Goal: Task Accomplishment & Management: Use online tool/utility

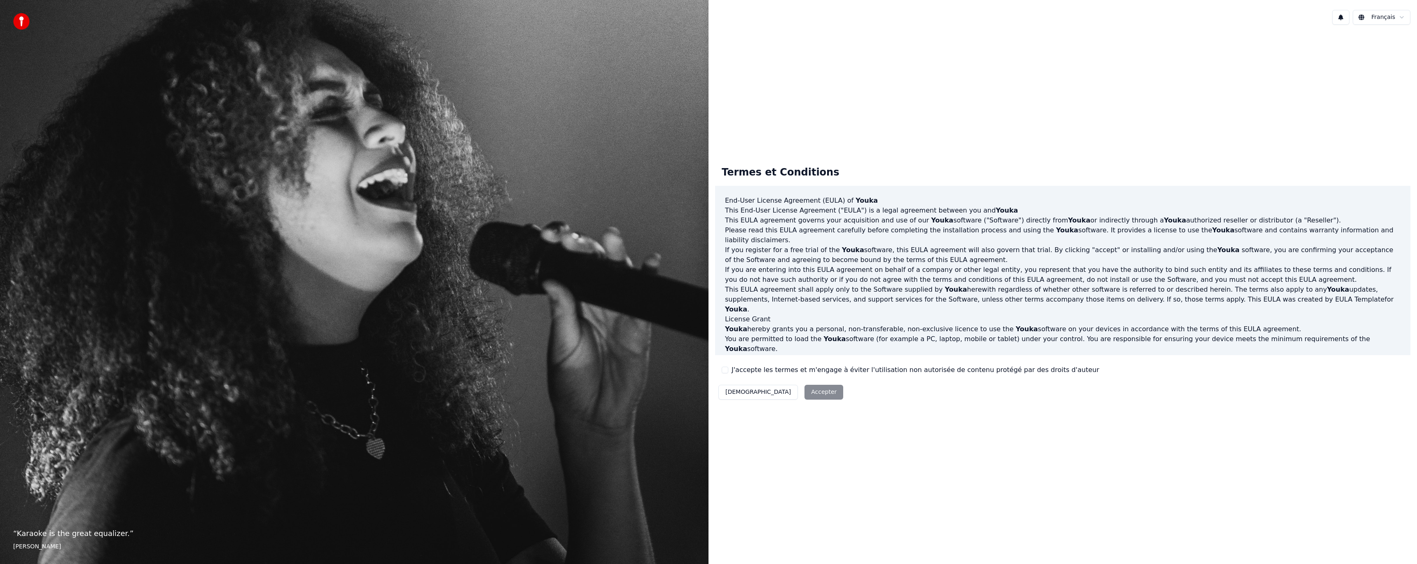
click at [725, 373] on div "J'accepte les termes et m'engage à éviter l'utilisation non autorisée de conten…" at bounding box center [910, 370] width 377 height 10
click at [726, 371] on button "J'accepte les termes et m'engage à éviter l'utilisation non autorisée de conten…" at bounding box center [725, 370] width 7 height 7
click at [804, 391] on button "Accepter" at bounding box center [823, 392] width 39 height 15
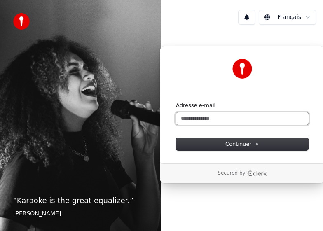
click at [219, 120] on input "Adresse e-mail" at bounding box center [242, 118] width 133 height 12
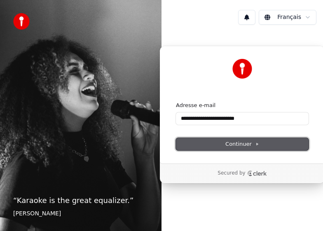
click at [241, 145] on span "Continuer" at bounding box center [242, 143] width 34 height 7
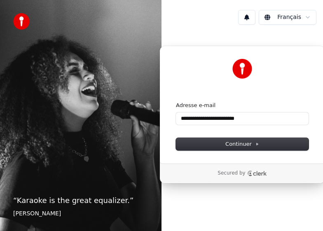
type input "**********"
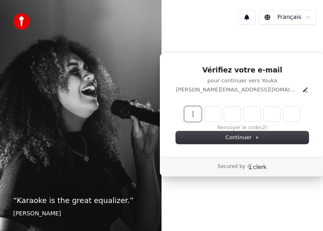
click at [191, 117] on input "Enter verification code" at bounding box center [251, 114] width 132 height 15
paste input "******"
type input "******"
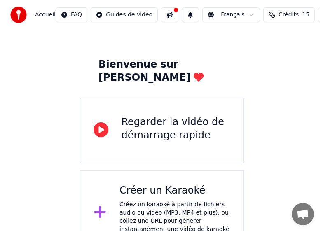
scroll to position [33, 0]
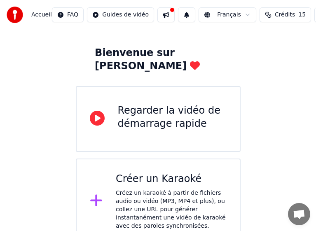
click at [137, 189] on div "Créez un karaoké à partir de fichiers audio ou vidéo (MP3, MP4 et plus), ou col…" at bounding box center [171, 209] width 111 height 41
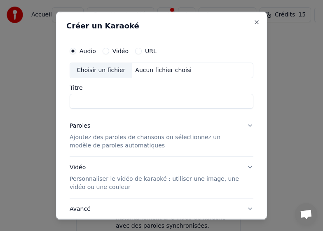
click at [98, 72] on div "Choisir un fichier" at bounding box center [101, 70] width 62 height 15
drag, startPoint x: 74, startPoint y: 100, endPoint x: 161, endPoint y: 100, distance: 87.3
click at [162, 100] on input "**********" at bounding box center [162, 100] width 184 height 15
type input "*******"
click at [242, 126] on button "Paroles Ajoutez des paroles de chansons ou sélectionnez un modèle de paroles au…" at bounding box center [162, 135] width 184 height 41
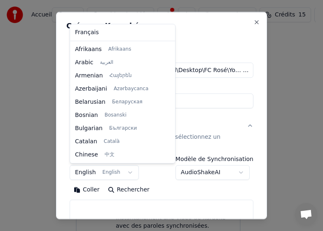
click at [124, 173] on body "**********" at bounding box center [158, 105] width 316 height 277
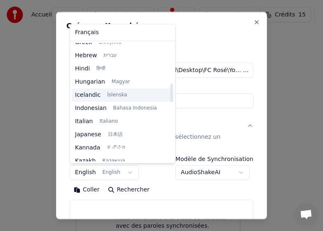
scroll to position [272, 0]
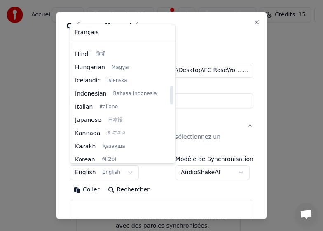
select select "**"
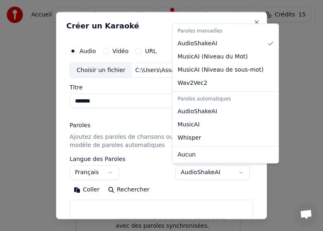
click at [238, 173] on body "**********" at bounding box center [158, 105] width 316 height 277
drag, startPoint x: 220, startPoint y: 196, endPoint x: 213, endPoint y: 197, distance: 7.0
click at [220, 196] on body "**********" at bounding box center [158, 105] width 316 height 277
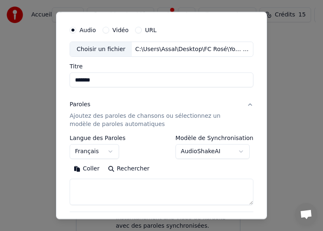
scroll to position [82, 0]
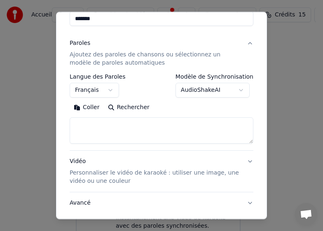
click at [86, 125] on textarea at bounding box center [162, 130] width 184 height 26
click at [82, 122] on textarea at bounding box center [162, 130] width 184 height 26
paste textarea "**********"
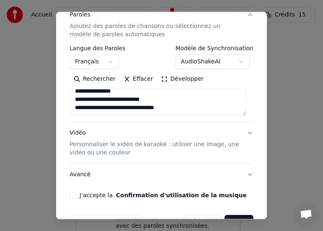
scroll to position [135, 0]
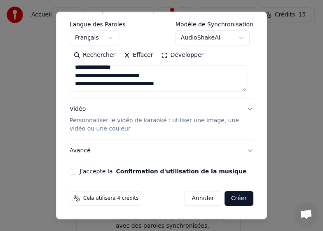
type textarea "**********"
click at [242, 109] on button "Vidéo Personnaliser le vidéo de karaoké : utiliser une image, une vidéo ou une …" at bounding box center [162, 118] width 184 height 41
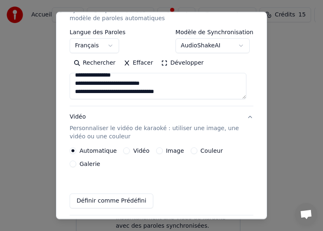
scroll to position [126, 0]
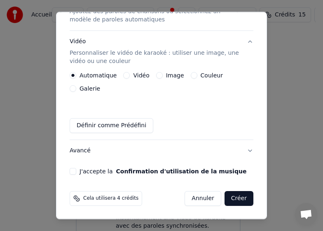
click at [156, 77] on button "Image" at bounding box center [159, 75] width 7 height 7
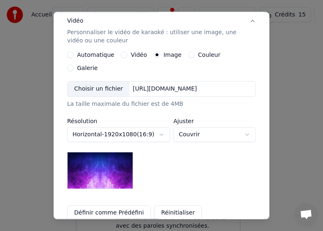
scroll to position [167, 0]
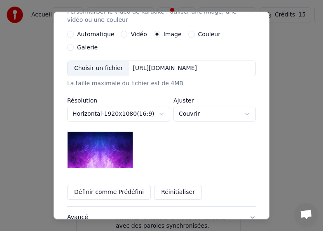
click at [105, 136] on img at bounding box center [100, 149] width 66 height 37
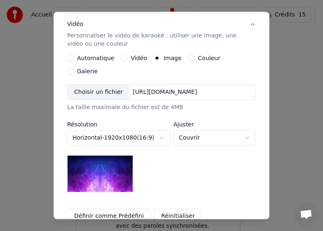
scroll to position [84, 0]
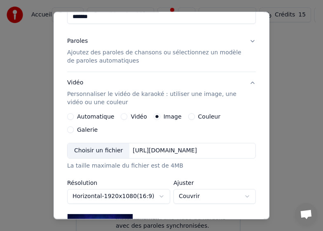
click at [74, 126] on button "Galerie" at bounding box center [70, 129] width 7 height 7
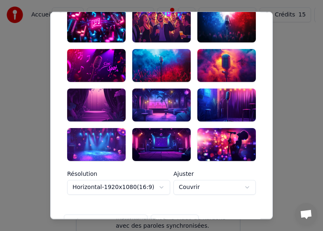
scroll to position [167, 0]
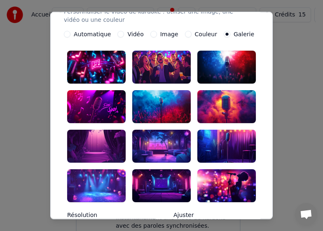
drag, startPoint x: 116, startPoint y: 34, endPoint x: 124, endPoint y: 40, distance: 10.0
click at [117, 35] on button "Vidéo" at bounding box center [120, 34] width 7 height 7
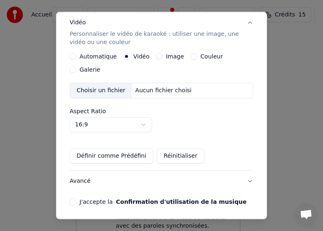
scroll to position [84, 0]
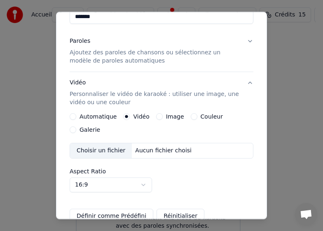
click at [191, 117] on button "Couleur" at bounding box center [194, 116] width 7 height 7
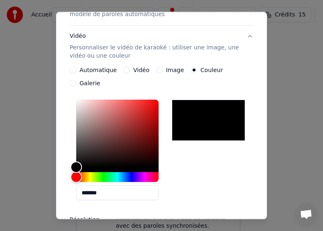
scroll to position [126, 0]
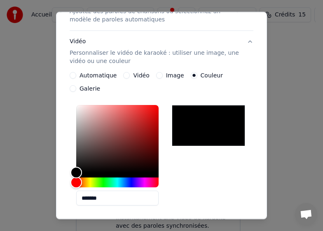
click at [194, 124] on div at bounding box center [208, 125] width 73 height 41
click at [194, 125] on div at bounding box center [208, 125] width 73 height 41
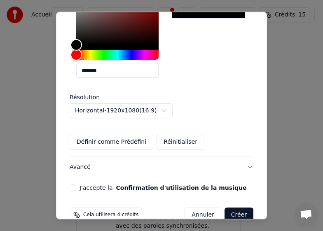
scroll to position [270, 0]
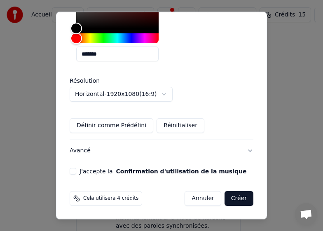
click at [74, 172] on button "J'accepte la Confirmation d'utilisation de la musique" at bounding box center [73, 171] width 7 height 7
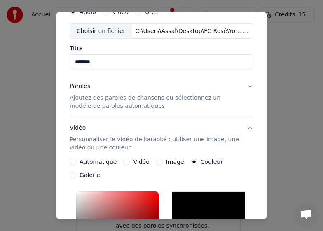
scroll to position [0, 0]
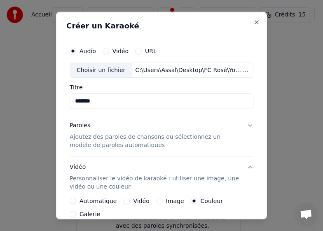
click at [105, 51] on button "Vidéo" at bounding box center [106, 50] width 7 height 7
click at [71, 54] on div "Audio" at bounding box center [83, 50] width 26 height 7
click at [72, 54] on button "Audio" at bounding box center [73, 50] width 7 height 7
click at [99, 101] on input "Titre" at bounding box center [162, 100] width 184 height 15
click at [114, 72] on div "Choisir un fichier" at bounding box center [101, 70] width 62 height 15
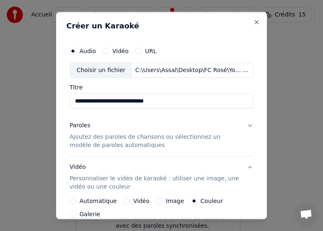
drag, startPoint x: 75, startPoint y: 101, endPoint x: 143, endPoint y: 105, distance: 68.1
click at [143, 105] on input "**********" at bounding box center [162, 100] width 184 height 15
drag, startPoint x: 95, startPoint y: 100, endPoint x: 124, endPoint y: 102, distance: 28.5
click at [124, 102] on input "**********" at bounding box center [162, 100] width 184 height 15
type input "*******"
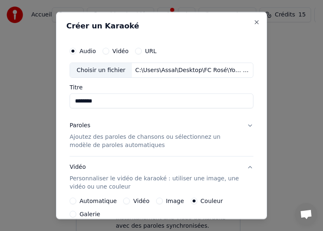
drag, startPoint x: 240, startPoint y: 126, endPoint x: 240, endPoint y: 131, distance: 5.0
click at [241, 127] on button "Paroles Ajoutez des paroles de chansons ou sélectionnez un modèle de paroles au…" at bounding box center [162, 135] width 184 height 41
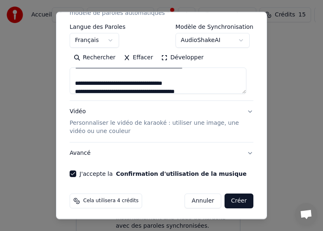
scroll to position [135, 0]
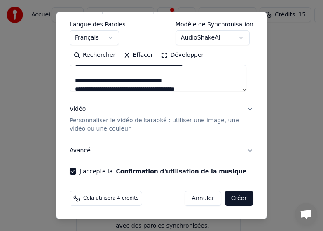
click at [241, 110] on button "Vidéo Personnaliser le vidéo de karaoké : utiliser une image, une vidéo ou une …" at bounding box center [162, 118] width 184 height 41
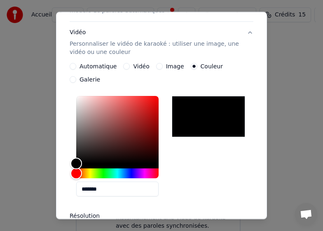
click at [215, 121] on div at bounding box center [208, 116] width 73 height 41
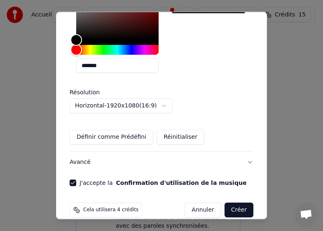
scroll to position [270, 0]
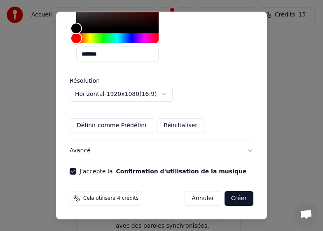
click at [230, 199] on button "Créer" at bounding box center [238, 198] width 29 height 15
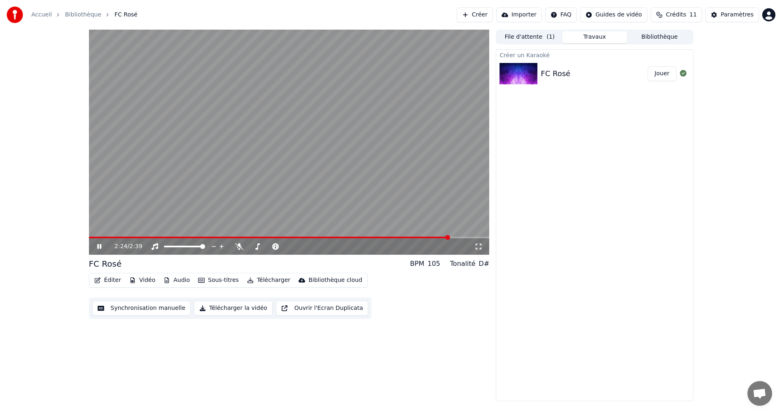
click at [322, 231] on span at bounding box center [289, 238] width 401 height 2
click at [220, 231] on button "Télécharger la vidéo" at bounding box center [233, 308] width 79 height 15
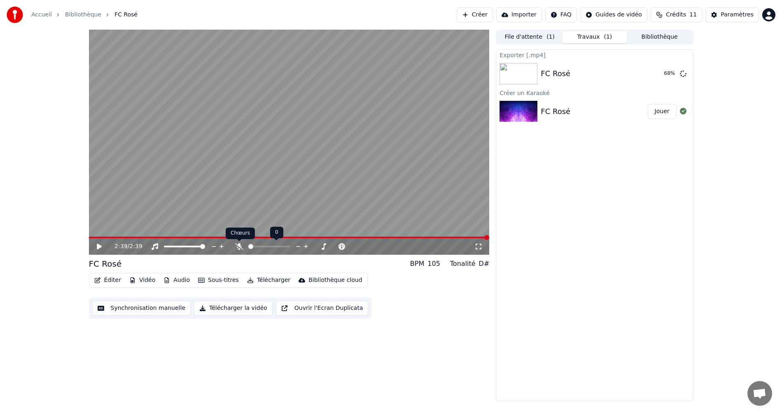
click at [238, 231] on icon at bounding box center [239, 246] width 8 height 7
click at [254, 231] on span at bounding box center [268, 247] width 41 height 2
click at [93, 231] on video at bounding box center [289, 142] width 401 height 225
click at [286, 231] on span at bounding box center [284, 246] width 5 height 5
click at [99, 231] on icon at bounding box center [105, 246] width 19 height 7
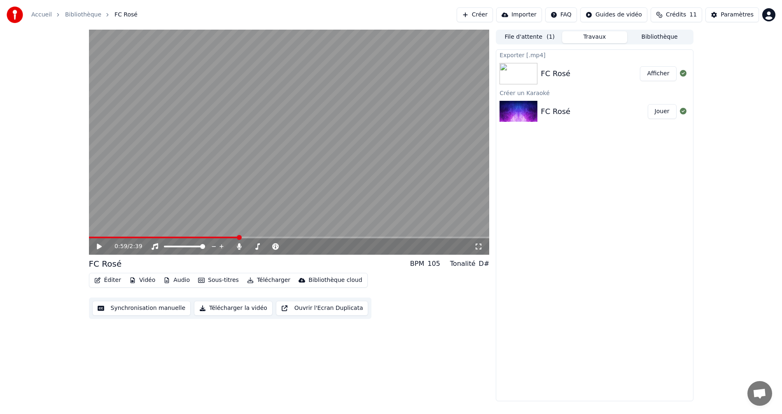
click at [220, 231] on video at bounding box center [289, 142] width 401 height 225
click at [210, 231] on video at bounding box center [289, 142] width 401 height 225
click at [209, 231] on span at bounding box center [149, 238] width 120 height 2
click at [98, 231] on icon at bounding box center [99, 247] width 5 height 6
click at [174, 231] on span at bounding box center [131, 238] width 85 height 2
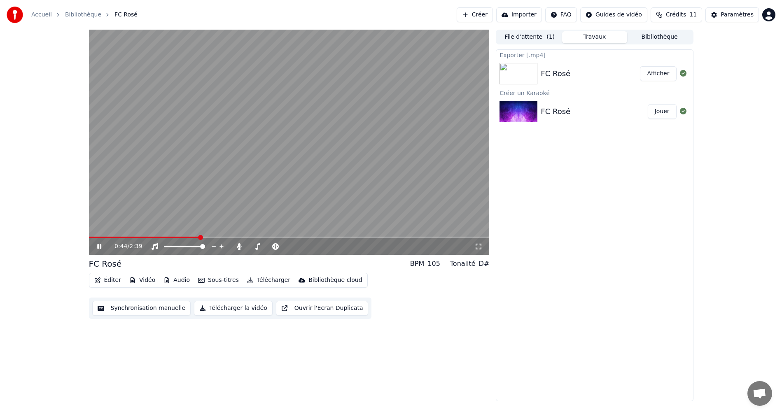
click at [101, 231] on icon at bounding box center [99, 246] width 4 height 5
click at [209, 231] on button "Sous-titres" at bounding box center [218, 281] width 47 height 12
click at [322, 231] on div "0:44 / 2:39 FC Rosé BPM 105 Tonalité D# Éditer Vidéo Audio Sous-titres Téléchar…" at bounding box center [289, 216] width 401 height 372
click at [322, 17] on div "Paramètres" at bounding box center [737, 15] width 33 height 8
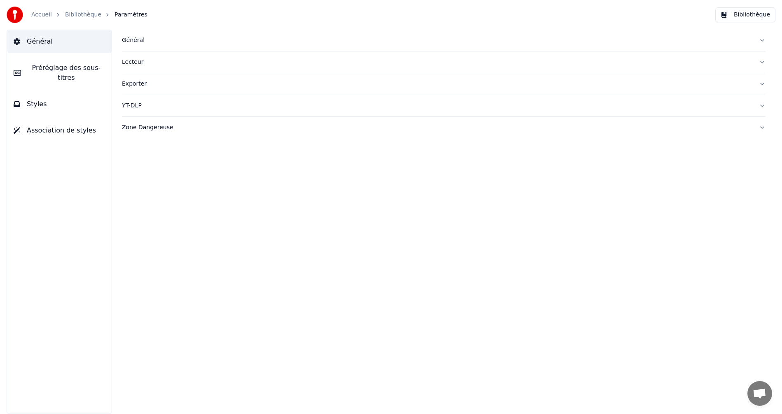
click at [46, 45] on span "Général" at bounding box center [40, 42] width 26 height 10
click at [322, 39] on div "Général" at bounding box center [437, 40] width 631 height 8
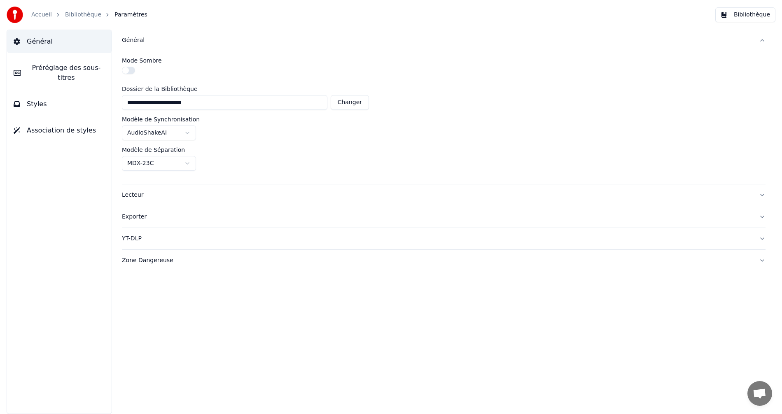
click at [42, 68] on span "Préréglage des sous-titres" at bounding box center [66, 73] width 77 height 20
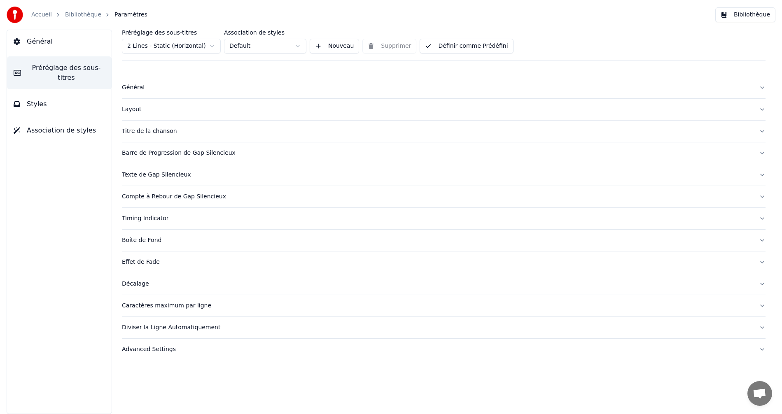
click at [33, 42] on span "Général" at bounding box center [40, 42] width 26 height 10
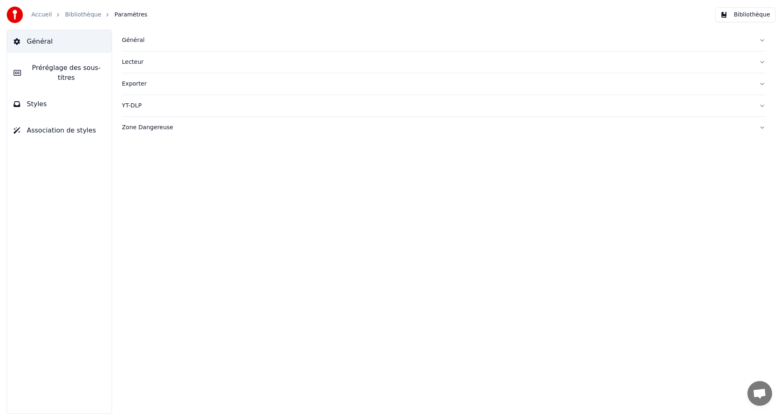
click at [73, 14] on link "Bibliothèque" at bounding box center [83, 15] width 36 height 8
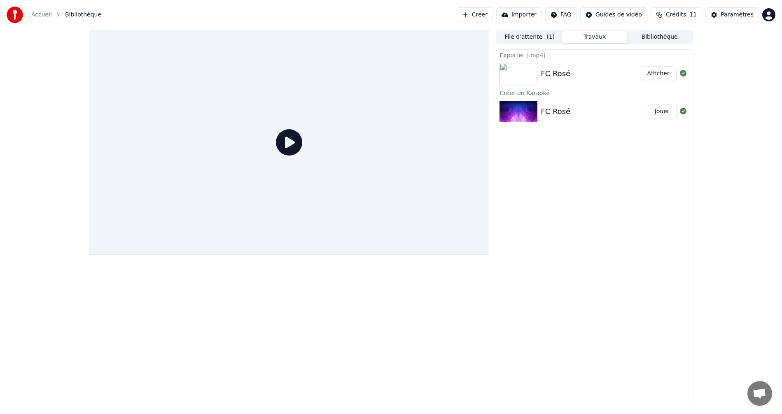
click at [322, 75] on button "Afficher" at bounding box center [658, 73] width 36 height 15
click at [322, 112] on img at bounding box center [519, 111] width 38 height 21
click at [322, 74] on div at bounding box center [520, 73] width 41 height 21
click at [322, 114] on div "FC Rosé" at bounding box center [556, 112] width 30 height 12
click at [322, 110] on button "Jouer" at bounding box center [662, 111] width 29 height 15
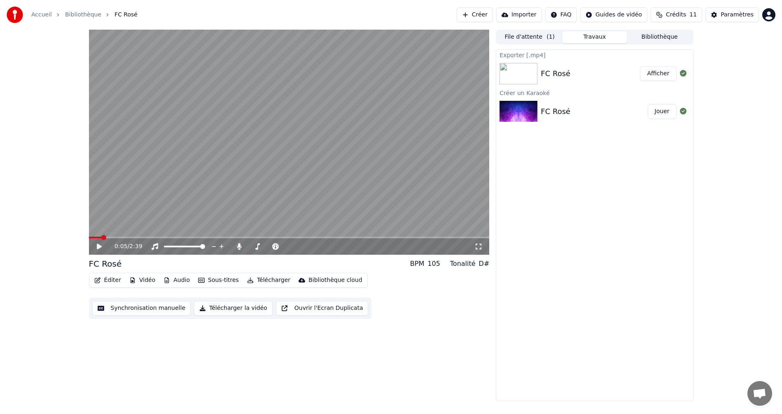
click at [322, 104] on button "Jouer" at bounding box center [662, 111] width 29 height 15
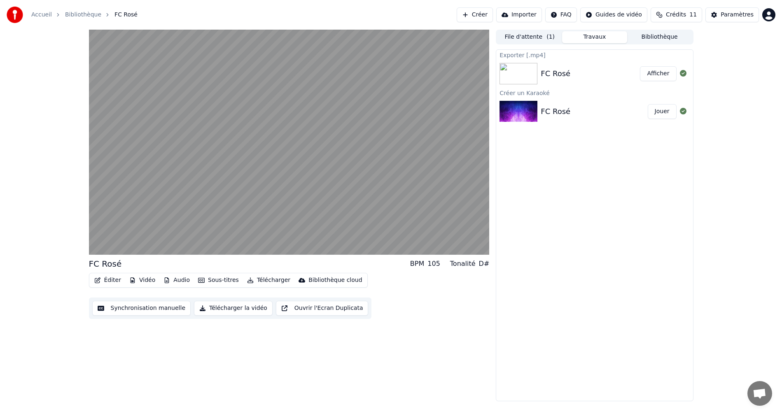
click at [322, 104] on button "Jouer" at bounding box center [662, 111] width 29 height 15
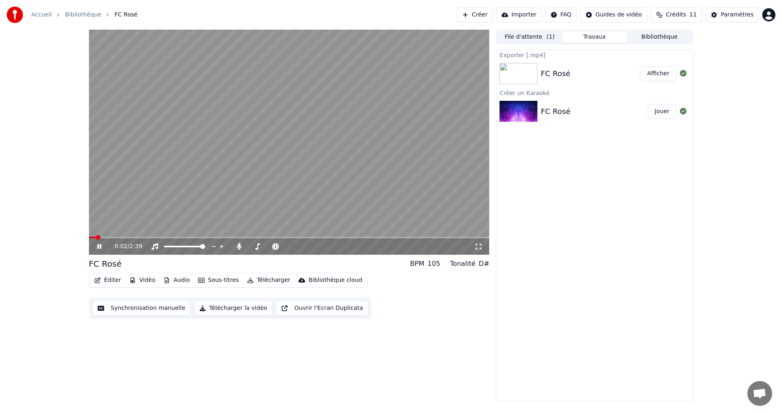
click at [98, 231] on div "0:02 / 2:39" at bounding box center [289, 247] width 394 height 8
click at [101, 231] on icon at bounding box center [105, 246] width 19 height 7
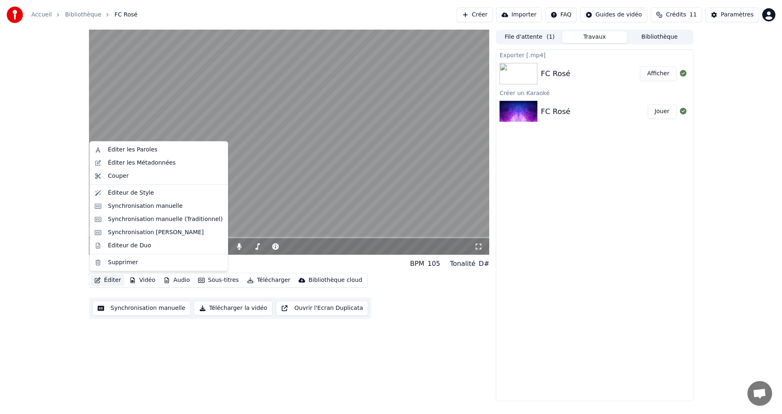
click at [107, 231] on button "Éditer" at bounding box center [107, 281] width 33 height 12
click at [128, 151] on div "Éditer les Paroles" at bounding box center [132, 150] width 49 height 8
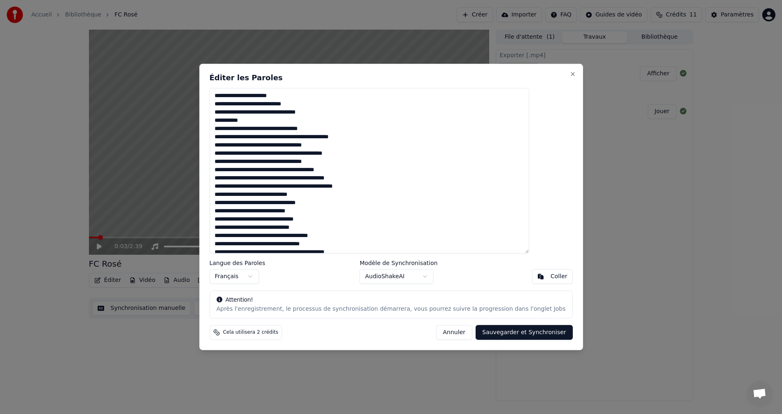
drag, startPoint x: 293, startPoint y: 221, endPoint x: 318, endPoint y: 221, distance: 24.3
click at [318, 221] on textarea at bounding box center [369, 171] width 320 height 166
drag, startPoint x: 355, startPoint y: 220, endPoint x: 357, endPoint y: 225, distance: 5.2
click at [322, 222] on textarea at bounding box center [369, 171] width 320 height 166
type textarea "**********"
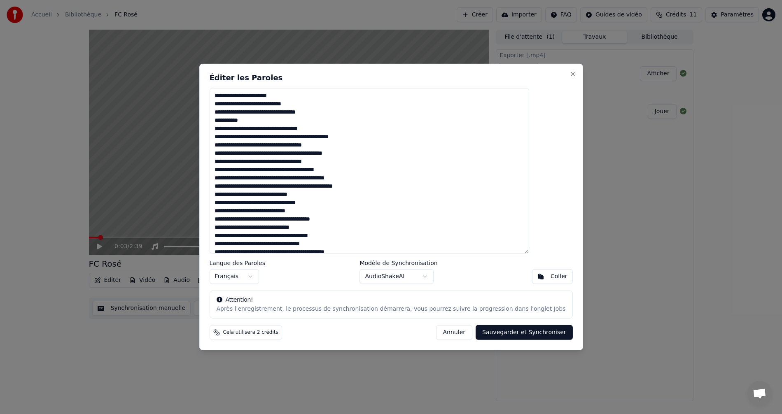
click at [322, 231] on button "Sauvegarder et Synchroniser" at bounding box center [524, 332] width 97 height 15
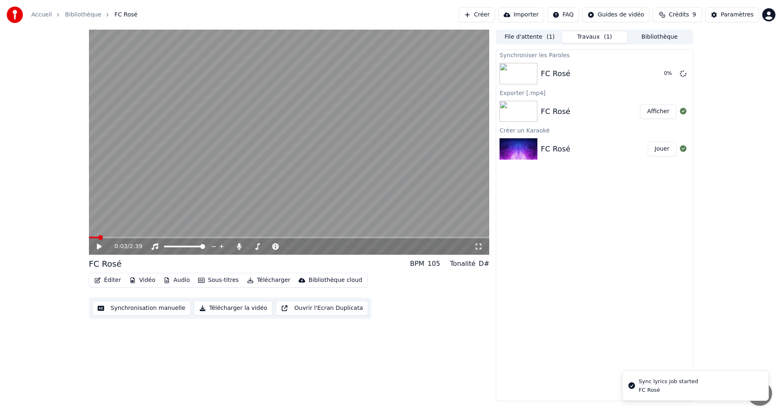
click at [97, 231] on icon at bounding box center [99, 247] width 5 height 6
click at [114, 231] on video at bounding box center [289, 142] width 401 height 225
click at [124, 231] on span at bounding box center [289, 238] width 401 height 2
click at [98, 231] on icon at bounding box center [99, 247] width 5 height 6
click at [98, 231] on icon at bounding box center [99, 246] width 4 height 5
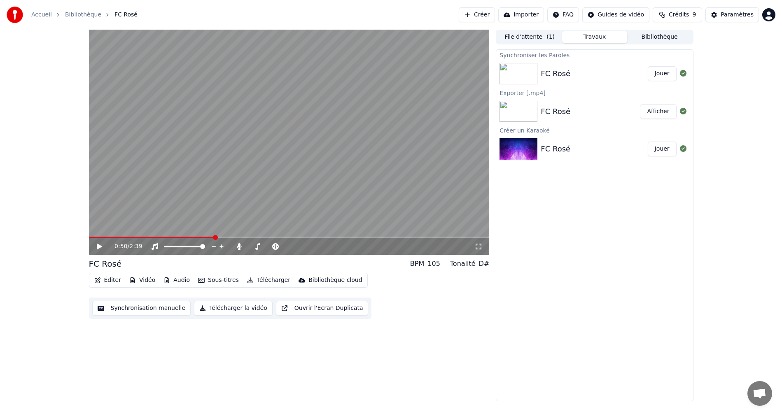
click at [322, 75] on button "Jouer" at bounding box center [662, 73] width 29 height 15
click at [322, 66] on button "Jouer" at bounding box center [662, 73] width 29 height 15
click at [221, 231] on video at bounding box center [289, 142] width 401 height 225
click at [223, 231] on span at bounding box center [289, 238] width 401 height 2
click at [96, 231] on icon at bounding box center [105, 246] width 19 height 7
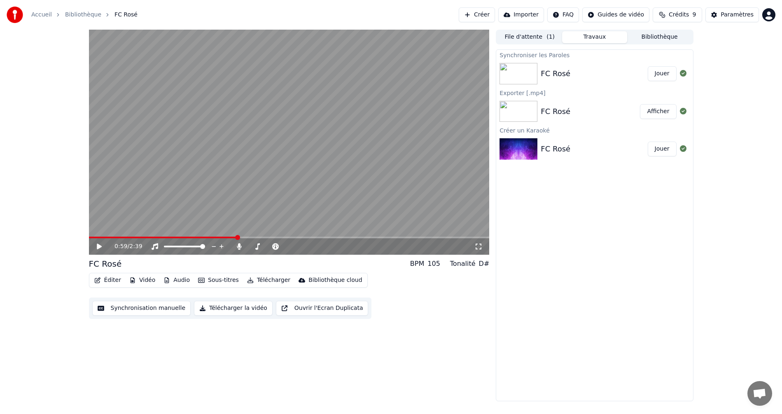
click at [156, 231] on button "Synchronisation manuelle" at bounding box center [141, 308] width 99 height 15
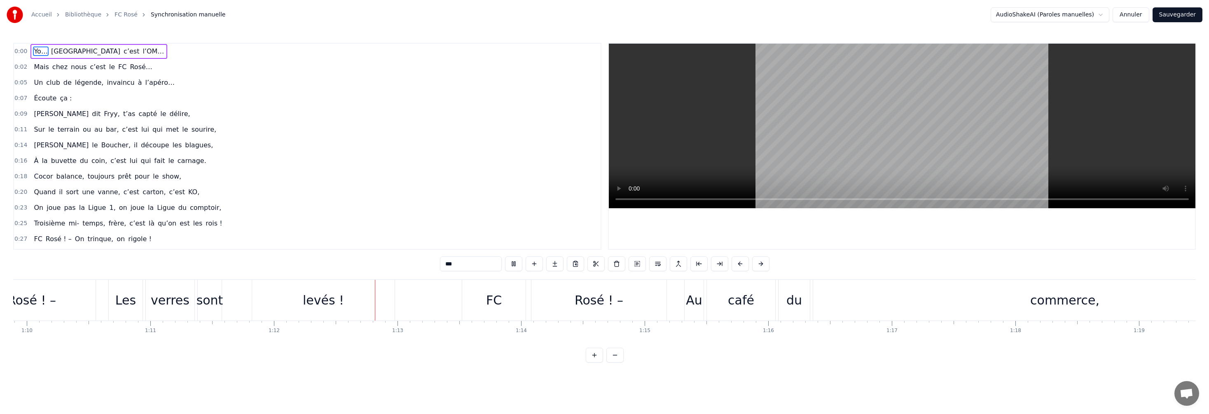
scroll to position [0, 8892]
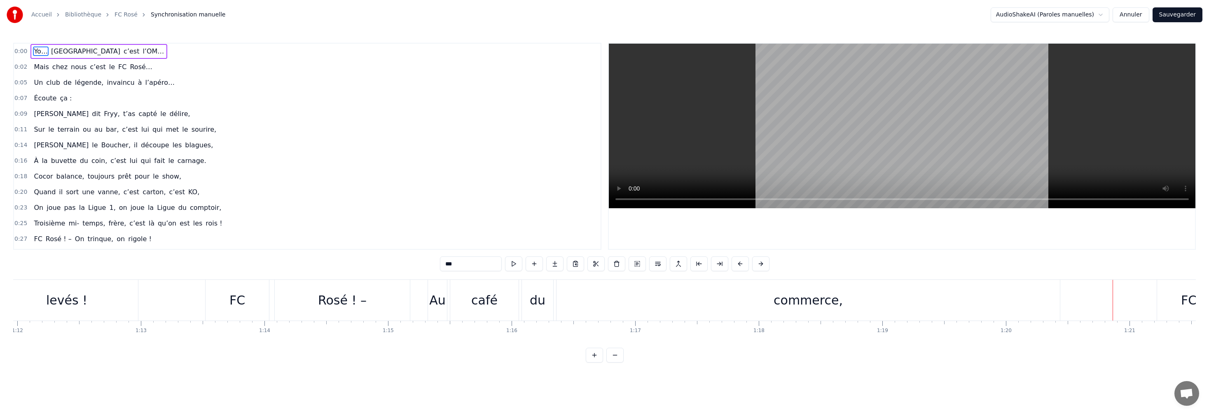
click at [238, 231] on div "FC" at bounding box center [237, 300] width 16 height 19
type input "**"
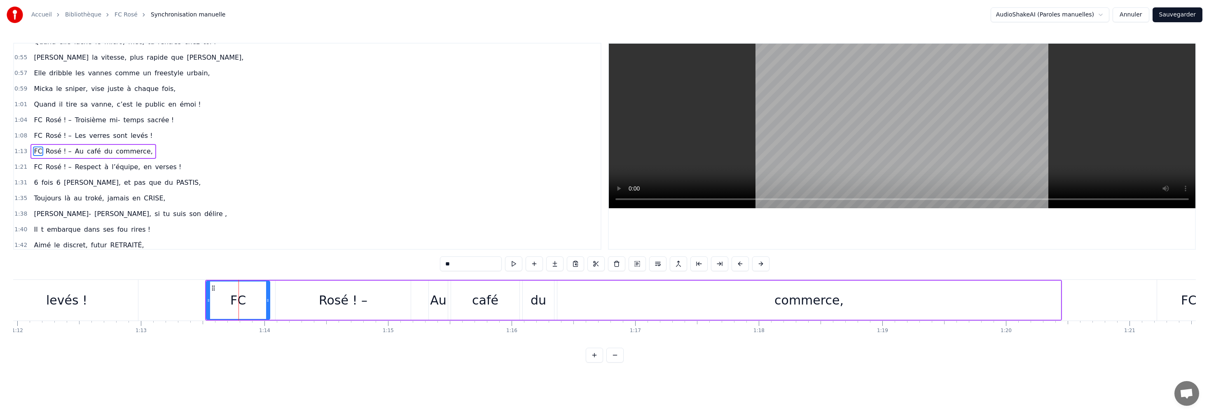
scroll to position [312, 0]
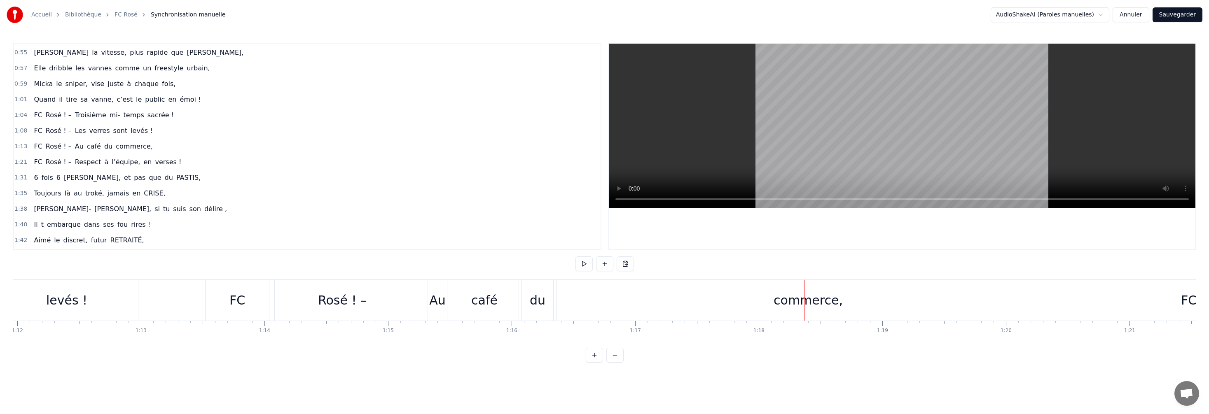
click at [322, 231] on div "commerce," at bounding box center [807, 300] width 503 height 41
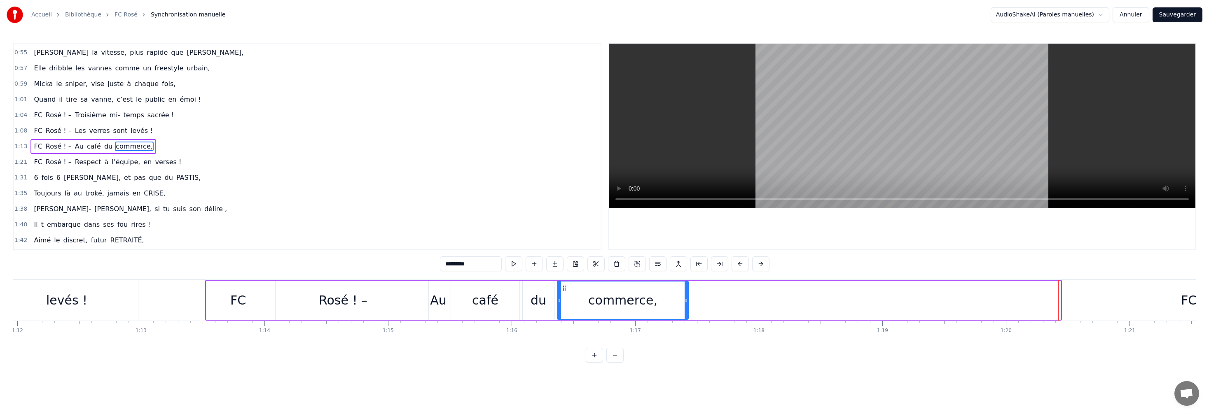
drag, startPoint x: 1060, startPoint y: 295, endPoint x: 687, endPoint y: 301, distance: 372.4
click at [322, 231] on div at bounding box center [686, 300] width 3 height 37
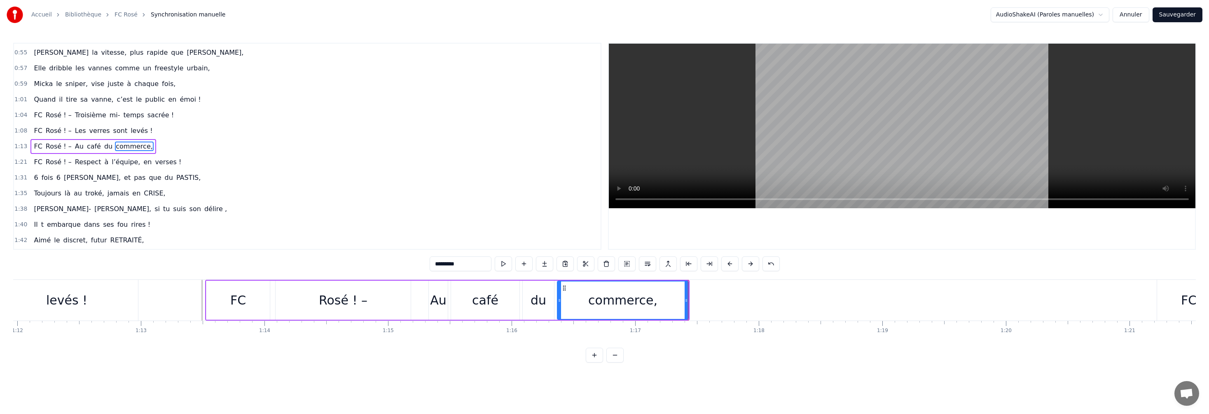
click at [322, 231] on div "Yo… Marseille c’est l’OM… Mais chez nous c’est le FC Rosé… Un club de légende, …" at bounding box center [993, 300] width 19745 height 41
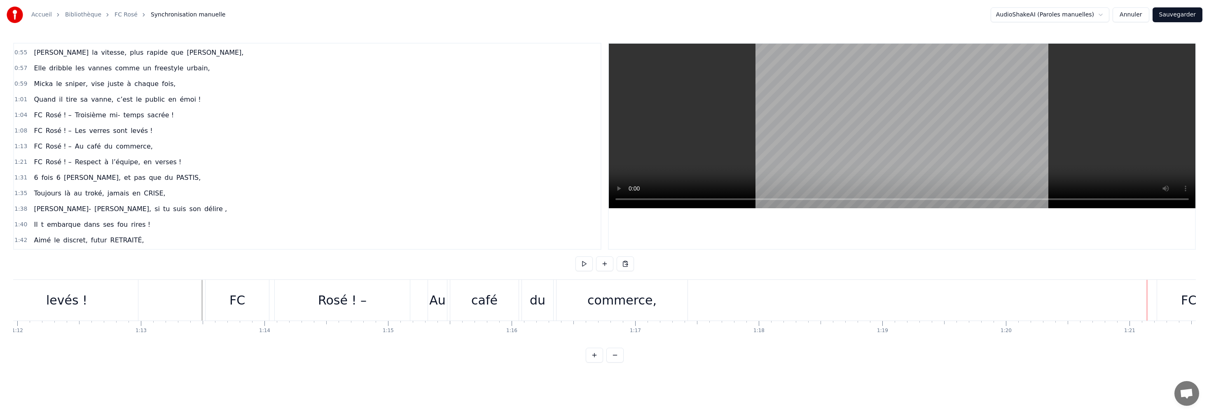
click at [322, 231] on div "FC" at bounding box center [1188, 300] width 63 height 41
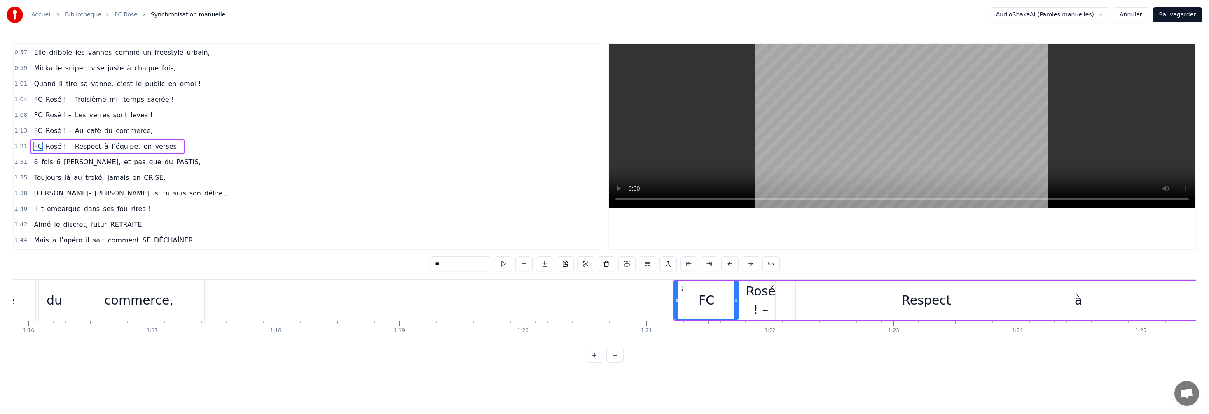
scroll to position [0, 9403]
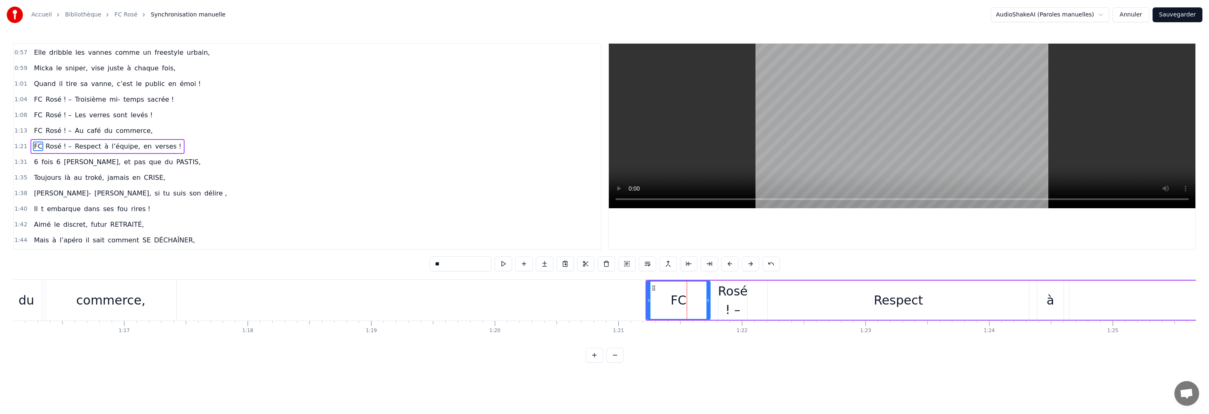
click at [322, 231] on icon at bounding box center [653, 288] width 7 height 7
click at [84, 231] on div "commerce," at bounding box center [110, 300] width 69 height 19
type input "*********"
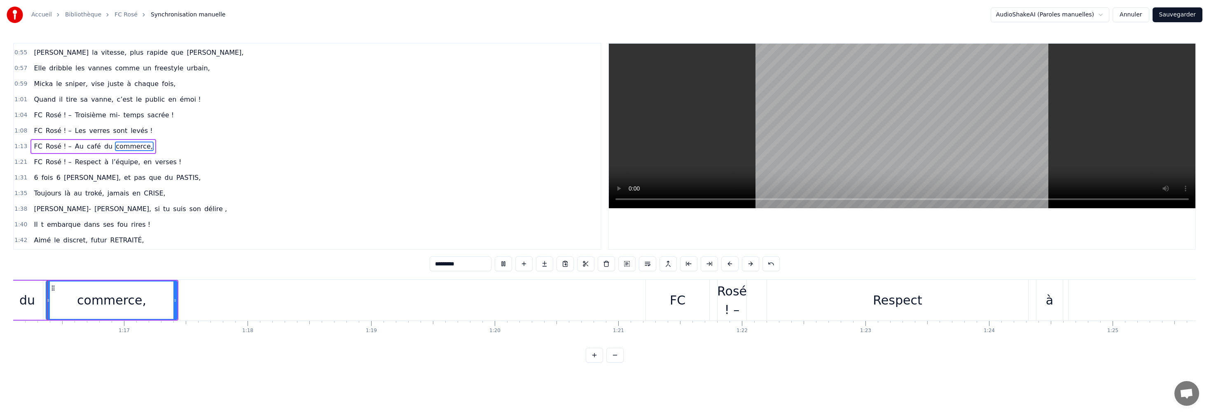
scroll to position [0, 9394]
click at [180, 231] on div at bounding box center [181, 300] width 3 height 37
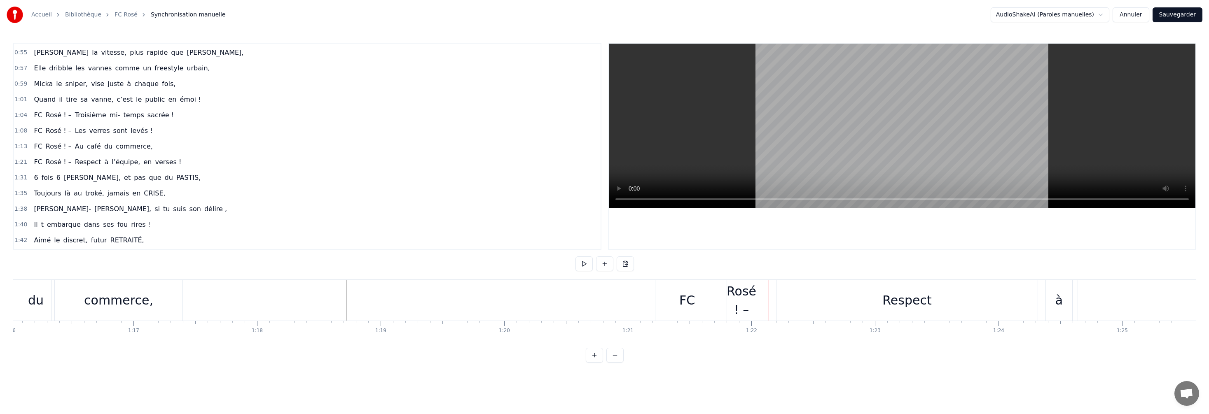
click at [322, 231] on div "Yo… Marseille c’est l’OM… Mais chez nous c’est le FC Rosé… Un club de légende, …" at bounding box center [491, 300] width 19745 height 41
click at [322, 231] on div "FC" at bounding box center [686, 300] width 63 height 41
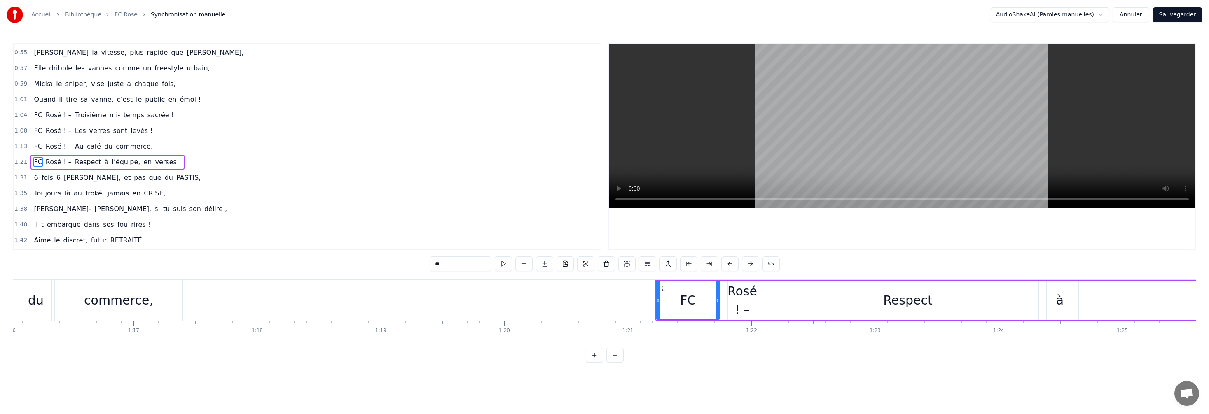
scroll to position [327, 0]
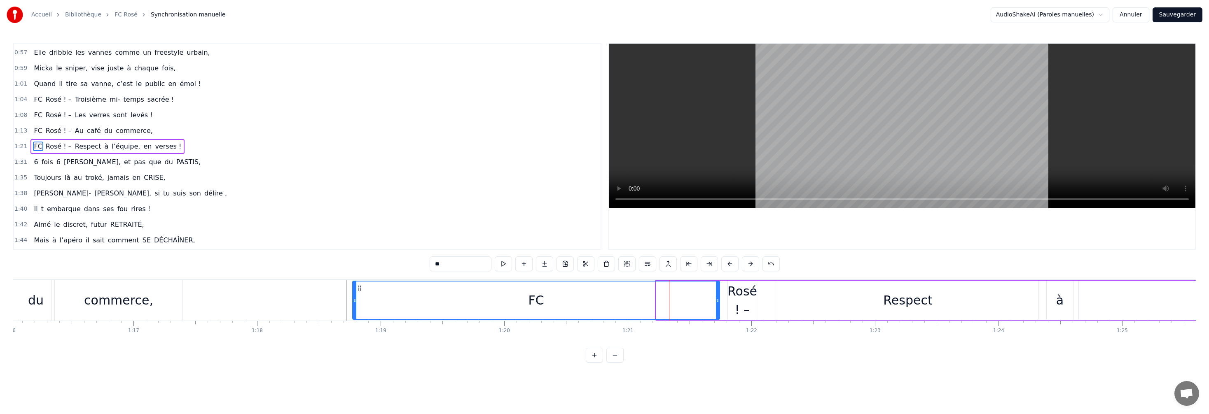
drag, startPoint x: 657, startPoint y: 299, endPoint x: 376, endPoint y: 298, distance: 281.7
click at [322, 231] on div at bounding box center [354, 300] width 3 height 37
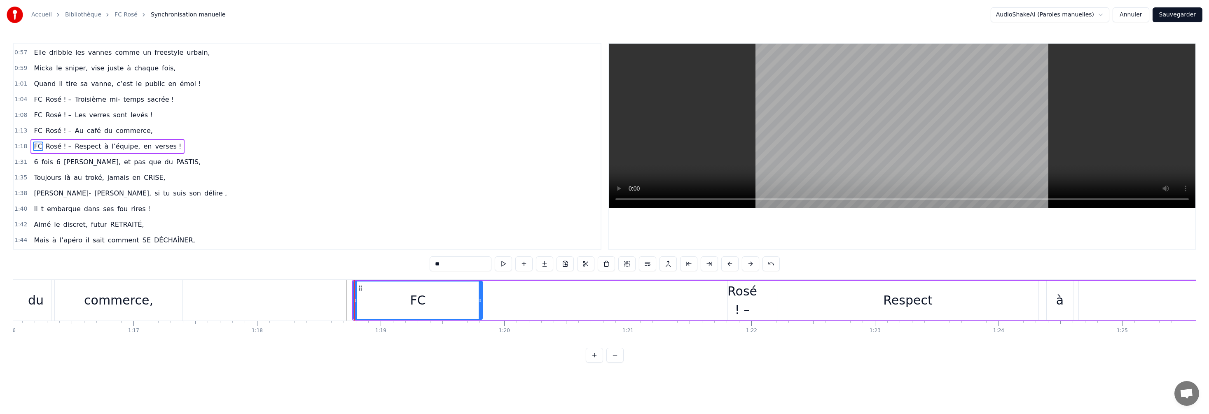
drag, startPoint x: 717, startPoint y: 305, endPoint x: 479, endPoint y: 301, distance: 238.1
click at [322, 231] on div at bounding box center [480, 300] width 3 height 37
drag, startPoint x: 479, startPoint y: 299, endPoint x: 442, endPoint y: 300, distance: 37.1
click at [322, 231] on div at bounding box center [424, 300] width 3 height 37
click at [322, 231] on div "Rosé ! –" at bounding box center [742, 300] width 30 height 37
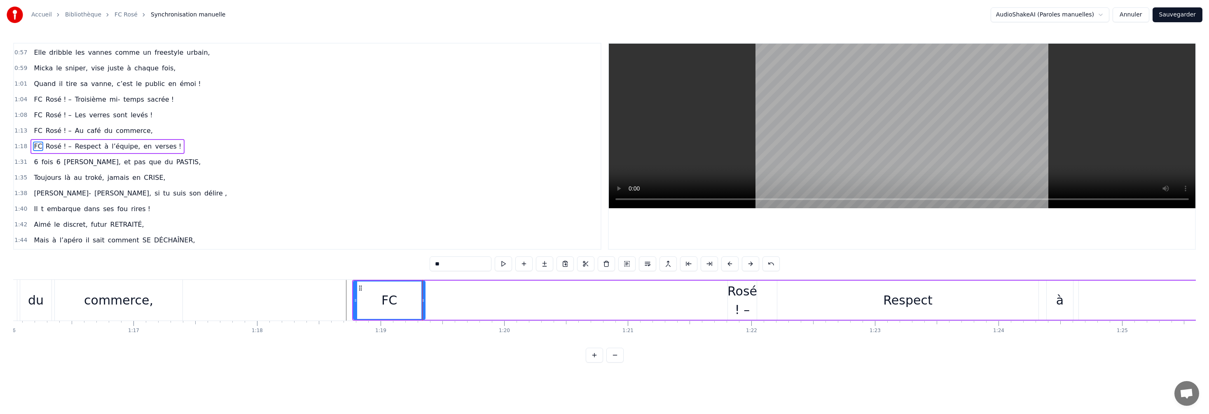
type input "********"
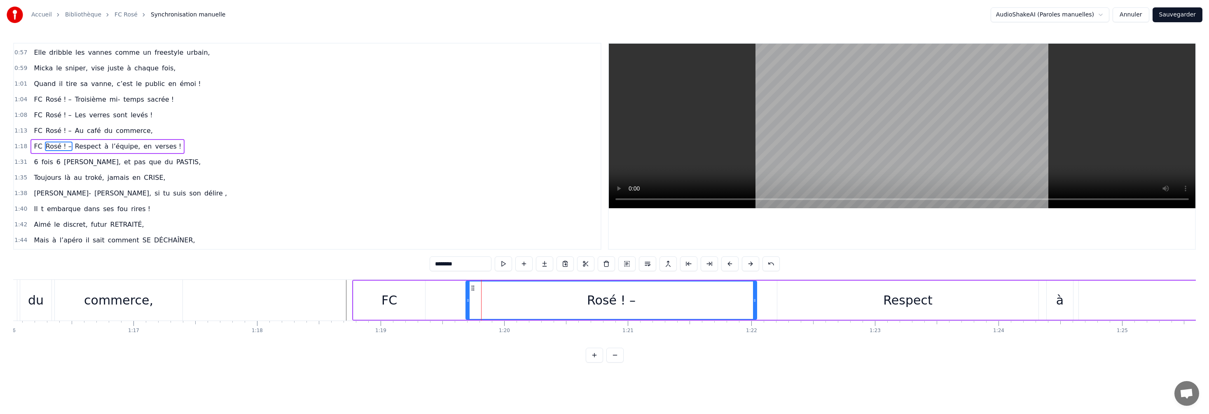
drag, startPoint x: 729, startPoint y: 296, endPoint x: 470, endPoint y: 300, distance: 259.5
click at [322, 231] on div at bounding box center [467, 300] width 3 height 37
drag, startPoint x: 754, startPoint y: 300, endPoint x: 597, endPoint y: 293, distance: 156.7
click at [322, 231] on div at bounding box center [597, 300] width 3 height 37
click at [322, 231] on div at bounding box center [491, 300] width 19745 height 41
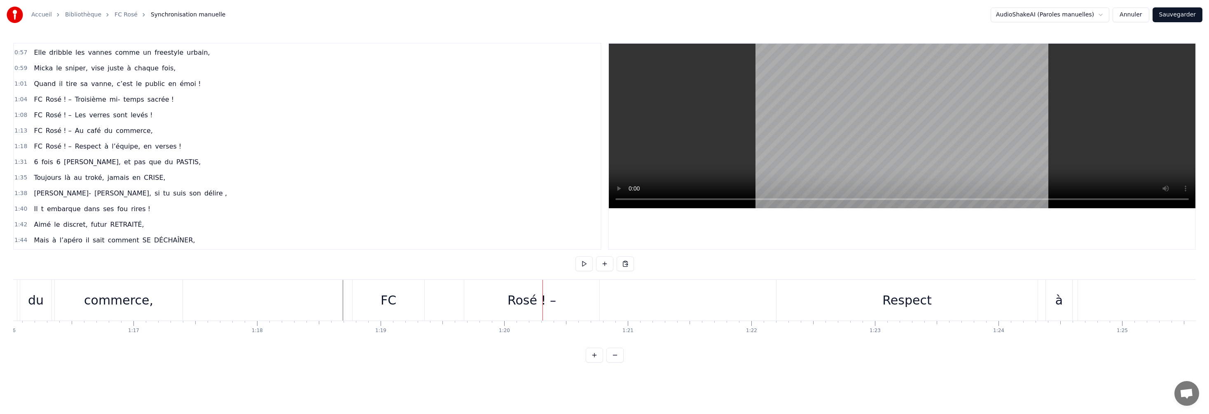
click at [322, 231] on div "FC" at bounding box center [389, 300] width 72 height 41
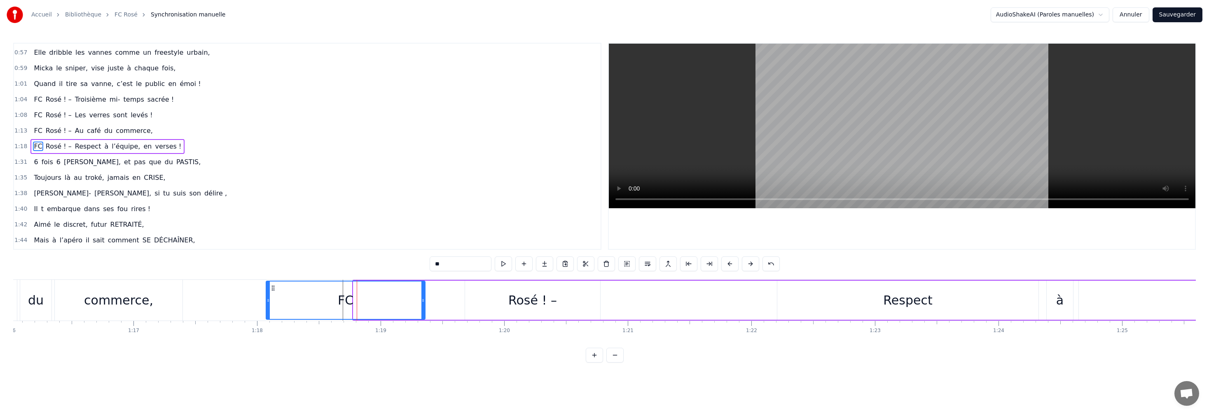
drag, startPoint x: 354, startPoint y: 299, endPoint x: 267, endPoint y: 301, distance: 87.3
click at [267, 231] on icon at bounding box center [267, 300] width 3 height 7
drag, startPoint x: 422, startPoint y: 298, endPoint x: 337, endPoint y: 309, distance: 85.9
click at [322, 231] on div at bounding box center [337, 300] width 3 height 37
drag, startPoint x: 267, startPoint y: 297, endPoint x: 241, endPoint y: 299, distance: 25.7
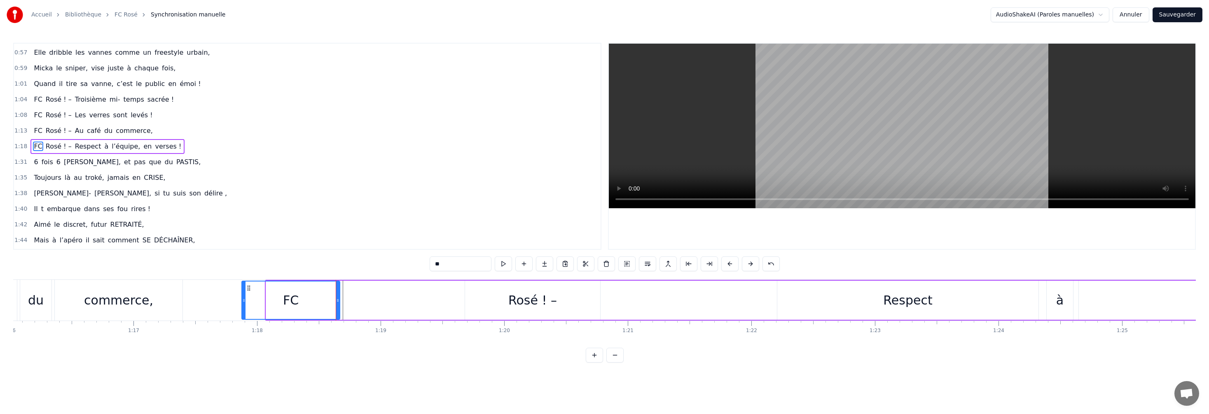
click at [242, 231] on div at bounding box center [243, 300] width 3 height 37
drag, startPoint x: 339, startPoint y: 295, endPoint x: 323, endPoint y: 295, distance: 15.7
click at [322, 231] on div at bounding box center [322, 300] width 3 height 37
click at [322, 231] on div "Rosé ! –" at bounding box center [532, 300] width 135 height 39
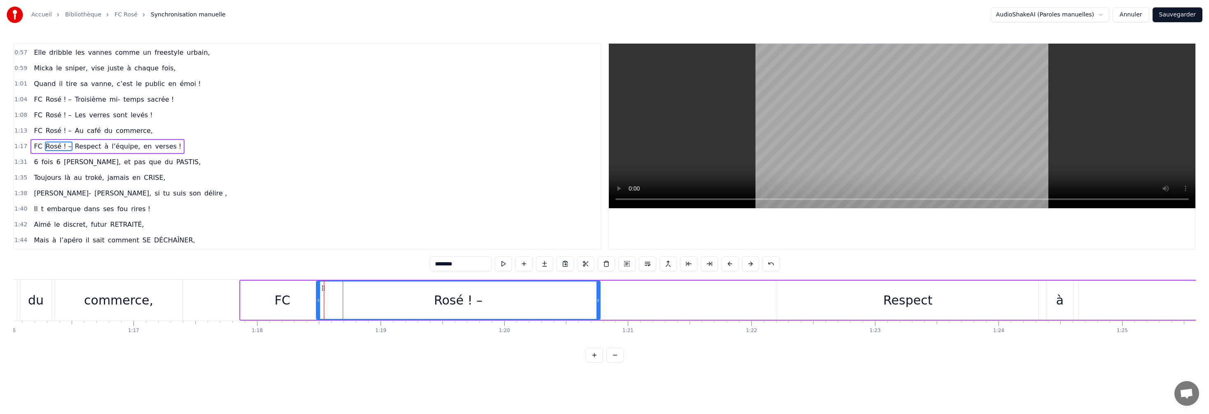
drag, startPoint x: 467, startPoint y: 301, endPoint x: 326, endPoint y: 313, distance: 141.0
click at [317, 231] on div at bounding box center [318, 300] width 3 height 37
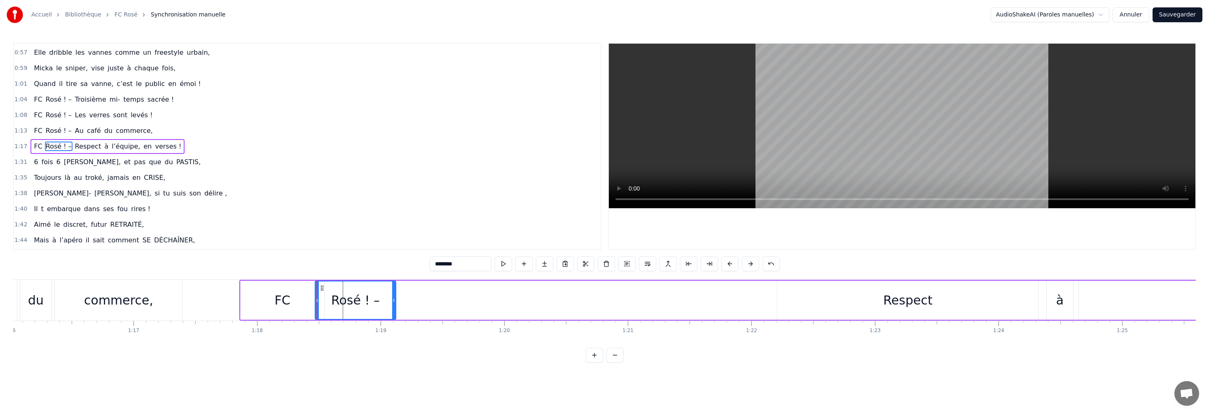
drag, startPoint x: 599, startPoint y: 295, endPoint x: 394, endPoint y: 304, distance: 204.9
click at [322, 231] on div at bounding box center [393, 300] width 3 height 37
click at [322, 231] on div "Respect" at bounding box center [907, 300] width 261 height 39
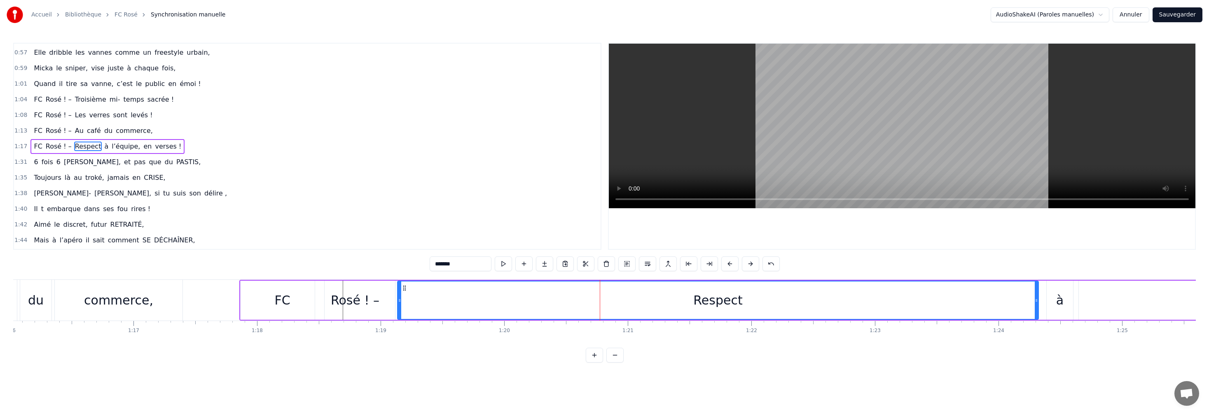
drag, startPoint x: 778, startPoint y: 290, endPoint x: 399, endPoint y: 294, distance: 379.8
click at [322, 231] on div at bounding box center [399, 300] width 3 height 37
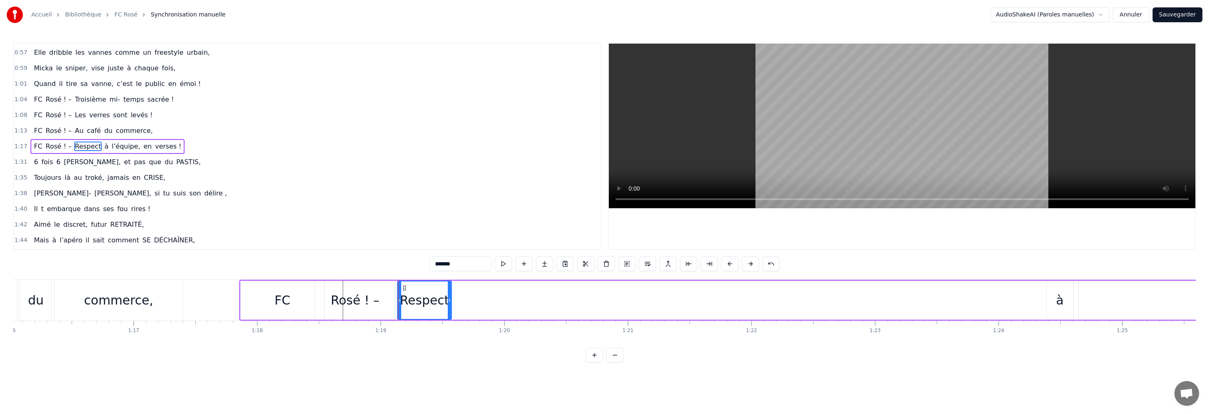
drag, startPoint x: 1036, startPoint y: 294, endPoint x: 449, endPoint y: 309, distance: 587.1
click at [322, 231] on div at bounding box center [449, 300] width 3 height 37
click at [322, 199] on video at bounding box center [902, 126] width 586 height 165
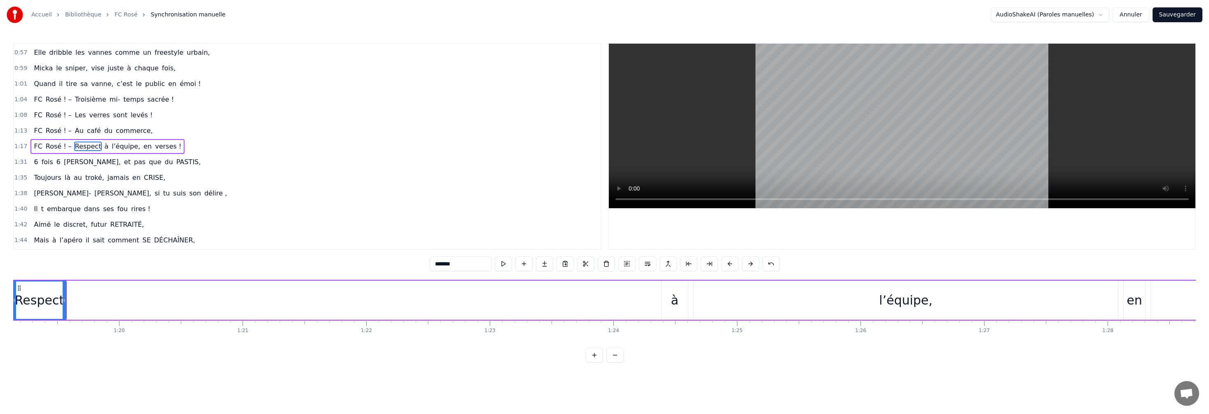
scroll to position [0, 9772]
click at [322, 231] on div "à" at bounding box center [681, 300] width 7 height 19
click at [322, 231] on circle at bounding box center [674, 290] width 0 height 0
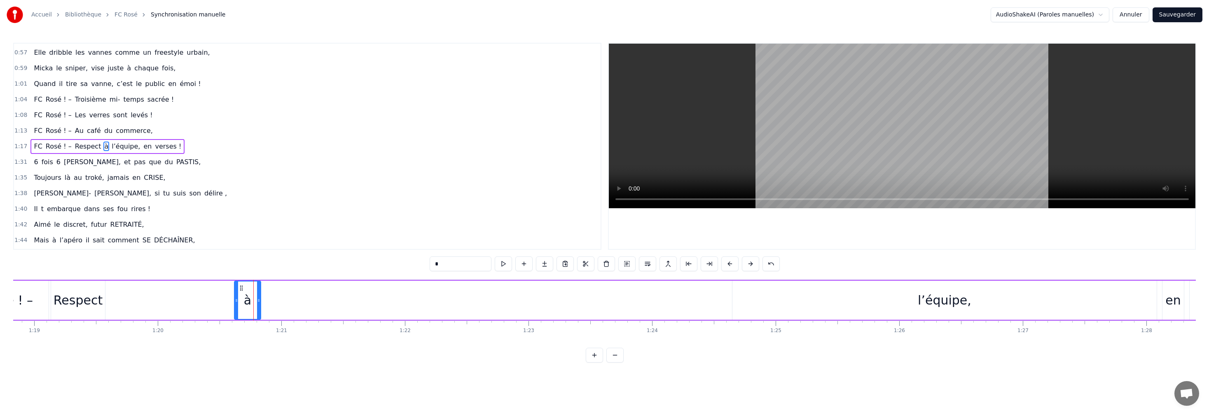
scroll to position [0, 9735]
drag, startPoint x: 675, startPoint y: 290, endPoint x: 281, endPoint y: 289, distance: 394.1
click at [280, 231] on icon at bounding box center [279, 288] width 7 height 7
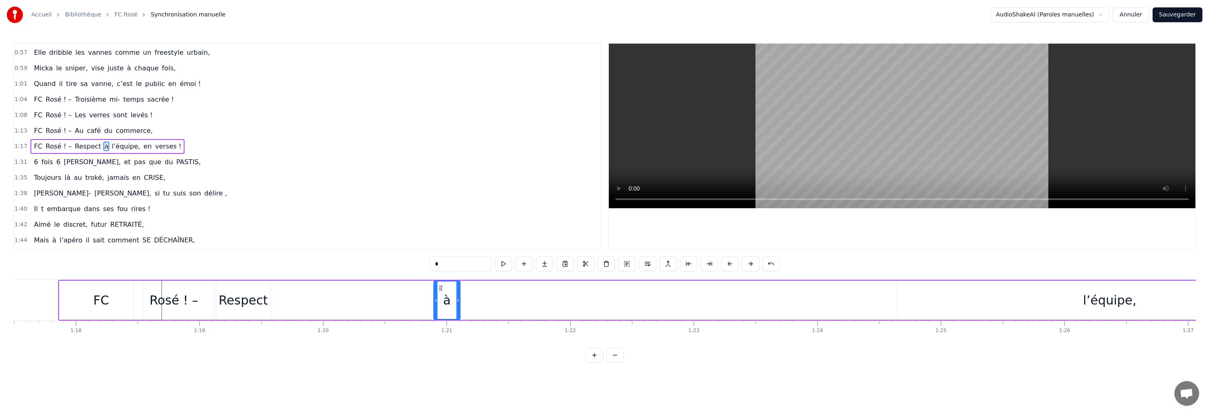
scroll to position [0, 9441]
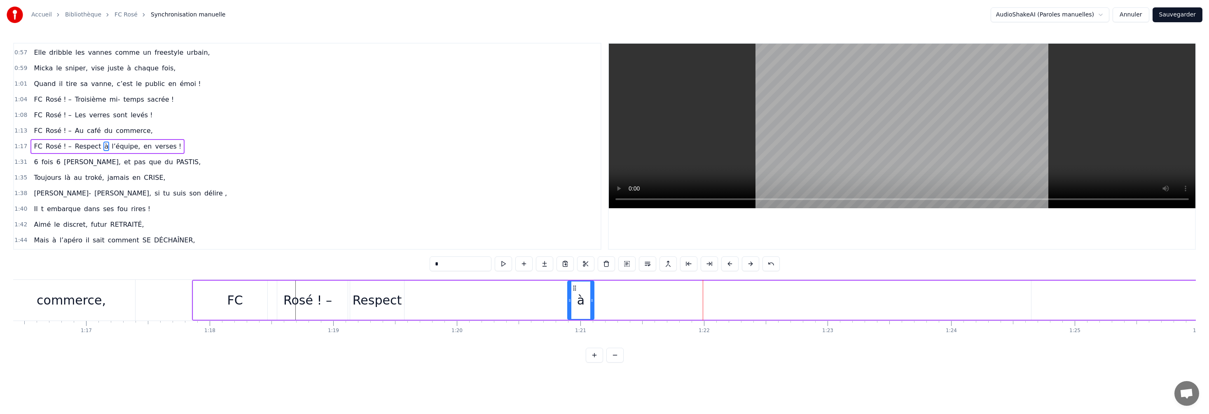
drag, startPoint x: 834, startPoint y: 267, endPoint x: 820, endPoint y: 265, distance: 14.1
click at [322, 231] on div "0:[DEMOGRAPHIC_DATA]… Marseille c’est l’OM… 0:02 Mais chez nous c’est le FC Ros…" at bounding box center [604, 203] width 1182 height 320
type input "*********"
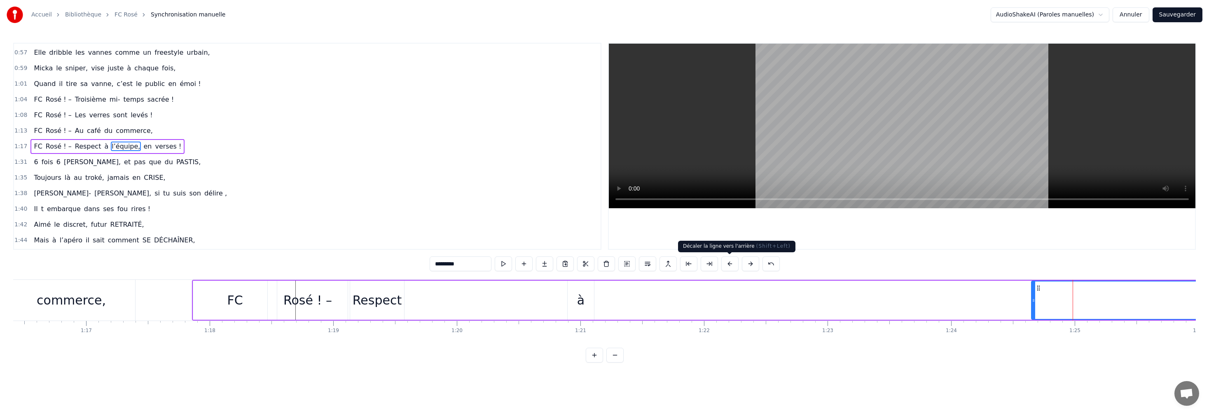
click at [322, 231] on button at bounding box center [729, 264] width 17 height 15
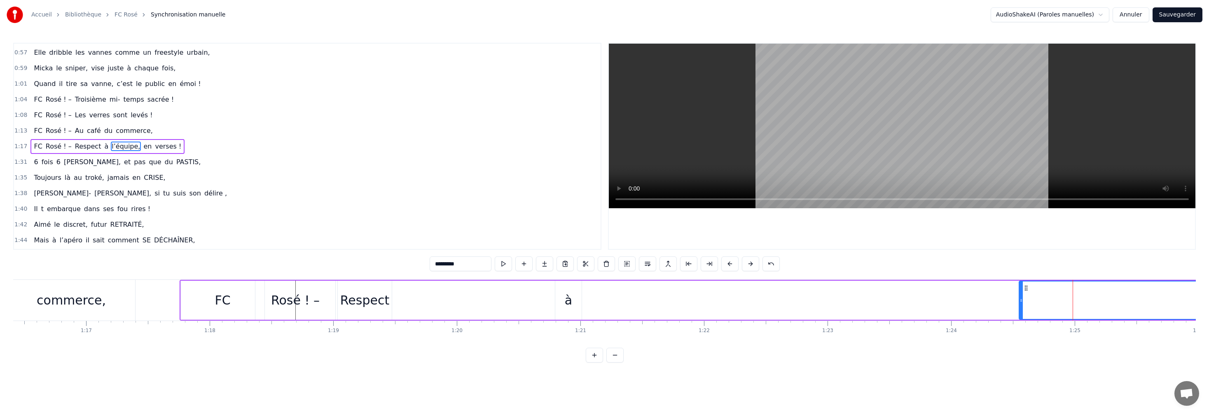
click at [322, 231] on button at bounding box center [729, 264] width 17 height 15
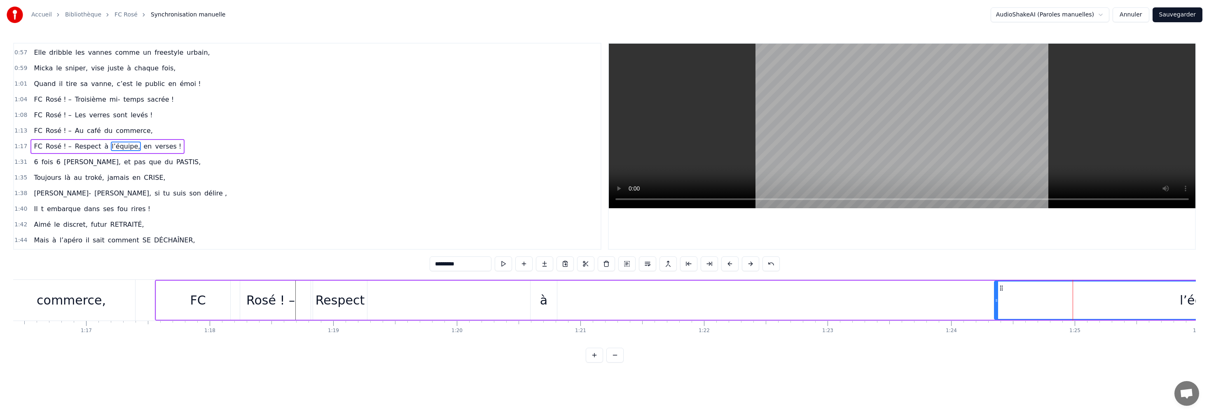
click at [322, 231] on button at bounding box center [729, 264] width 17 height 15
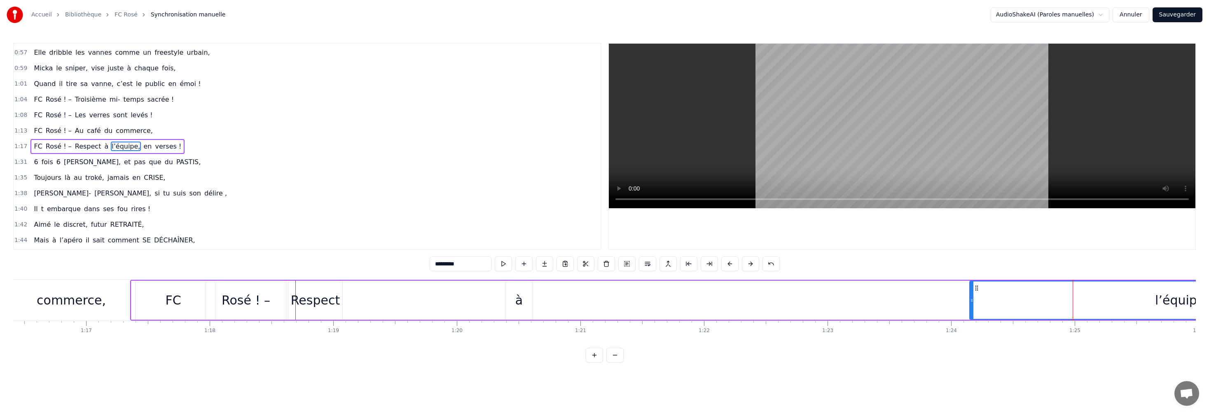
click at [322, 231] on button at bounding box center [729, 264] width 17 height 15
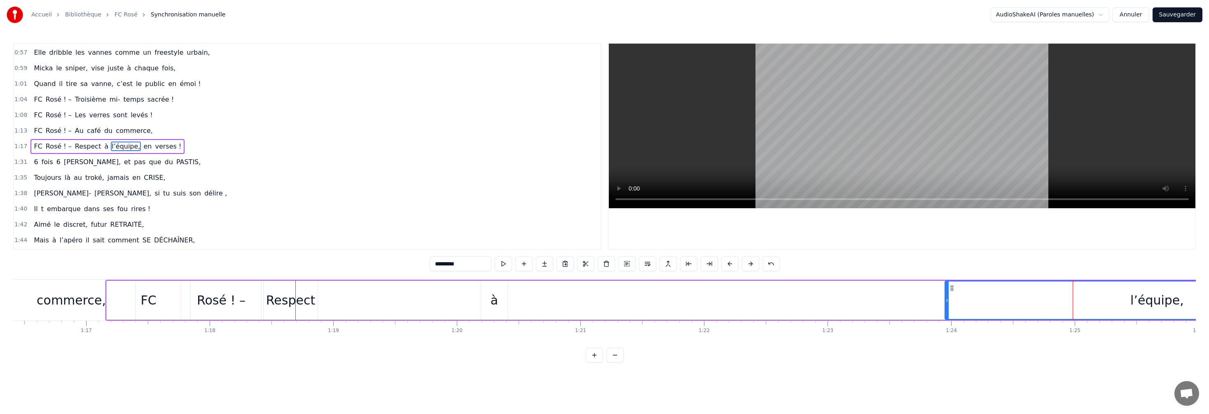
click at [322, 231] on button at bounding box center [729, 264] width 17 height 15
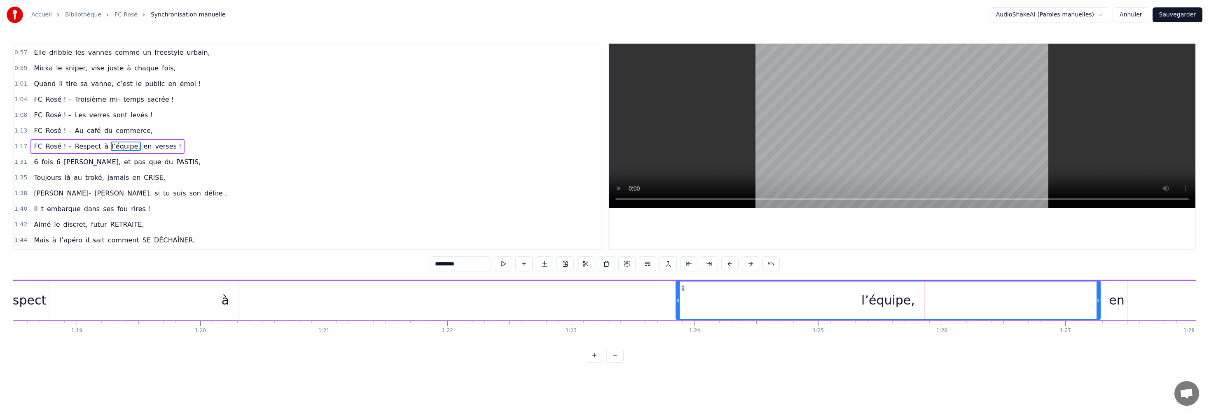
click at [322, 231] on button at bounding box center [729, 264] width 17 height 15
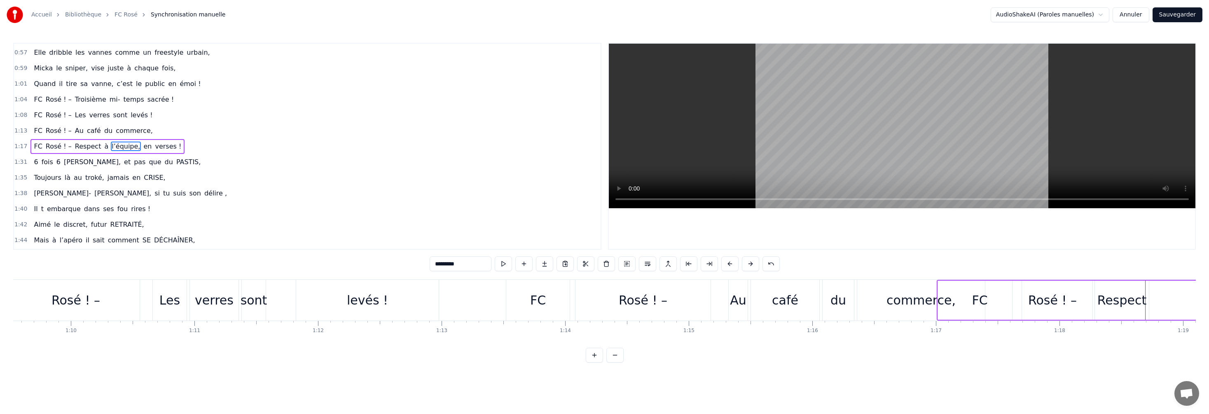
scroll to position [0, 8511]
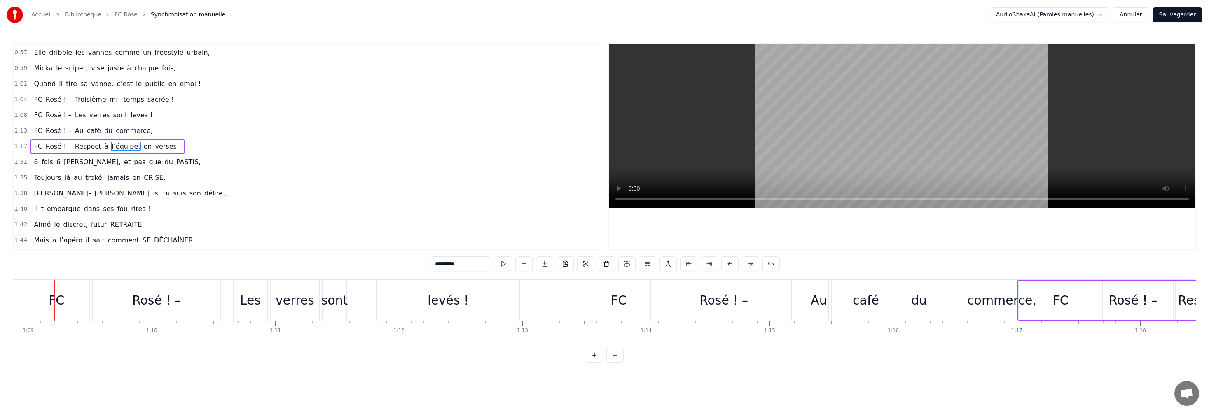
click at [322, 231] on button at bounding box center [750, 264] width 17 height 15
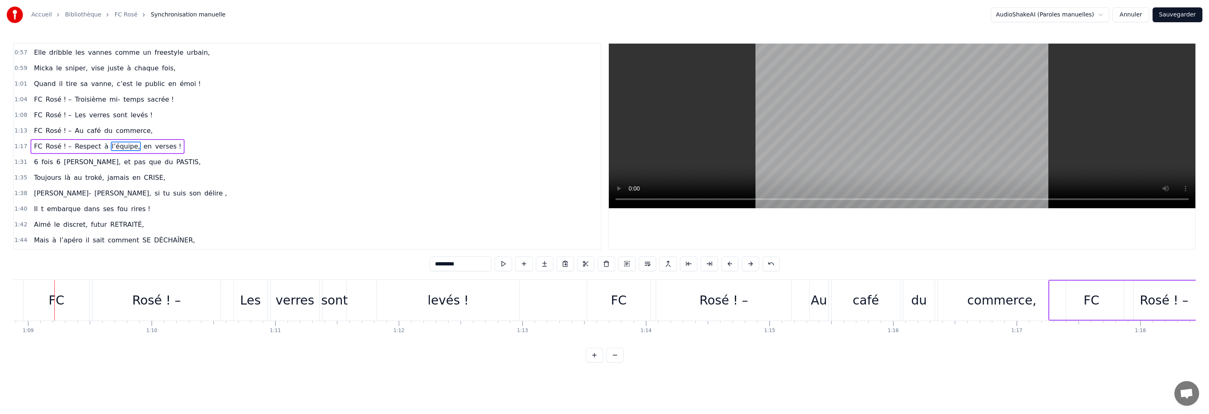
click at [322, 231] on button at bounding box center [750, 264] width 17 height 15
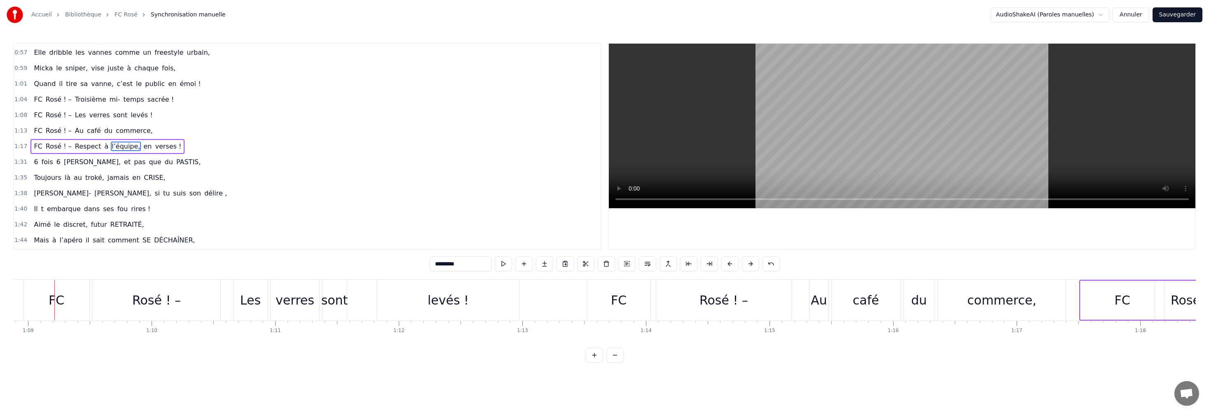
click at [322, 231] on button at bounding box center [750, 264] width 17 height 15
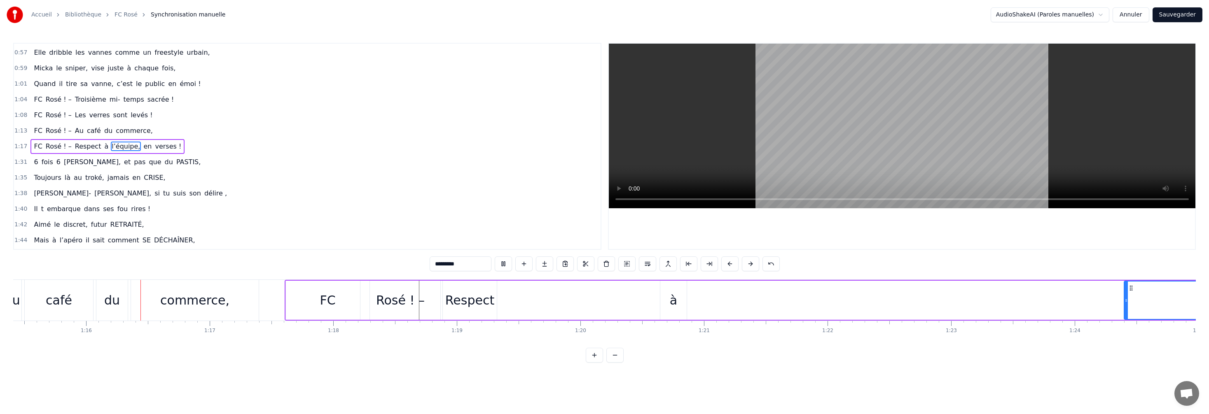
scroll to position [0, 9322]
click at [143, 149] on span "en" at bounding box center [148, 146] width 10 height 9
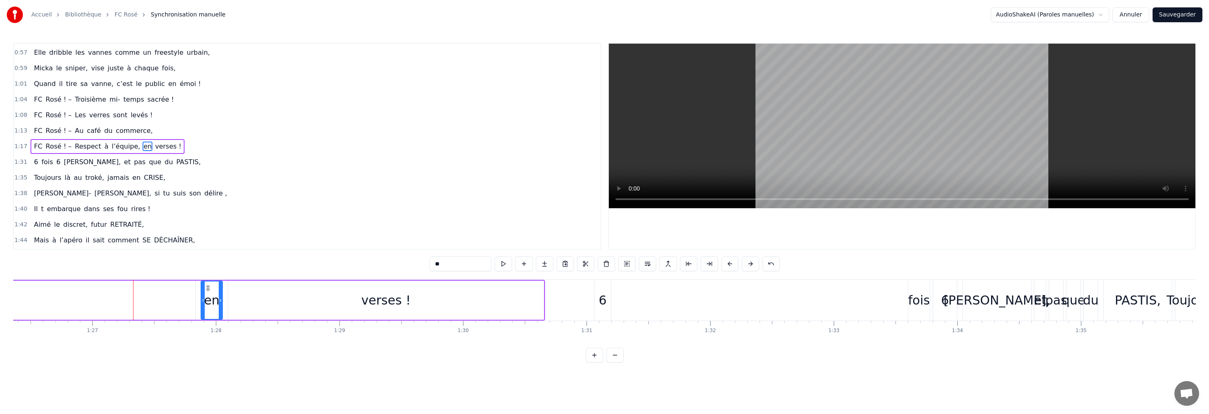
scroll to position [0, 10749]
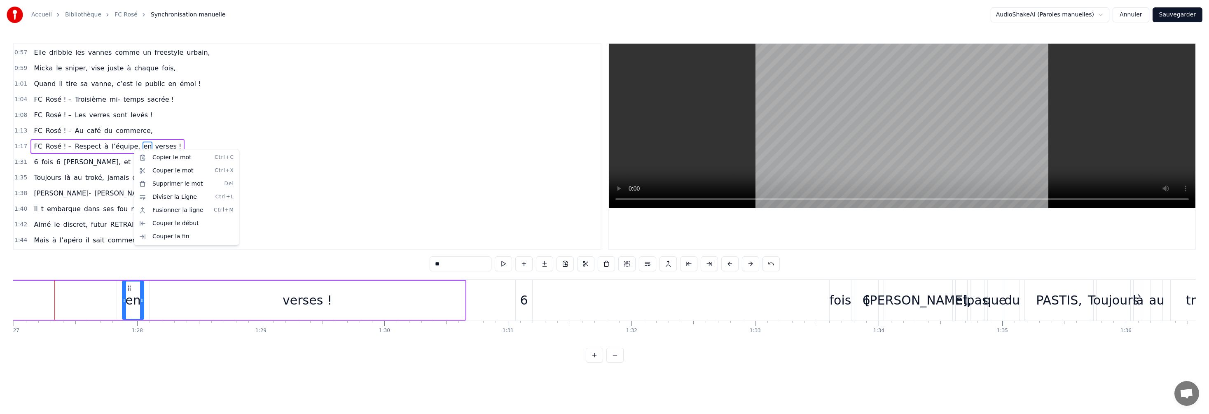
click at [134, 148] on html "Accueil Bibliothèque FC Rosé Synchronisation manuelle AudioShakeAI (Paroles man…" at bounding box center [604, 188] width 1209 height 376
click at [143, 148] on span "en" at bounding box center [148, 146] width 10 height 9
click at [143, 147] on span "en" at bounding box center [148, 146] width 10 height 9
click at [152, 231] on icon at bounding box center [153, 300] width 3 height 7
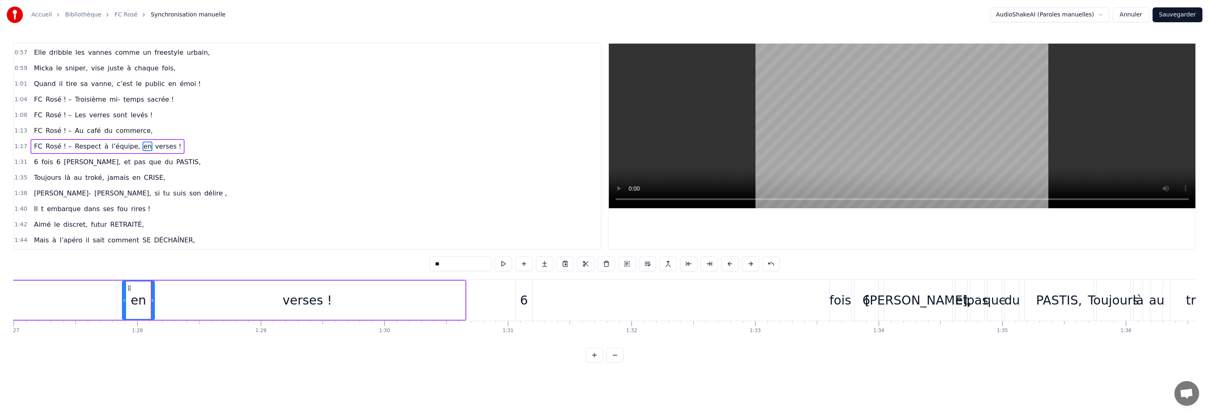
click at [137, 231] on div "en" at bounding box center [138, 300] width 15 height 19
click at [129, 231] on icon at bounding box center [129, 288] width 7 height 7
click at [159, 231] on div "Couper le mot Ctrl+X" at bounding box center [181, 311] width 101 height 13
click at [145, 231] on div "en" at bounding box center [138, 300] width 15 height 19
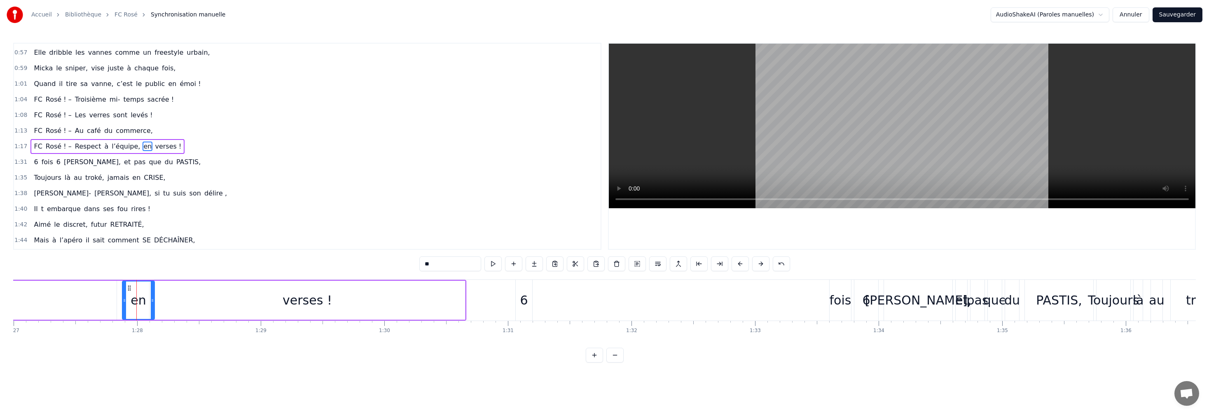
click at [145, 231] on div "en" at bounding box center [138, 300] width 15 height 19
drag, startPoint x: 145, startPoint y: 302, endPoint x: 128, endPoint y: 303, distance: 17.3
click at [128, 231] on div "en" at bounding box center [138, 300] width 31 height 37
click at [136, 231] on div "en" at bounding box center [138, 300] width 15 height 19
click at [145, 231] on div "en" at bounding box center [138, 300] width 15 height 19
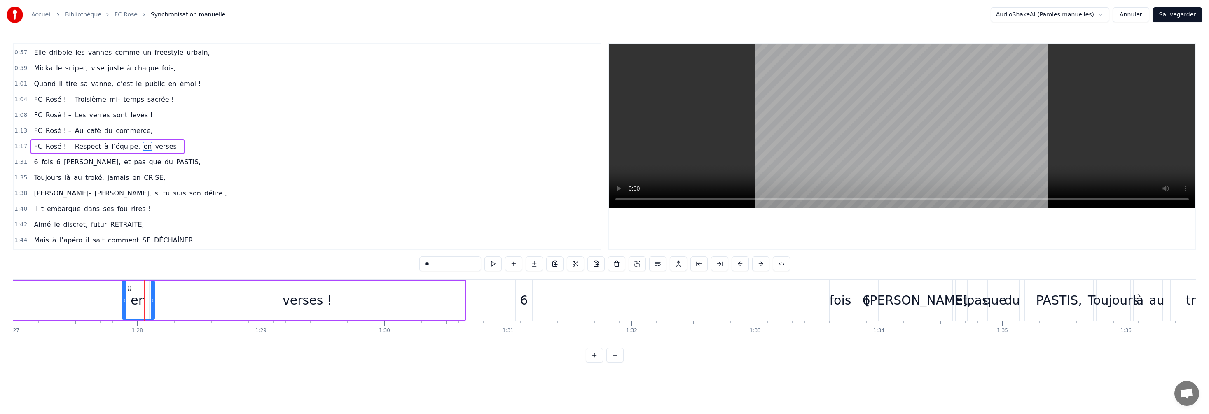
type input "********"
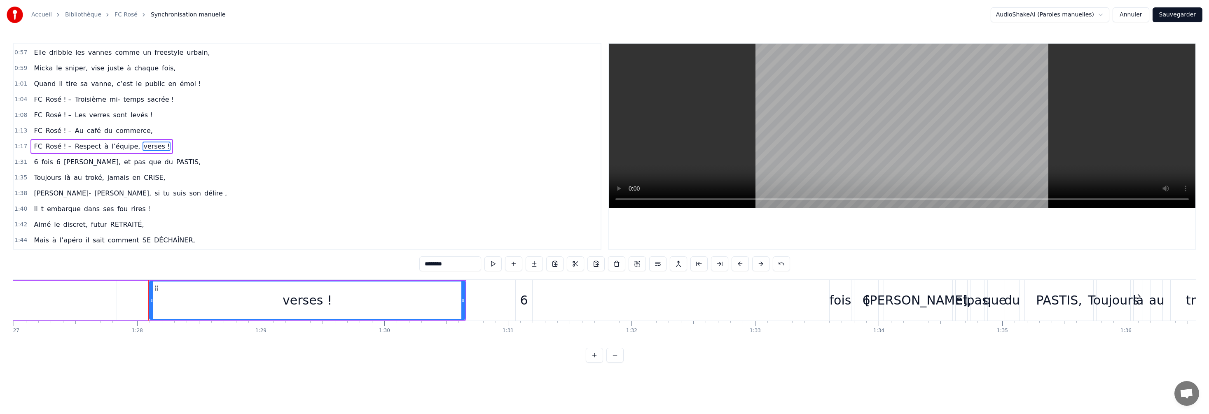
click at [290, 231] on div "verses !" at bounding box center [307, 300] width 49 height 19
click at [322, 231] on div "Couper le mot Ctrl+X" at bounding box center [344, 324] width 101 height 13
click at [322, 231] on div "Copier le mot Ctrl+C" at bounding box center [345, 311] width 101 height 13
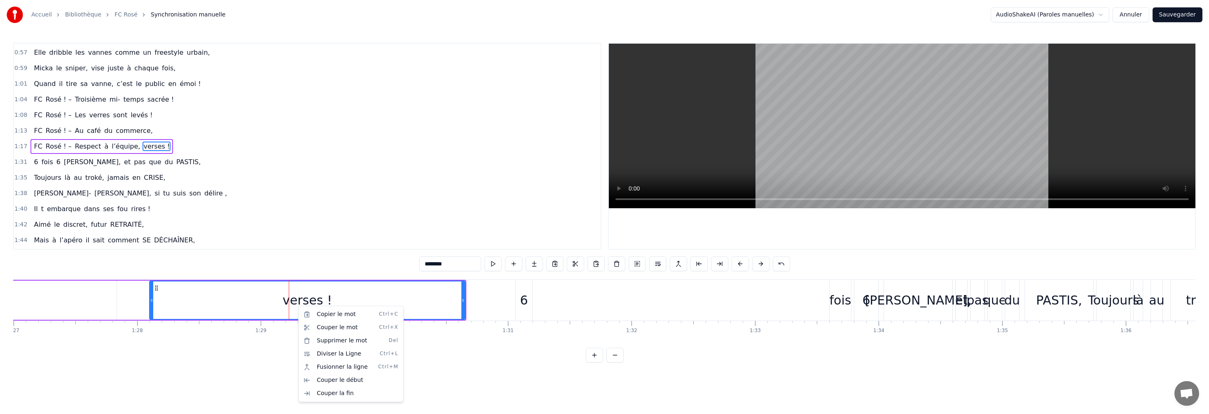
click at [302, 231] on html "Accueil Bibliothèque FC Rosé Synchronisation manuelle AudioShakeAI (Paroles man…" at bounding box center [604, 188] width 1209 height 376
click at [303, 231] on div "verses !" at bounding box center [307, 300] width 49 height 19
drag, startPoint x: 300, startPoint y: 302, endPoint x: 292, endPoint y: 302, distance: 7.8
click at [297, 231] on div "verses !" at bounding box center [307, 300] width 49 height 19
click at [291, 231] on div "verses !" at bounding box center [307, 300] width 49 height 19
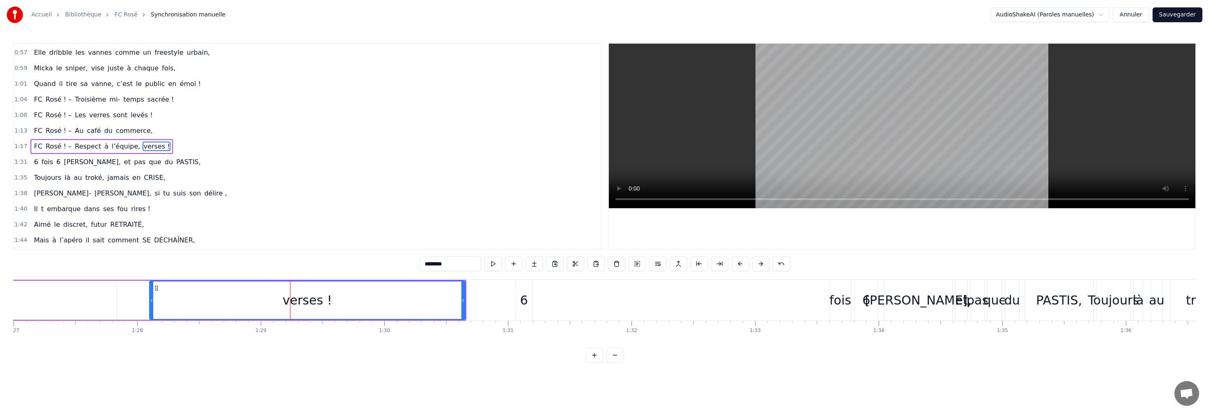
click at [289, 231] on div "verses !" at bounding box center [307, 300] width 49 height 19
drag, startPoint x: 324, startPoint y: 298, endPoint x: 304, endPoint y: 302, distance: 20.6
click at [305, 231] on div "verses !" at bounding box center [307, 300] width 49 height 19
click at [152, 231] on icon at bounding box center [151, 300] width 3 height 7
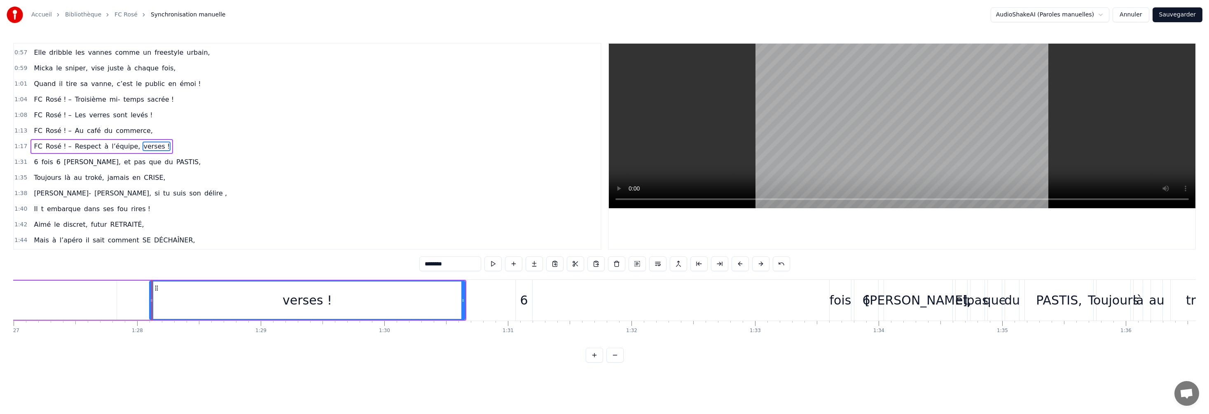
click at [127, 149] on div "FC Rosé ! – Respect à l’équipe, verses !" at bounding box center [101, 146] width 143 height 15
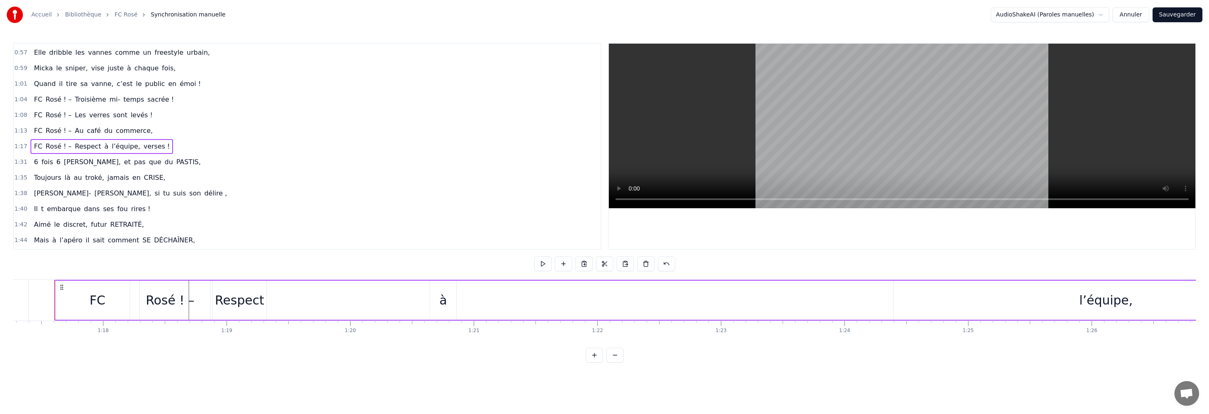
click at [143, 147] on span "verses !" at bounding box center [157, 146] width 28 height 9
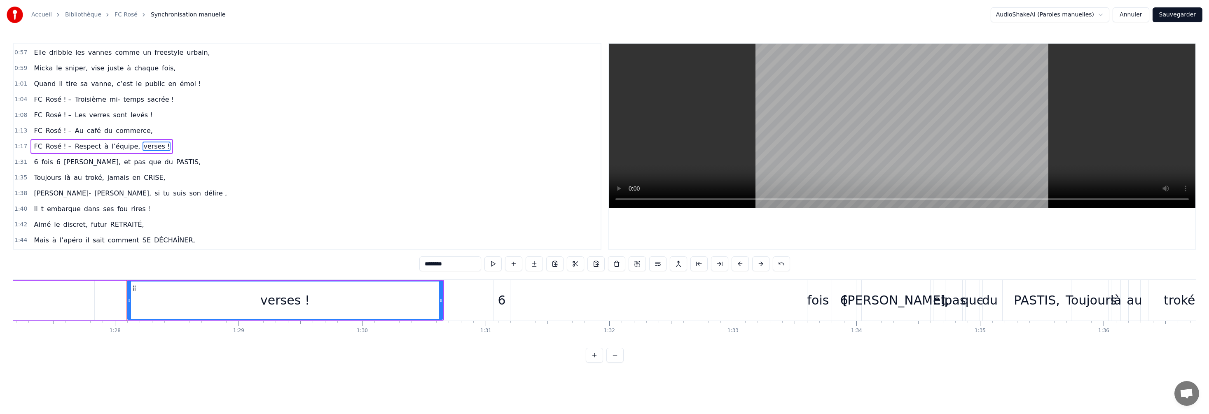
scroll to position [0, 10843]
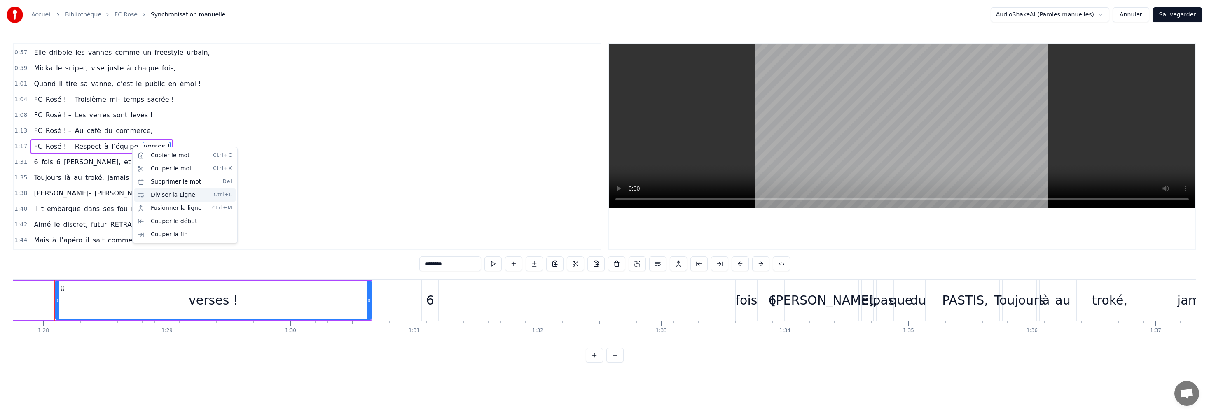
click at [165, 197] on div "Diviser la Ligne Ctrl+L" at bounding box center [184, 195] width 101 height 13
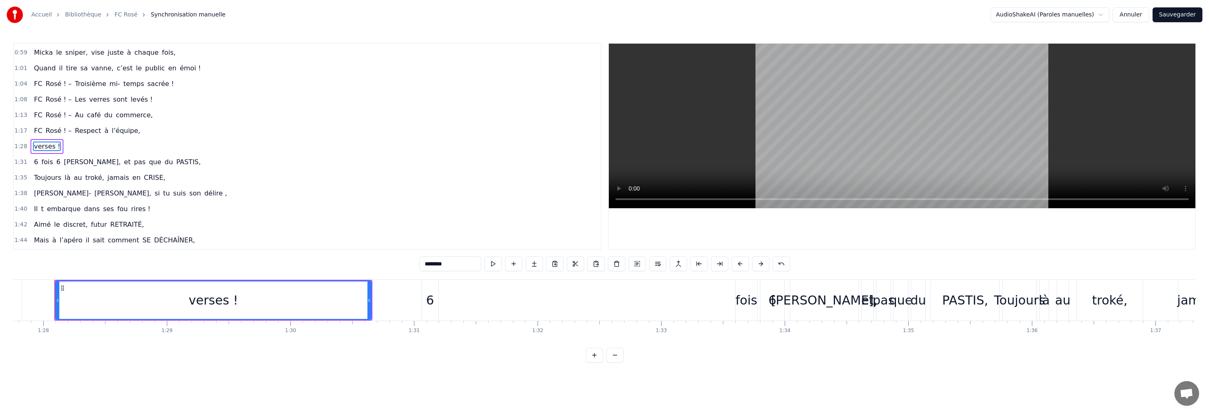
click at [52, 145] on span "verses !" at bounding box center [47, 146] width 28 height 9
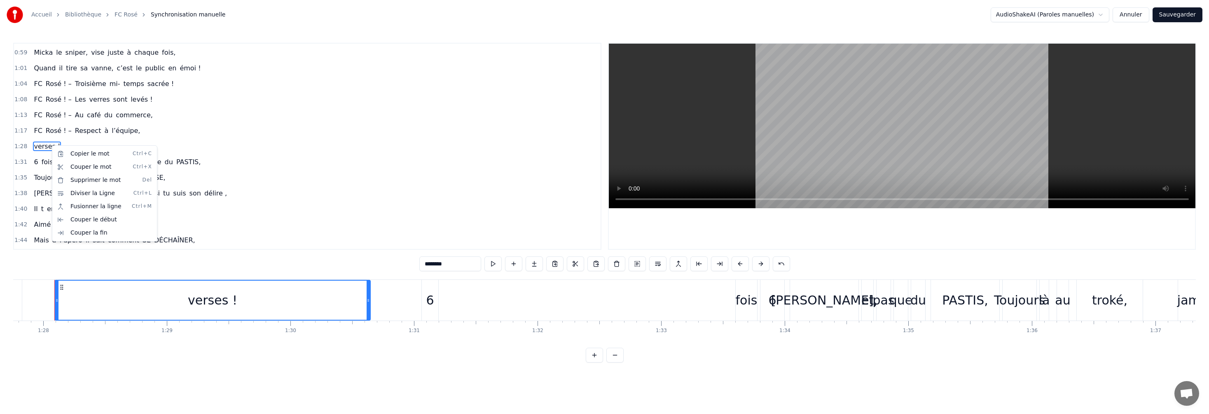
click at [45, 144] on html "Accueil Bibliothèque FC Rosé Synchronisation manuelle AudioShakeAI (Paroles man…" at bounding box center [604, 188] width 1209 height 376
click at [44, 141] on div "verses !" at bounding box center [46, 146] width 33 height 15
click at [43, 143] on span "verses !" at bounding box center [47, 146] width 28 height 9
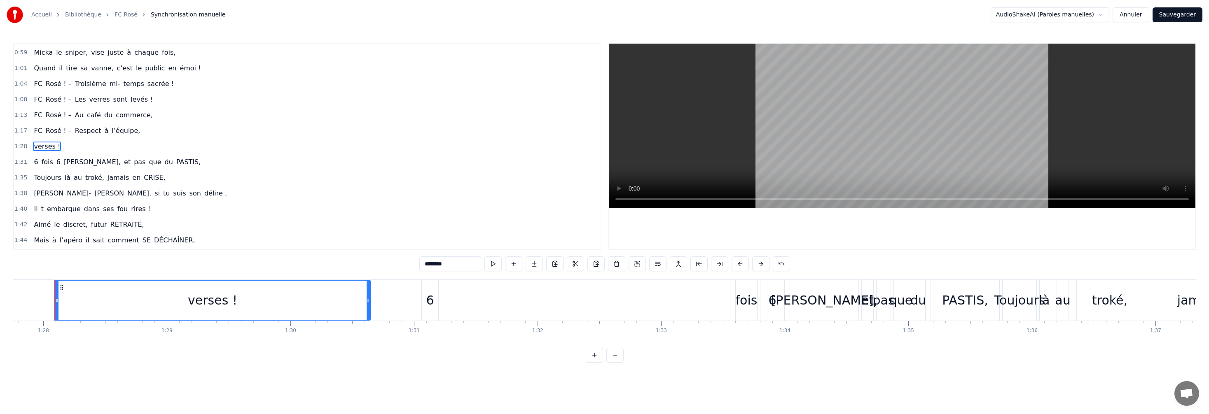
click at [44, 143] on span "verses !" at bounding box center [47, 146] width 28 height 9
click at [322, 231] on input "********" at bounding box center [450, 264] width 62 height 15
drag, startPoint x: 426, startPoint y: 264, endPoint x: 425, endPoint y: 268, distance: 4.2
click at [322, 231] on input "*******" at bounding box center [450, 264] width 62 height 15
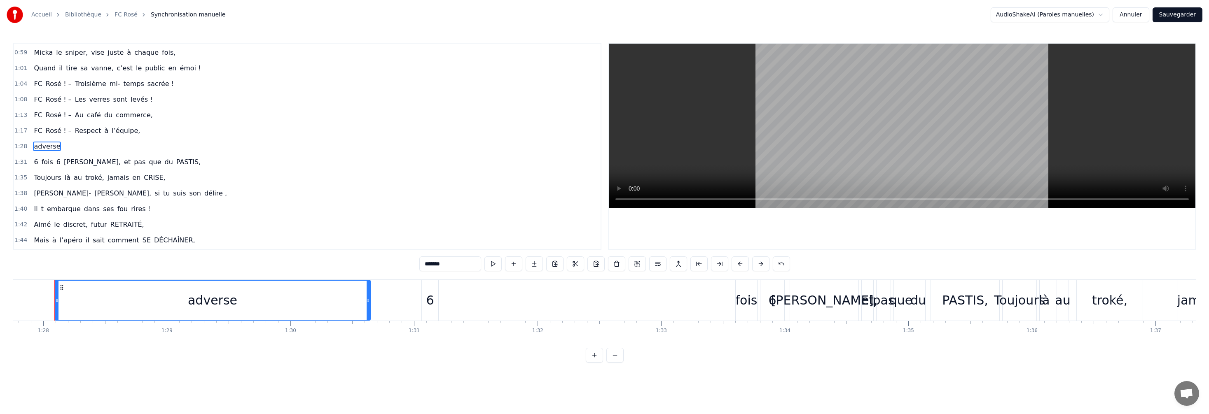
click at [322, 199] on video at bounding box center [902, 126] width 586 height 165
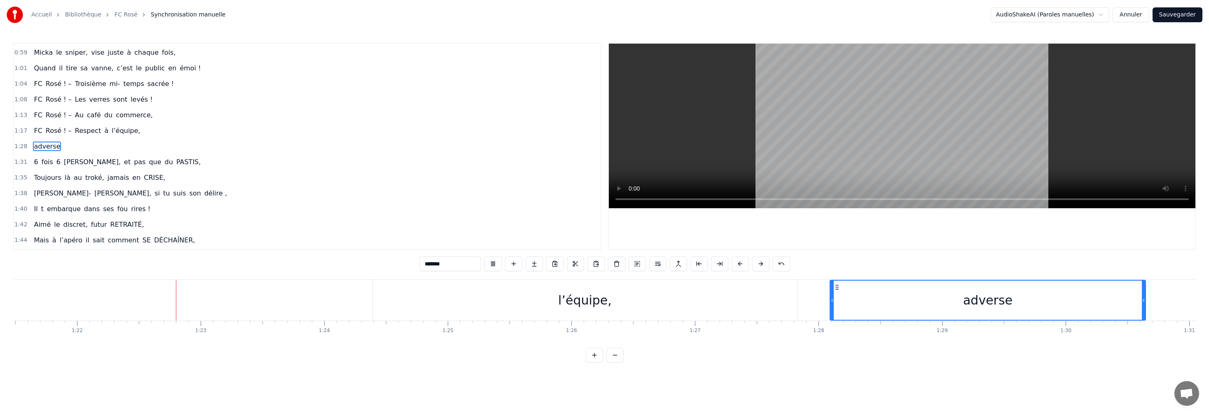
scroll to position [0, 10130]
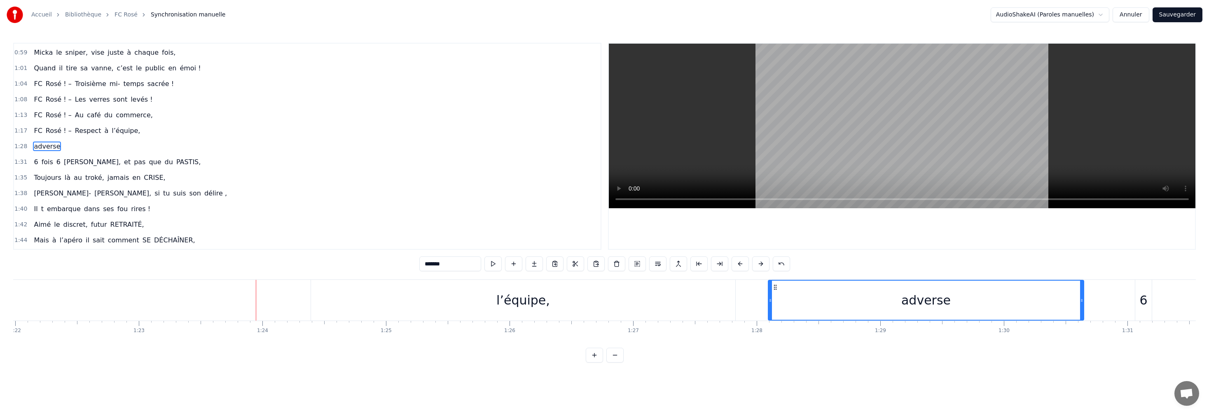
click at [322, 231] on div "l’équipe," at bounding box center [523, 300] width 424 height 41
type input "*********"
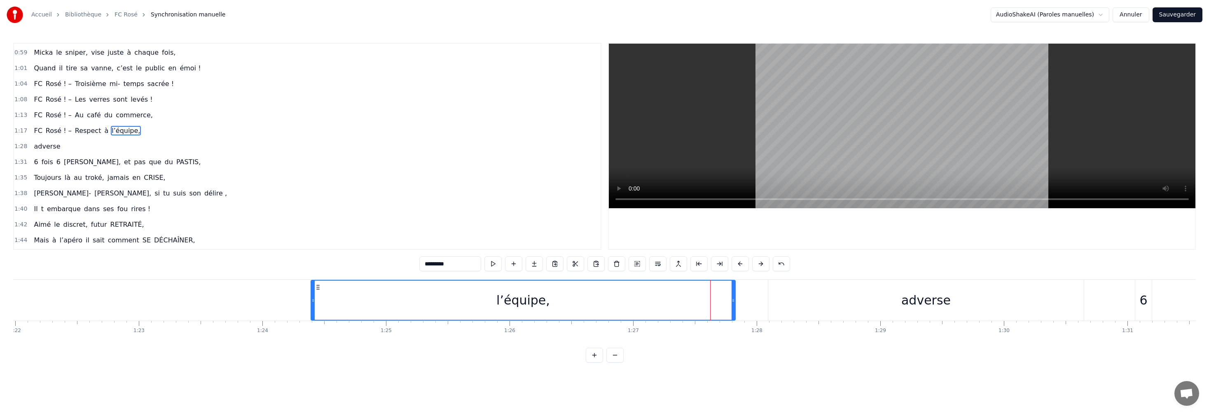
scroll to position [327, 0]
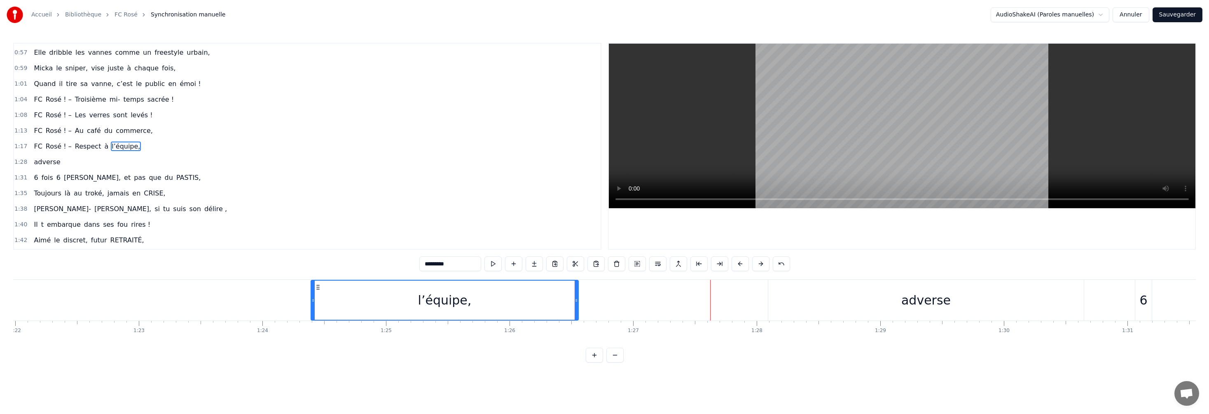
drag, startPoint x: 733, startPoint y: 301, endPoint x: 576, endPoint y: 288, distance: 157.4
click at [322, 231] on div at bounding box center [576, 300] width 3 height 39
drag, startPoint x: 313, startPoint y: 301, endPoint x: 318, endPoint y: 301, distance: 5.4
click at [240, 231] on div at bounding box center [240, 300] width 3 height 39
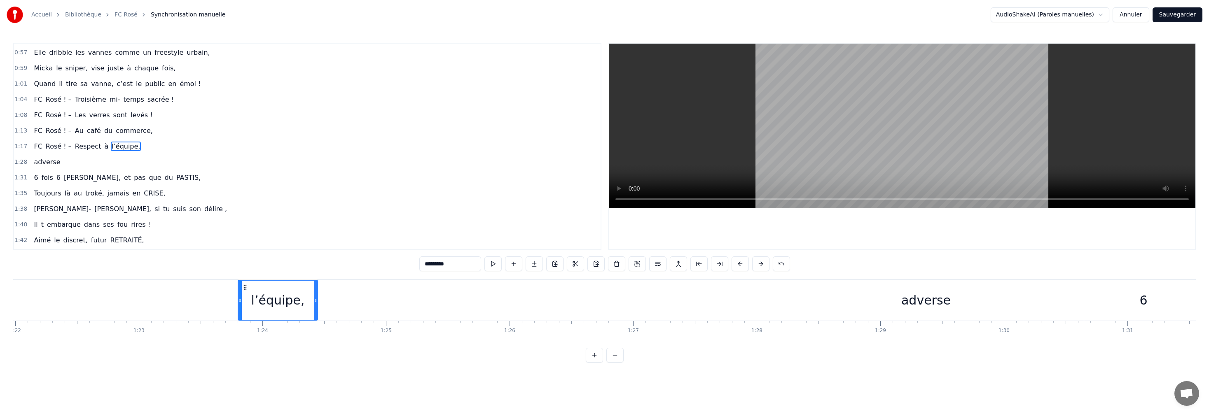
drag, startPoint x: 577, startPoint y: 300, endPoint x: 312, endPoint y: 286, distance: 264.8
click at [316, 231] on div at bounding box center [315, 300] width 3 height 39
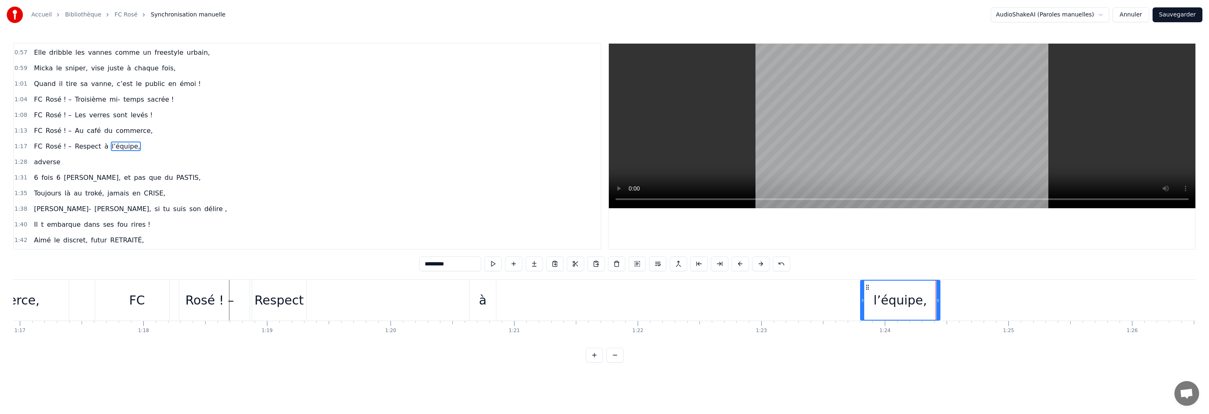
scroll to position [0, 9493]
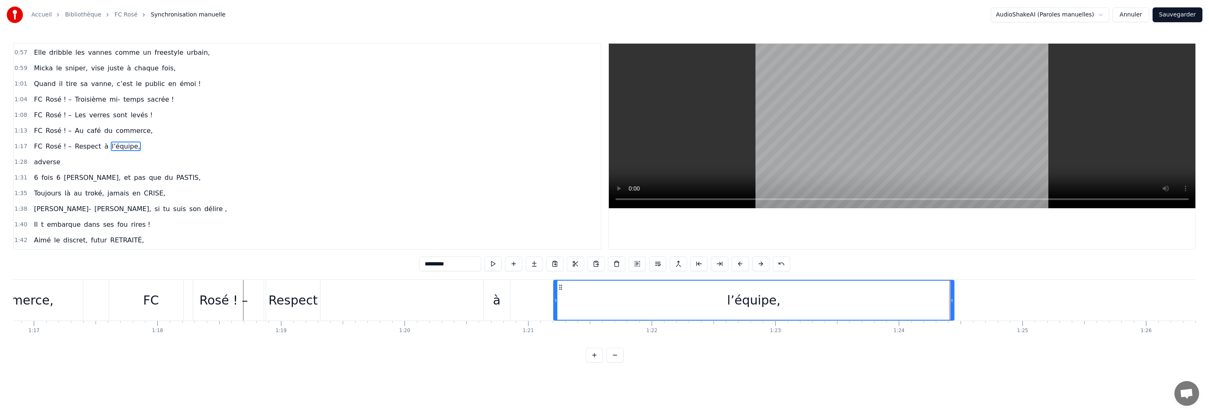
drag, startPoint x: 876, startPoint y: 299, endPoint x: 659, endPoint y: 307, distance: 217.6
click at [322, 231] on div at bounding box center [555, 300] width 3 height 39
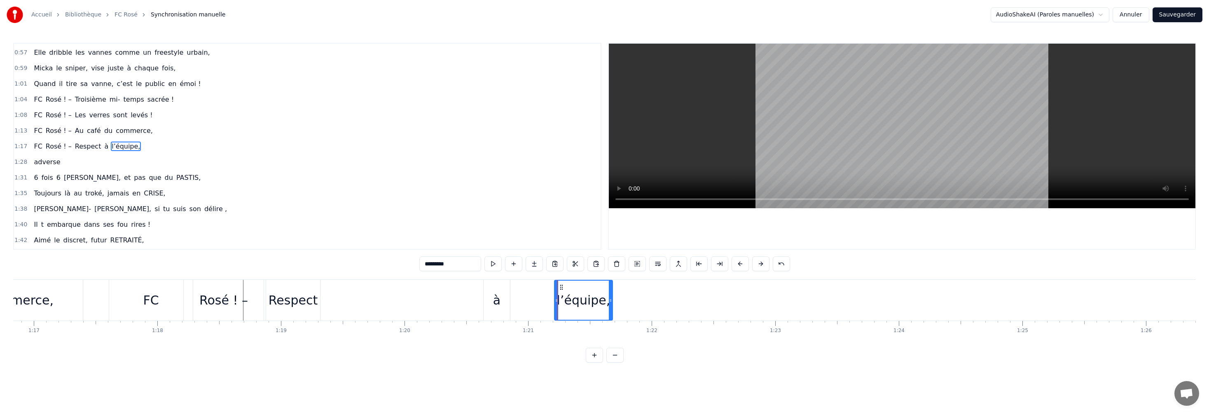
drag, startPoint x: 951, startPoint y: 300, endPoint x: 593, endPoint y: 290, distance: 358.1
click at [322, 231] on div "l’équipe," at bounding box center [583, 300] width 57 height 39
click at [322, 231] on div "FC Rosé ! – Respect à l’équipe," at bounding box center [360, 300] width 503 height 41
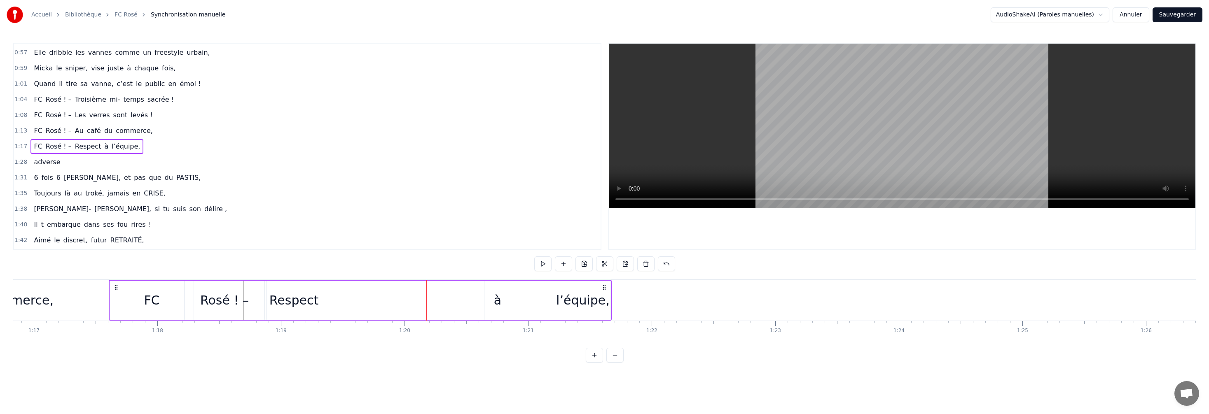
click at [322, 231] on div "à" at bounding box center [497, 300] width 26 height 39
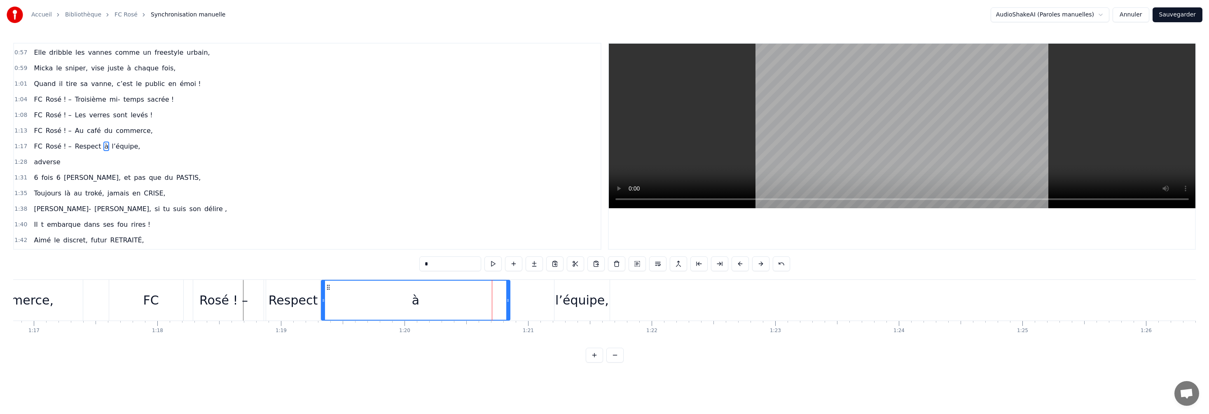
drag, startPoint x: 486, startPoint y: 300, endPoint x: 323, endPoint y: 294, distance: 162.4
click at [322, 231] on div at bounding box center [323, 300] width 3 height 39
drag, startPoint x: 507, startPoint y: 301, endPoint x: 372, endPoint y: 295, distance: 135.6
click at [322, 231] on div at bounding box center [379, 300] width 3 height 39
drag, startPoint x: 359, startPoint y: 289, endPoint x: 373, endPoint y: 289, distance: 13.6
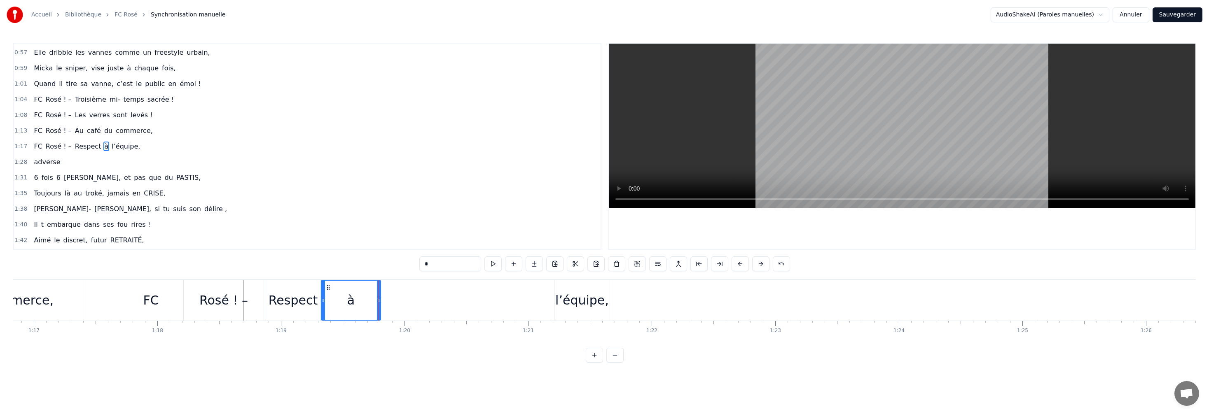
click at [322, 231] on div "à" at bounding box center [351, 300] width 58 height 39
drag, startPoint x: 380, startPoint y: 292, endPoint x: 375, endPoint y: 292, distance: 4.9
click at [322, 231] on div at bounding box center [378, 300] width 3 height 39
drag, startPoint x: 379, startPoint y: 304, endPoint x: 402, endPoint y: 315, distance: 26.2
click at [322, 231] on div at bounding box center [443, 300] width 3 height 39
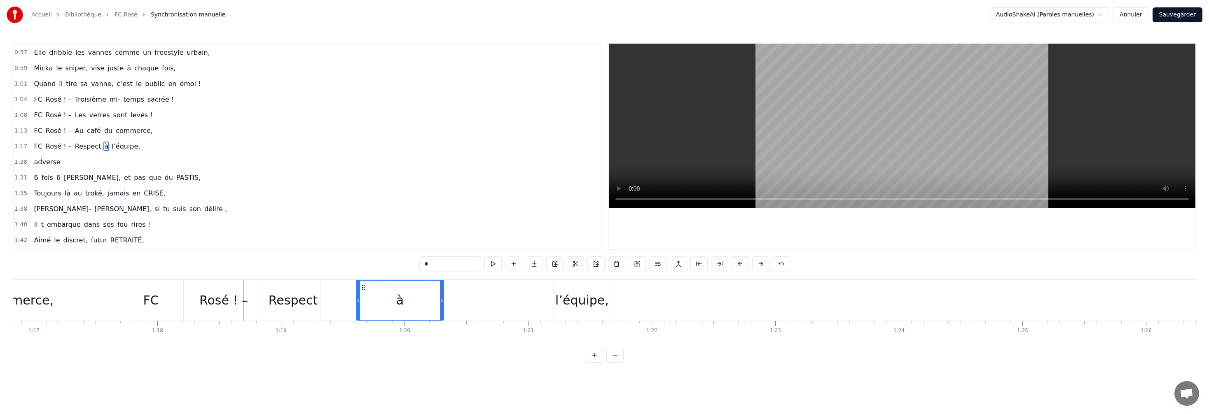
drag, startPoint x: 322, startPoint y: 297, endPoint x: 359, endPoint y: 301, distance: 37.3
click at [322, 231] on icon at bounding box center [358, 300] width 3 height 7
drag, startPoint x: 442, startPoint y: 302, endPoint x: 388, endPoint y: 304, distance: 53.6
click at [322, 231] on icon at bounding box center [406, 300] width 3 height 7
click at [313, 231] on div "Respect" at bounding box center [293, 300] width 49 height 19
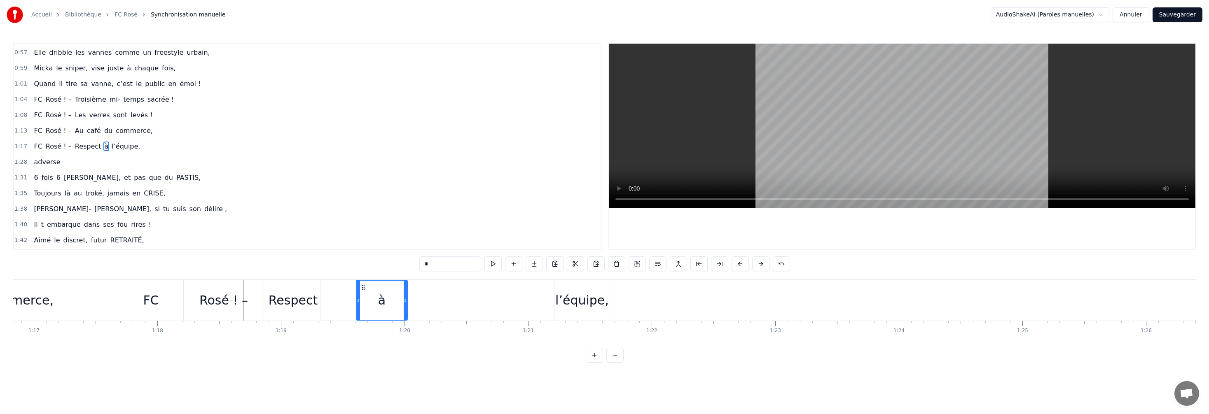
type input "*******"
drag, startPoint x: 327, startPoint y: 313, endPoint x: 319, endPoint y: 313, distance: 7.4
click at [322, 231] on div "FC Rosé ! – Respect à l’équipe," at bounding box center [360, 300] width 503 height 41
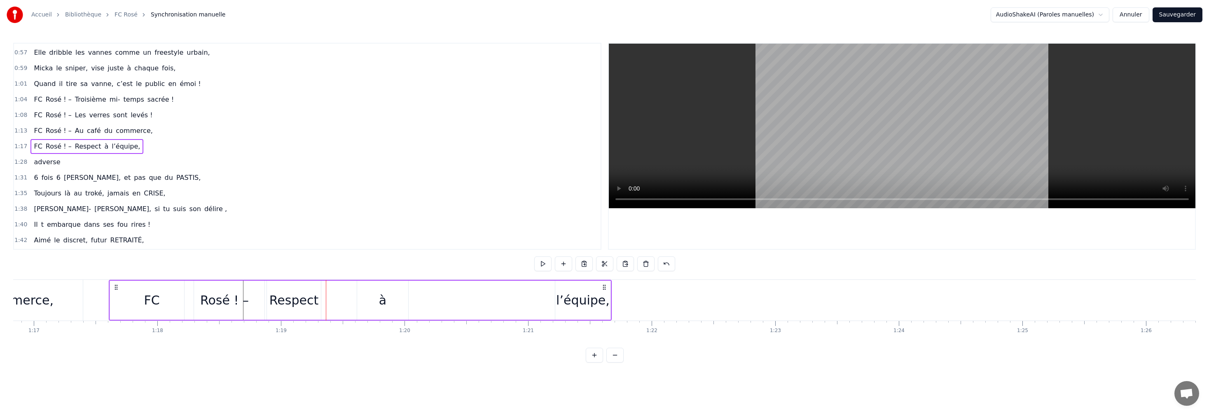
drag, startPoint x: 309, startPoint y: 300, endPoint x: 318, endPoint y: 301, distance: 9.6
click at [318, 231] on div "Respect" at bounding box center [294, 300] width 54 height 39
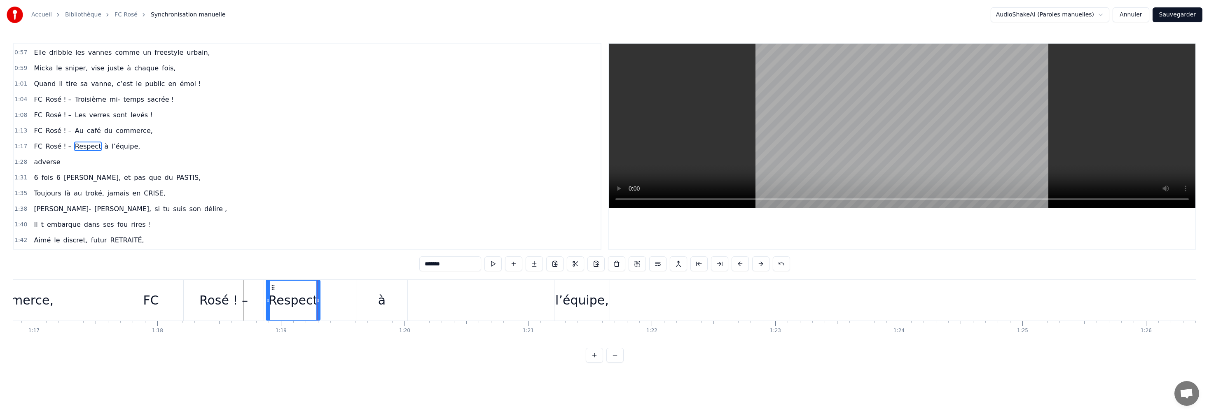
drag, startPoint x: 303, startPoint y: 281, endPoint x: 313, endPoint y: 285, distance: 10.6
click at [316, 231] on div "Respect" at bounding box center [292, 300] width 53 height 39
drag, startPoint x: 274, startPoint y: 288, endPoint x: 294, endPoint y: 291, distance: 20.0
click at [294, 231] on div "Respect" at bounding box center [313, 300] width 53 height 39
click at [322, 231] on div "l’équipe," at bounding box center [581, 300] width 55 height 41
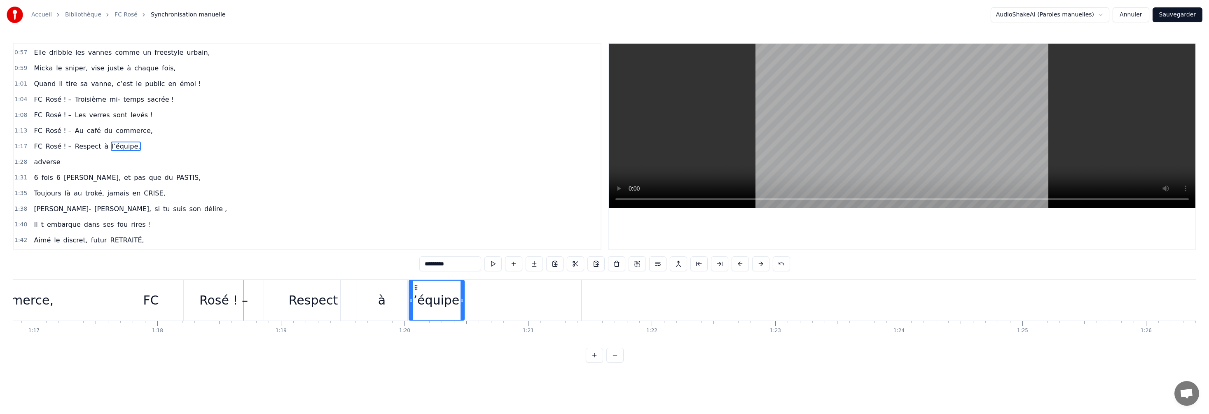
drag, startPoint x: 561, startPoint y: 289, endPoint x: 416, endPoint y: 282, distance: 145.5
click at [322, 231] on div "l’équipe," at bounding box center [436, 300] width 54 height 39
drag, startPoint x: 754, startPoint y: 373, endPoint x: 728, endPoint y: 361, distance: 28.0
click at [322, 231] on html "Accueil Bibliothèque FC Rosé Synchronisation manuelle AudioShakeAI (Paroles man…" at bounding box center [604, 188] width 1209 height 376
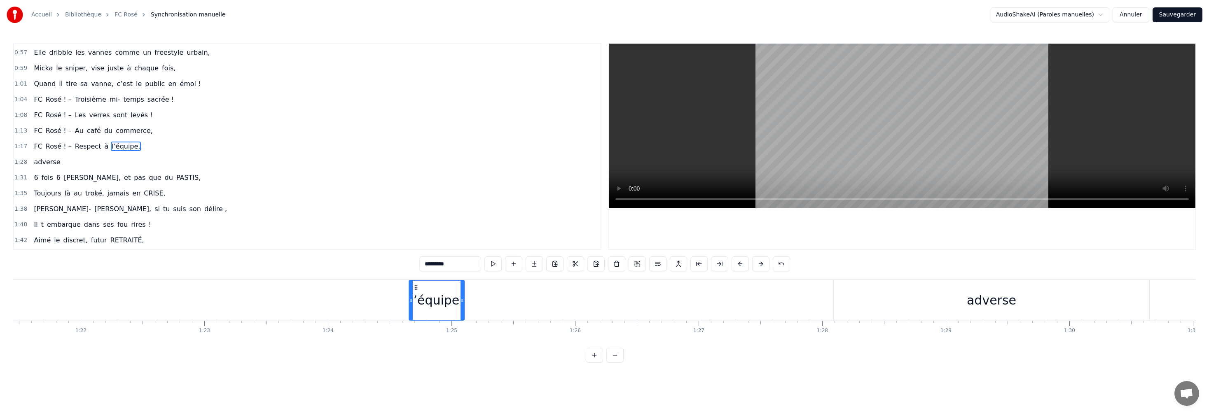
click at [322, 231] on div "adverse" at bounding box center [991, 300] width 315 height 41
type input "*******"
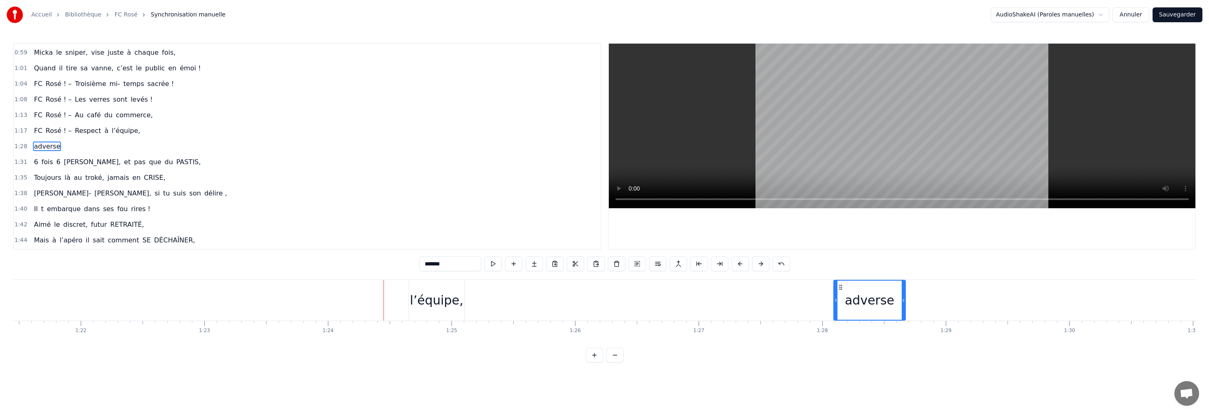
drag, startPoint x: 1140, startPoint y: 295, endPoint x: 892, endPoint y: 295, distance: 247.1
click at [322, 231] on div at bounding box center [903, 300] width 3 height 39
click at [322, 231] on div "adverse" at bounding box center [867, 300] width 66 height 41
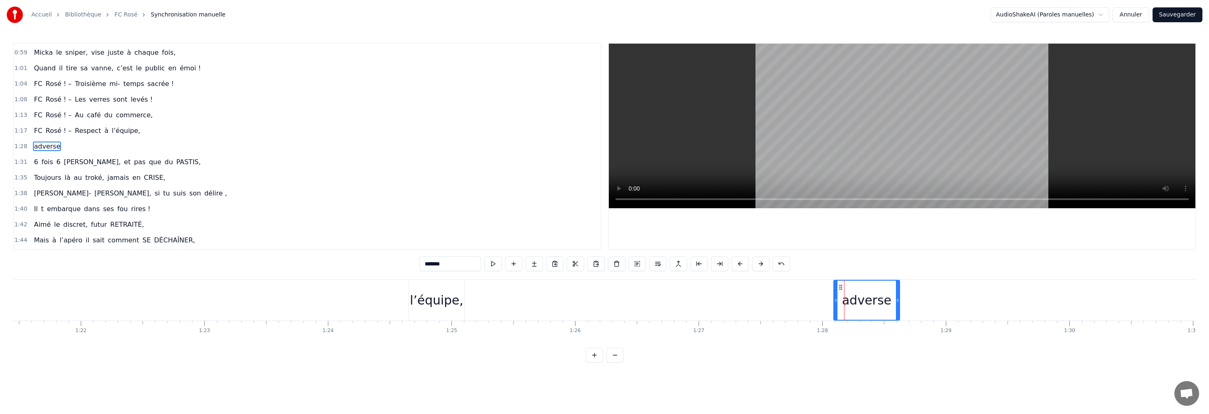
click at [322, 231] on div "adverse" at bounding box center [866, 300] width 65 height 39
click at [322, 231] on div "adverse" at bounding box center [866, 300] width 49 height 19
click at [322, 231] on div "adverse" at bounding box center [867, 300] width 66 height 41
click at [322, 231] on div "adverse" at bounding box center [866, 300] width 65 height 39
click at [322, 231] on div at bounding box center [867, 300] width 0 height 41
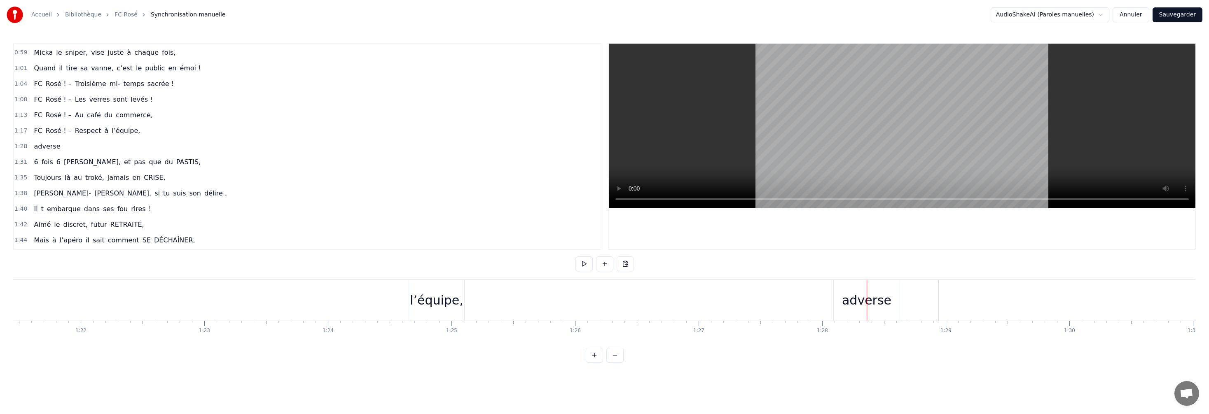
click at [322, 231] on div "adverse" at bounding box center [867, 300] width 66 height 41
drag, startPoint x: 441, startPoint y: 299, endPoint x: 427, endPoint y: 300, distance: 14.1
click at [322, 231] on div "l’équipe," at bounding box center [437, 300] width 54 height 19
type input "*********"
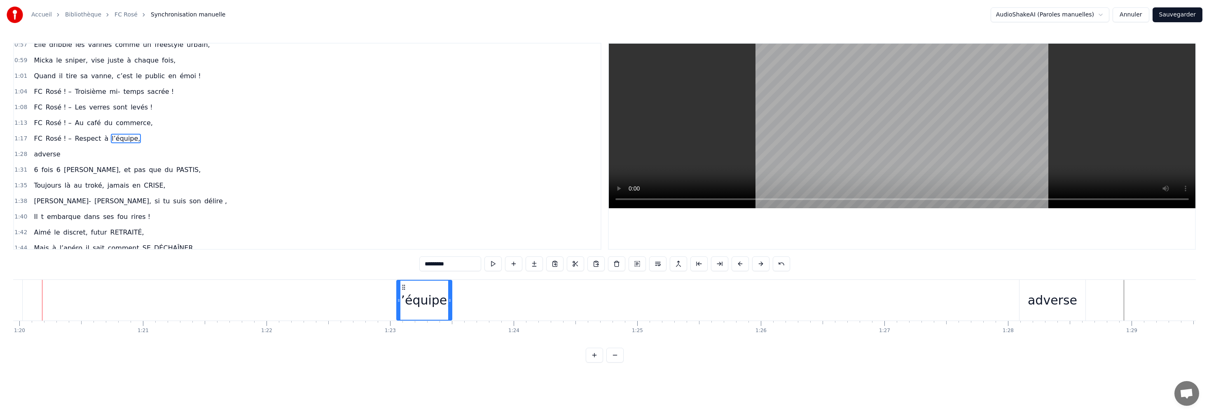
scroll to position [0, 9866]
drag, startPoint x: 434, startPoint y: 292, endPoint x: 454, endPoint y: 293, distance: 20.6
click at [322, 231] on div "Yo… Marseille c’est l’OM… Mais chez nous c’est le FC Rosé… Un club de légende, …" at bounding box center [19, 300] width 19745 height 41
drag, startPoint x: 435, startPoint y: 285, endPoint x: 452, endPoint y: 288, distance: 17.5
click at [322, 231] on div "l’équipe," at bounding box center [436, 300] width 55 height 41
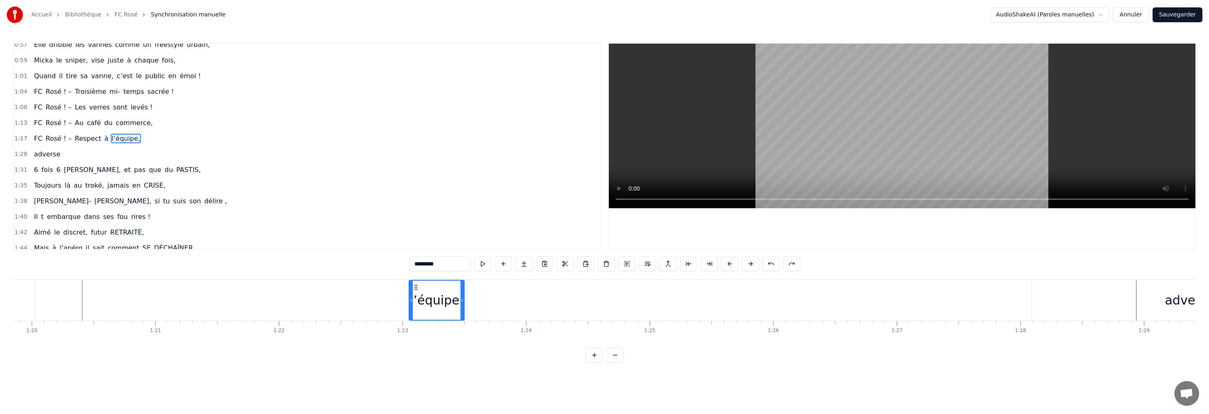
scroll to position [327, 0]
click at [322, 231] on div "l’équipe," at bounding box center [436, 300] width 54 height 39
drag, startPoint x: 416, startPoint y: 288, endPoint x: 436, endPoint y: 291, distance: 20.4
click at [322, 231] on div "l’équipe," at bounding box center [436, 300] width 54 height 39
drag, startPoint x: 433, startPoint y: 286, endPoint x: 498, endPoint y: 294, distance: 65.2
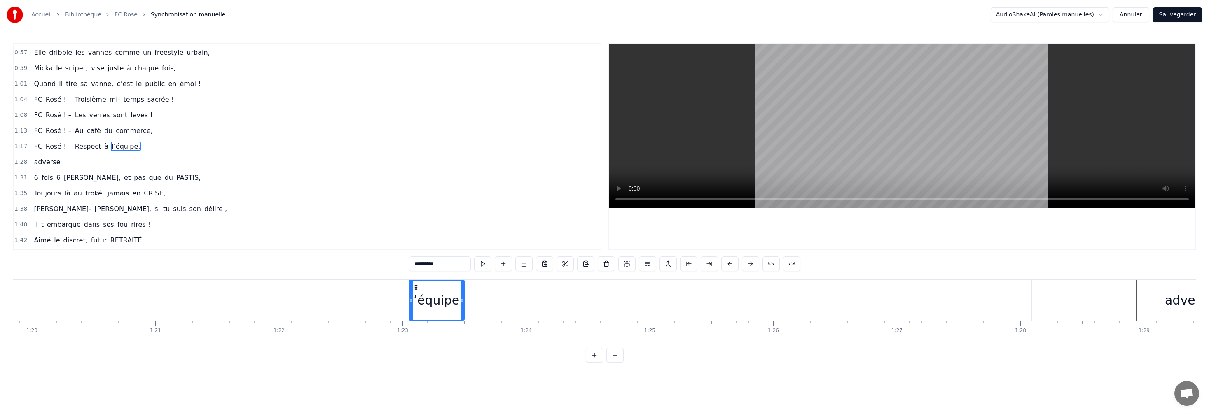
click at [322, 231] on div "Yo… Marseille c’est l’OM… Mais chez nous c’est le FC Rosé… Un club de légende, …" at bounding box center [19, 300] width 19745 height 41
click at [322, 231] on div "l’équipe," at bounding box center [437, 300] width 54 height 19
click at [322, 231] on icon at bounding box center [416, 287] width 7 height 7
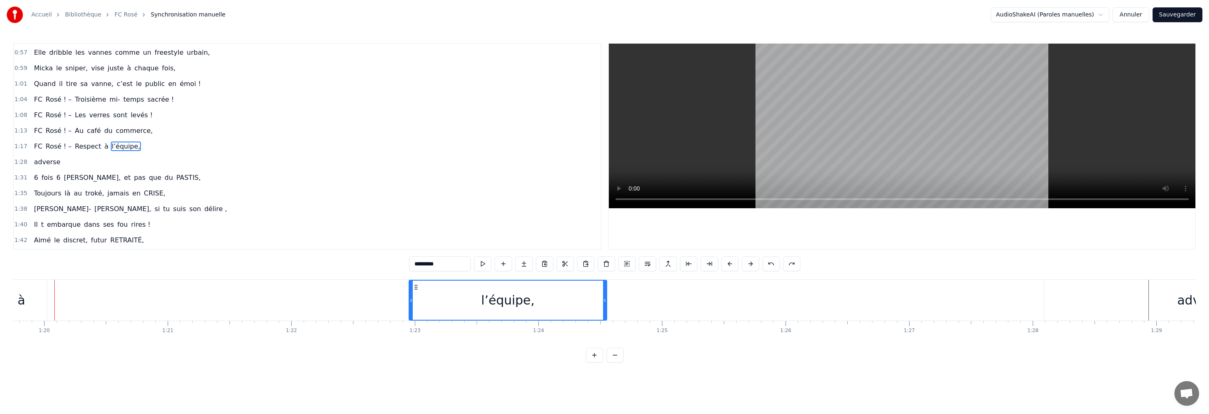
drag, startPoint x: 462, startPoint y: 294, endPoint x: 565, endPoint y: 304, distance: 103.8
click at [322, 231] on div at bounding box center [604, 300] width 3 height 39
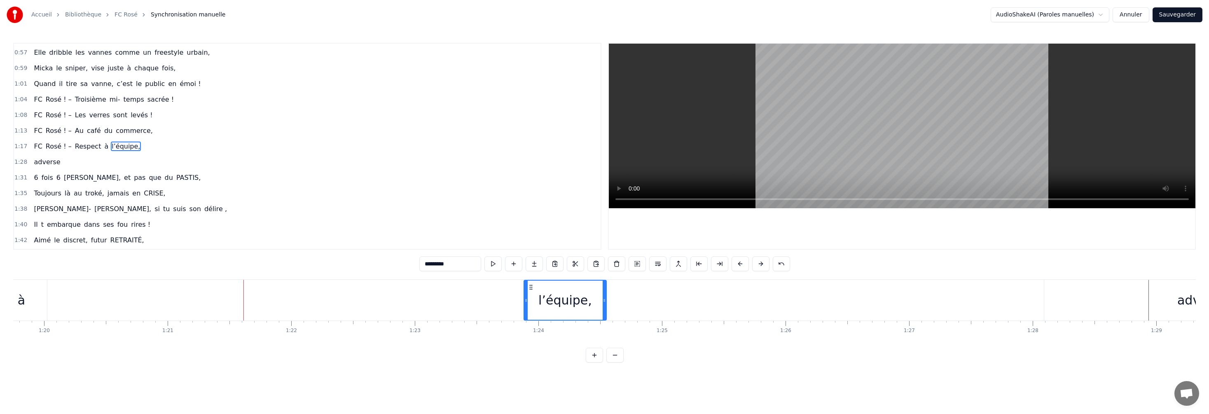
drag, startPoint x: 410, startPoint y: 292, endPoint x: 524, endPoint y: 306, distance: 114.9
click at [322, 231] on div at bounding box center [525, 300] width 3 height 39
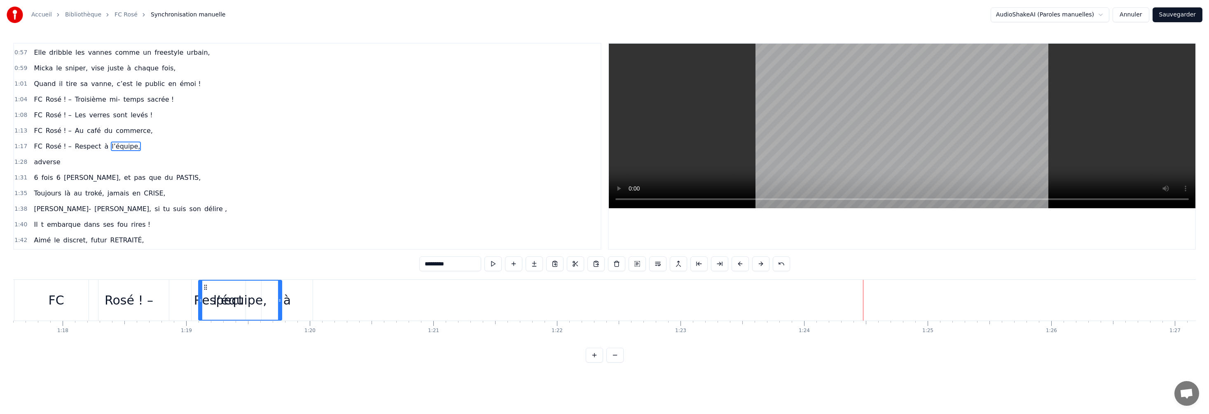
scroll to position [0, 9581]
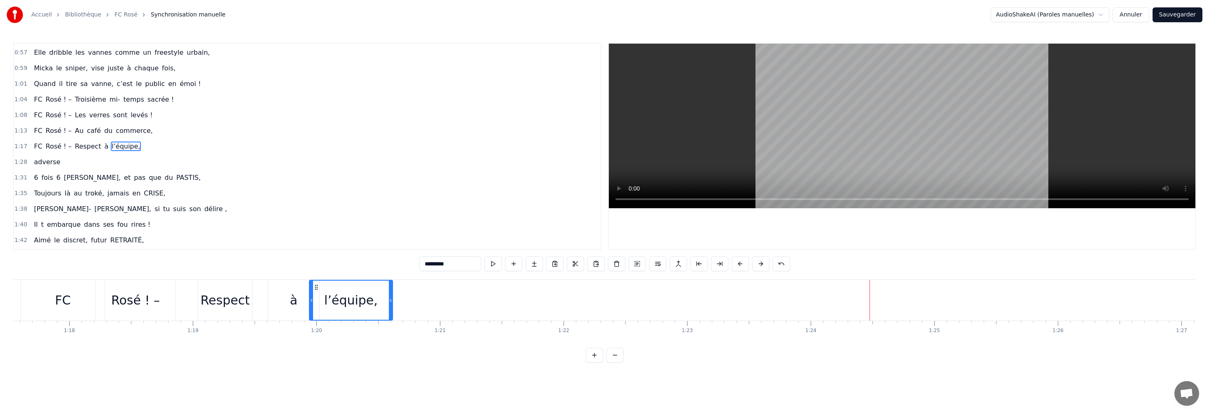
drag, startPoint x: 530, startPoint y: 288, endPoint x: 316, endPoint y: 326, distance: 217.2
click at [316, 231] on div "Yo… Marseille c’est l’OM… Mais chez nous c’est le FC Rosé… Un club de légende, …" at bounding box center [604, 311] width 1182 height 62
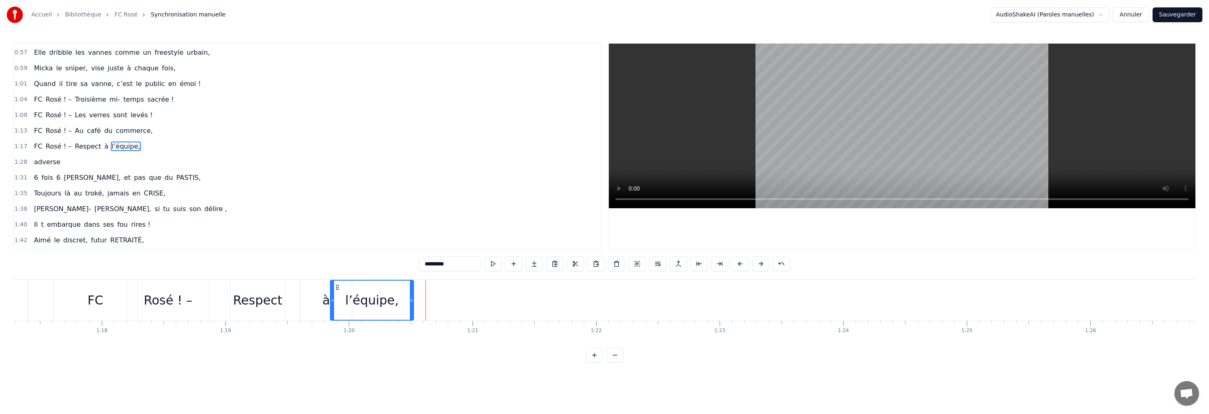
scroll to position [0, 9584]
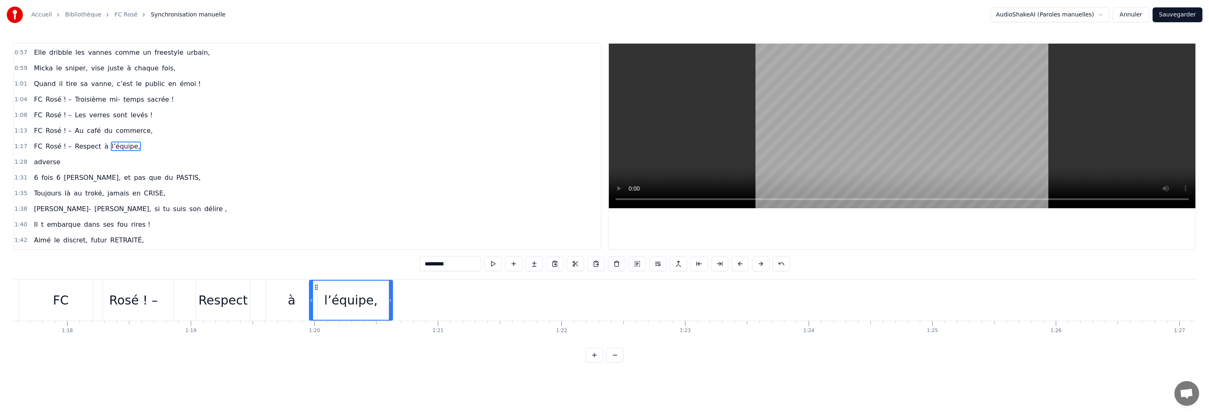
click at [322, 231] on div at bounding box center [302, 300] width 19745 height 41
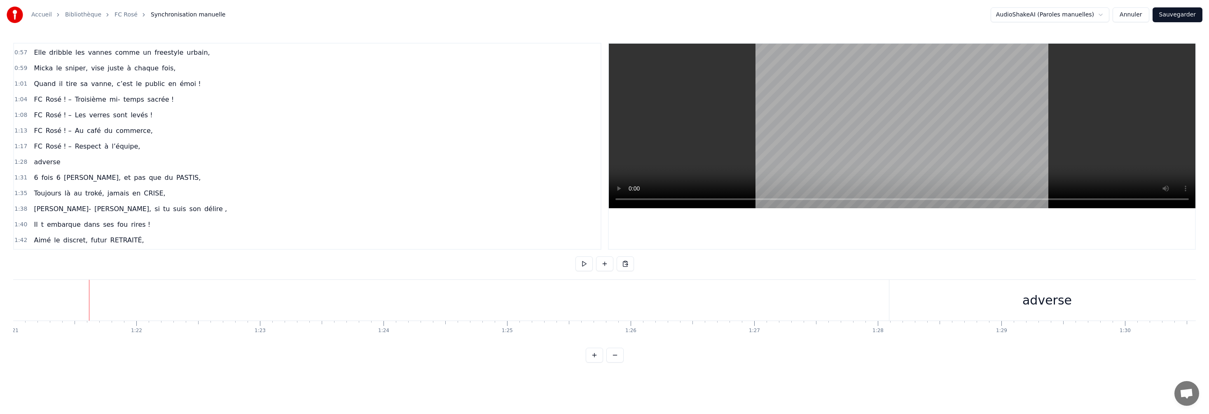
scroll to position [0, 10008]
click at [322, 231] on div "adverse" at bounding box center [1047, 300] width 315 height 41
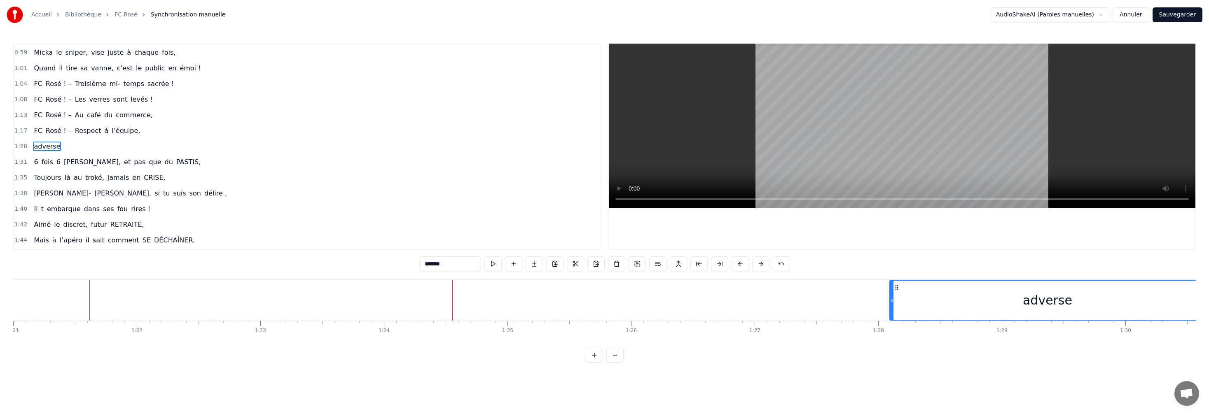
click at [322, 231] on icon at bounding box center [896, 287] width 7 height 7
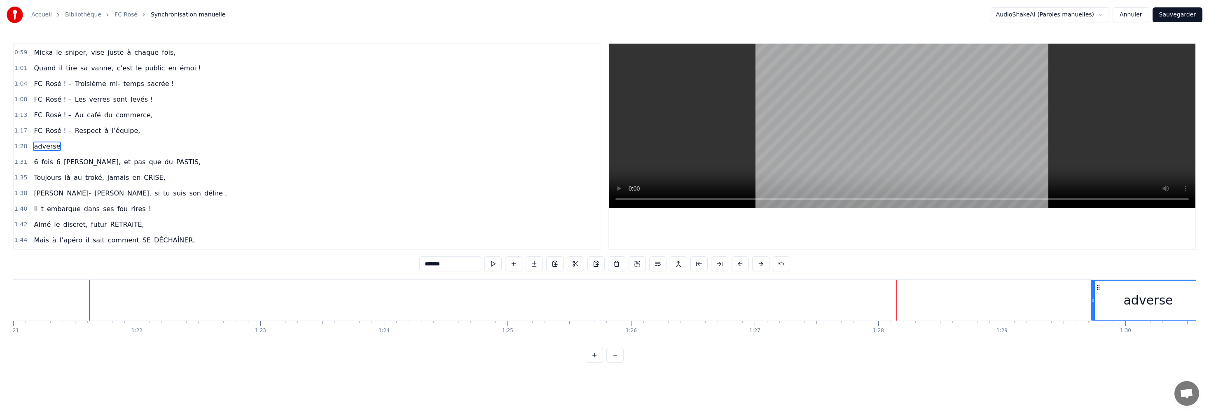
drag, startPoint x: 891, startPoint y: 290, endPoint x: 1083, endPoint y: 297, distance: 192.1
click at [322, 231] on div "adverse" at bounding box center [1047, 300] width 316 height 41
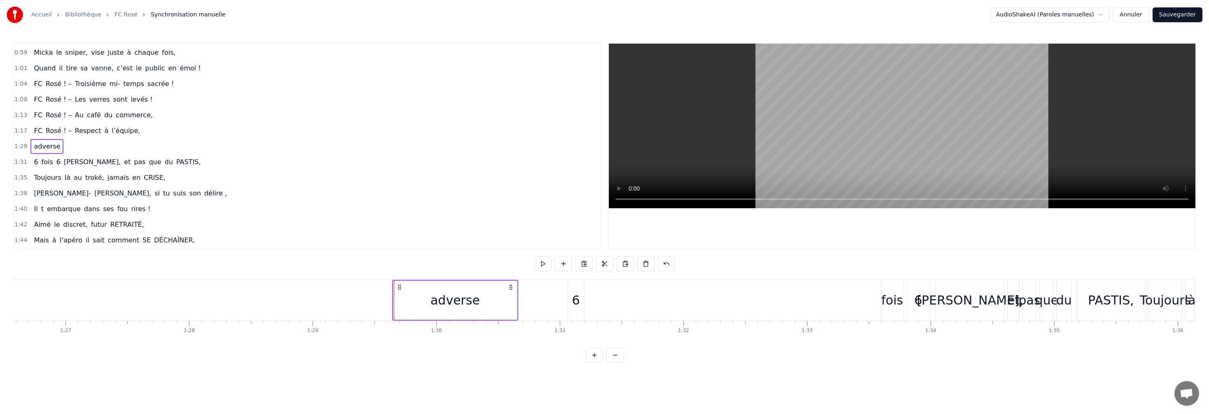
scroll to position [0, 10677]
drag, startPoint x: 530, startPoint y: 287, endPoint x: 512, endPoint y: 289, distance: 18.2
click at [322, 231] on div "adverse" at bounding box center [476, 300] width 126 height 41
click at [322, 231] on icon at bounding box center [420, 287] width 7 height 7
click at [322, 231] on div "adverse" at bounding box center [476, 300] width 124 height 39
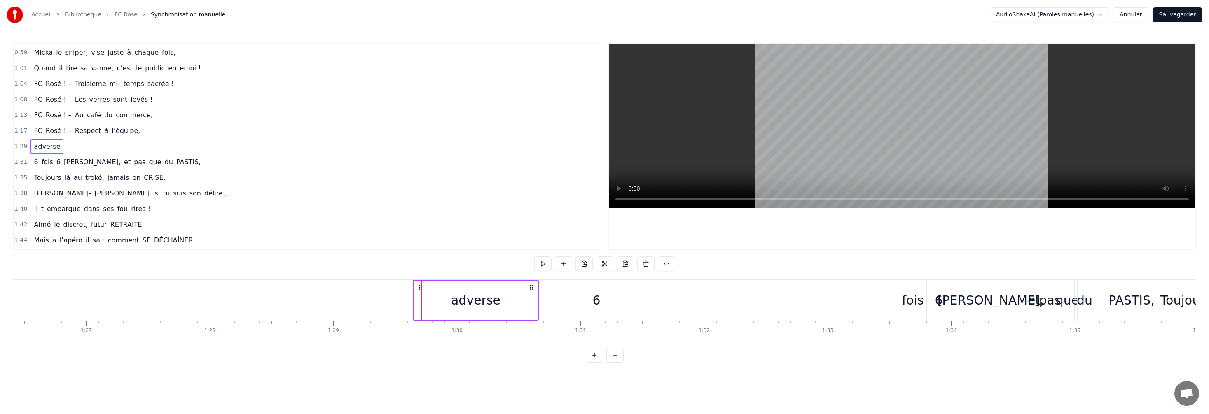
click at [322, 231] on div "adverse" at bounding box center [475, 300] width 49 height 19
click at [322, 231] on icon at bounding box center [420, 287] width 7 height 7
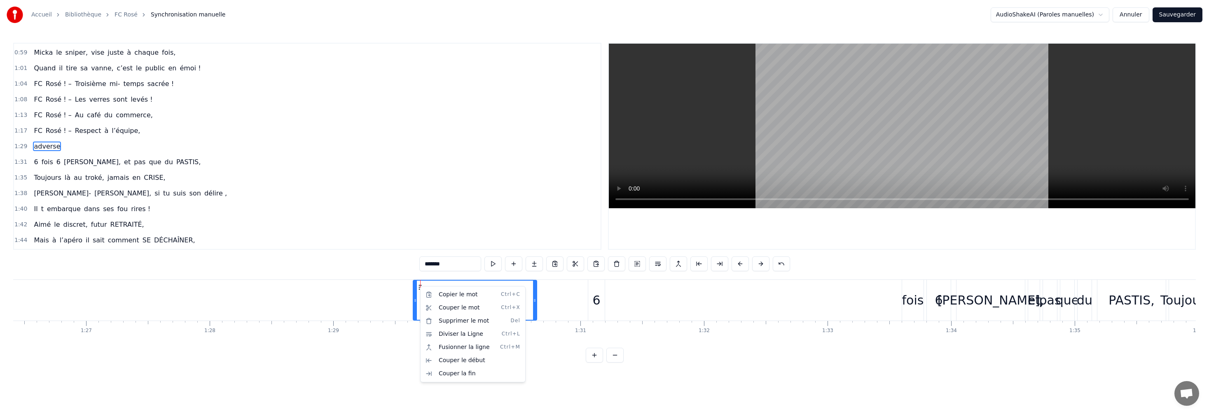
click at [322, 231] on html "Accueil Bibliothèque FC Rosé Synchronisation manuelle AudioShakeAI (Paroles man…" at bounding box center [604, 188] width 1209 height 376
click at [322, 231] on div "adverse" at bounding box center [475, 300] width 124 height 41
drag, startPoint x: 437, startPoint y: 295, endPoint x: 421, endPoint y: 298, distance: 15.5
click at [322, 231] on div "adverse" at bounding box center [475, 300] width 123 height 39
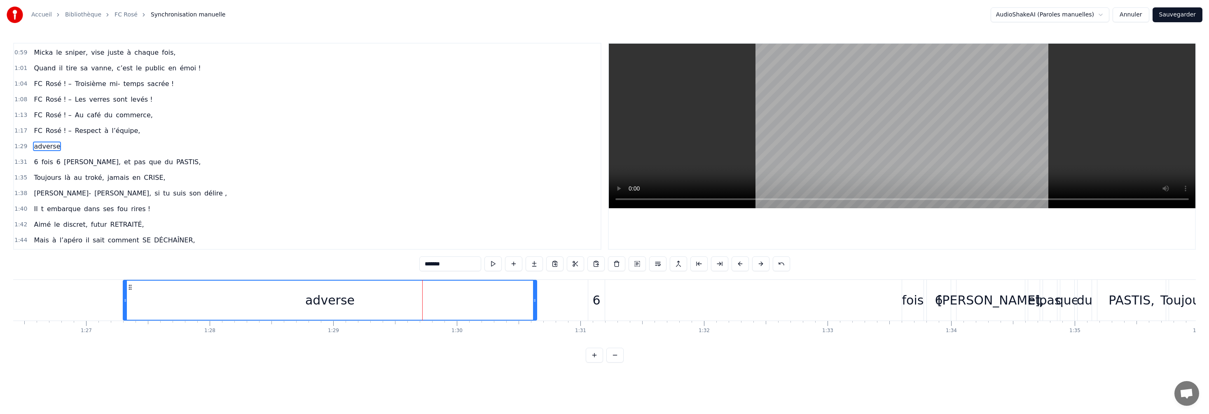
drag, startPoint x: 415, startPoint y: 301, endPoint x: 127, endPoint y: 305, distance: 287.9
click at [124, 231] on icon at bounding box center [125, 300] width 3 height 7
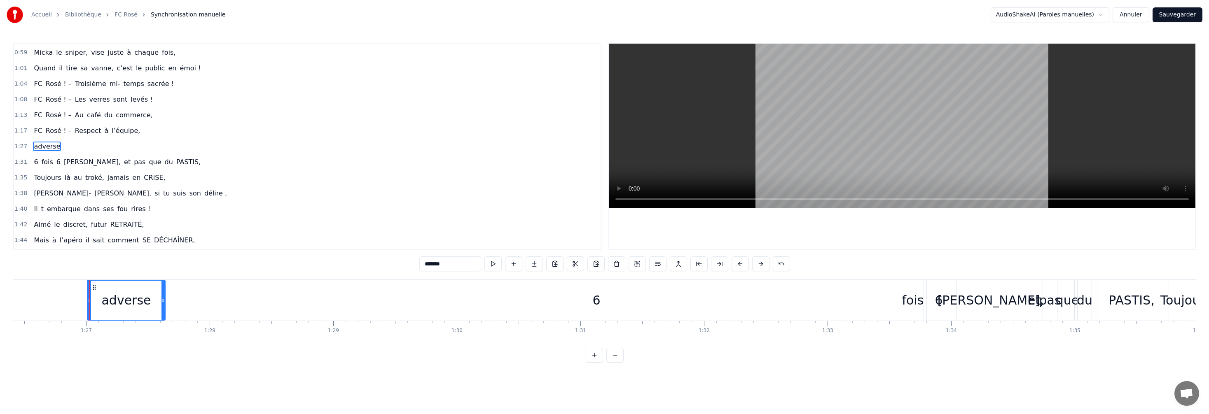
drag, startPoint x: 535, startPoint y: 296, endPoint x: 155, endPoint y: 309, distance: 380.4
click at [162, 231] on div at bounding box center [162, 300] width 3 height 39
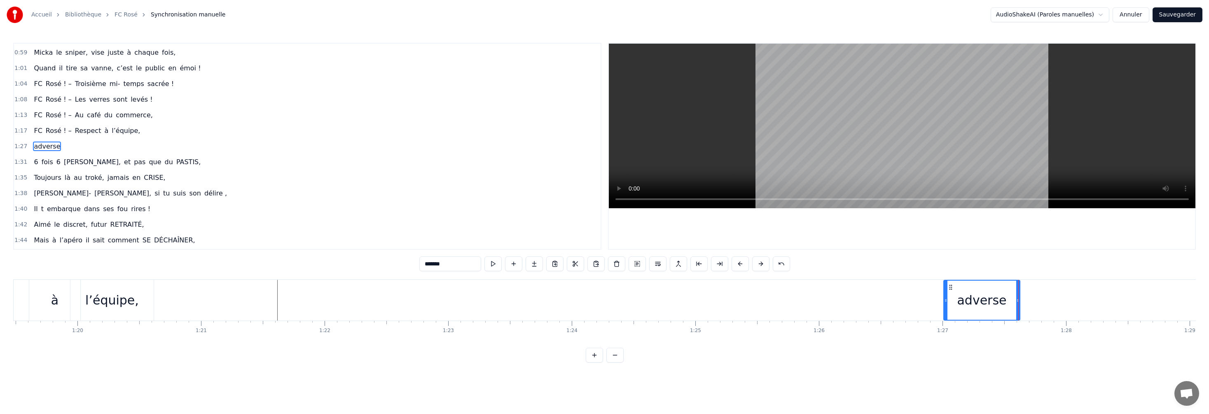
scroll to position [0, 9841]
drag, startPoint x: 931, startPoint y: 287, endPoint x: 924, endPoint y: 290, distance: 7.2
click at [322, 231] on div "adverse" at bounding box center [960, 300] width 77 height 41
click at [322, 231] on circle at bounding box center [928, 287] width 0 height 0
click at [322, 231] on icon at bounding box center [929, 287] width 7 height 7
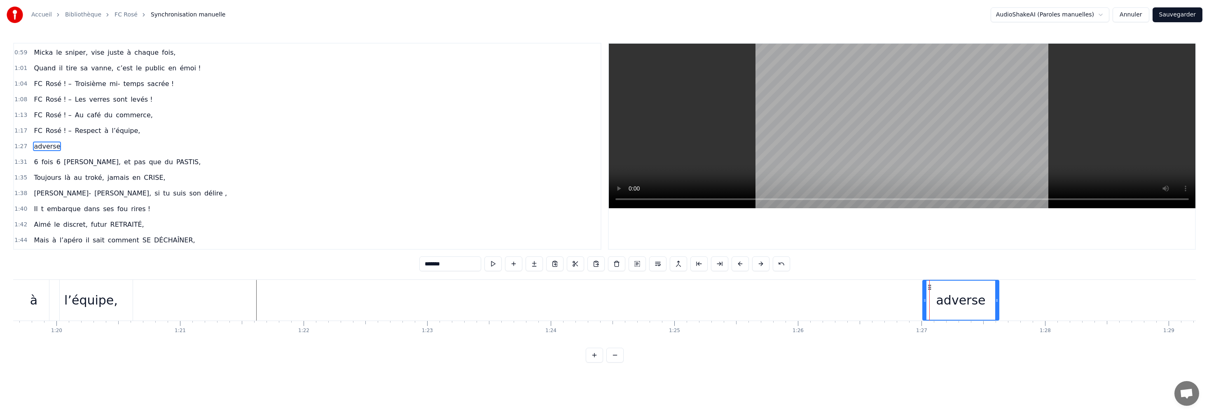
click at [322, 231] on circle at bounding box center [928, 287] width 0 height 0
click at [322, 231] on div at bounding box center [924, 300] width 3 height 39
click at [322, 231] on div at bounding box center [923, 300] width 0 height 41
click at [322, 231] on div "adverse" at bounding box center [960, 300] width 77 height 41
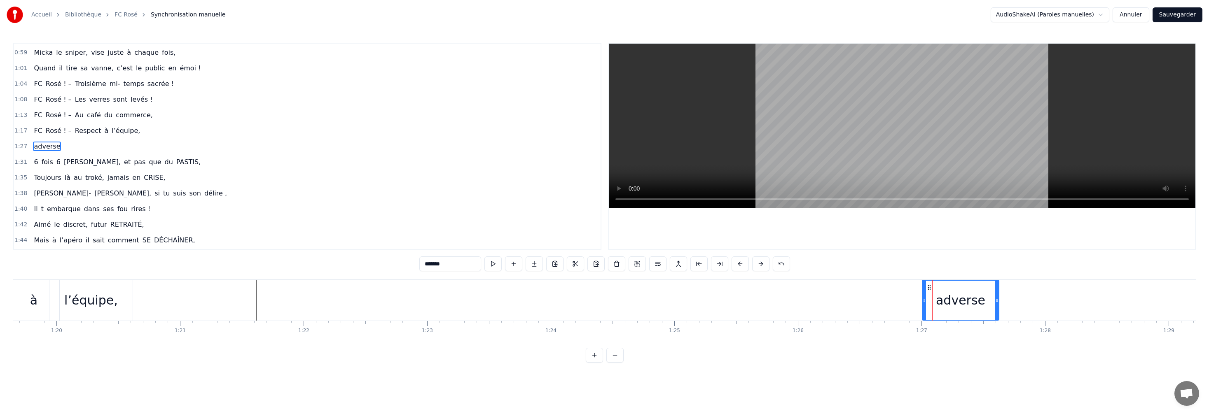
click at [322, 231] on div "Yo… Marseille c’est l’OM… Mais chez nous c’est le FC Rosé… Un club de légende, …" at bounding box center [44, 300] width 19745 height 41
click at [322, 231] on div "adverse" at bounding box center [960, 300] width 49 height 19
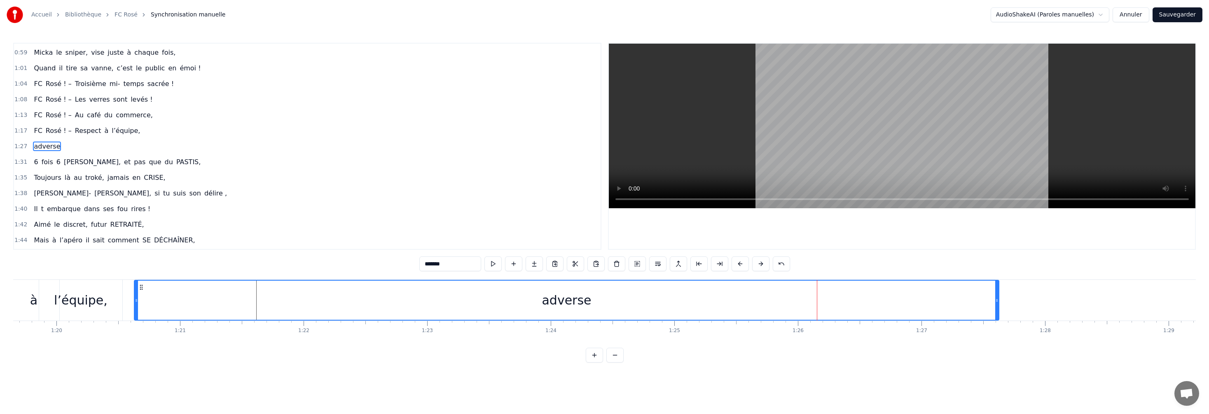
drag, startPoint x: 920, startPoint y: 297, endPoint x: 137, endPoint y: 286, distance: 782.6
click at [137, 231] on div at bounding box center [136, 300] width 3 height 39
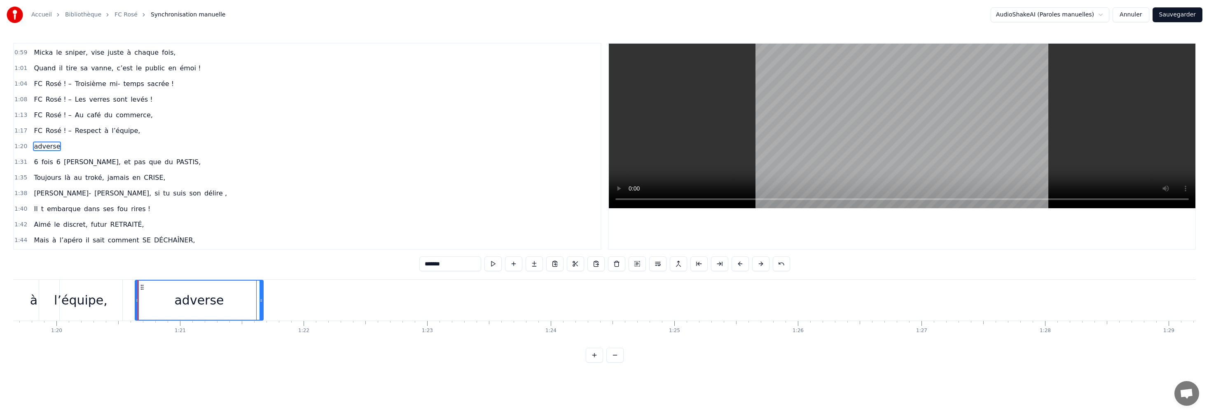
drag, startPoint x: 995, startPoint y: 292, endPoint x: 262, endPoint y: 296, distance: 733.9
click at [259, 231] on div at bounding box center [260, 300] width 3 height 39
drag, startPoint x: 262, startPoint y: 294, endPoint x: 267, endPoint y: 295, distance: 5.8
click at [267, 231] on div at bounding box center [268, 300] width 3 height 39
drag, startPoint x: 268, startPoint y: 292, endPoint x: 242, endPoint y: 290, distance: 25.6
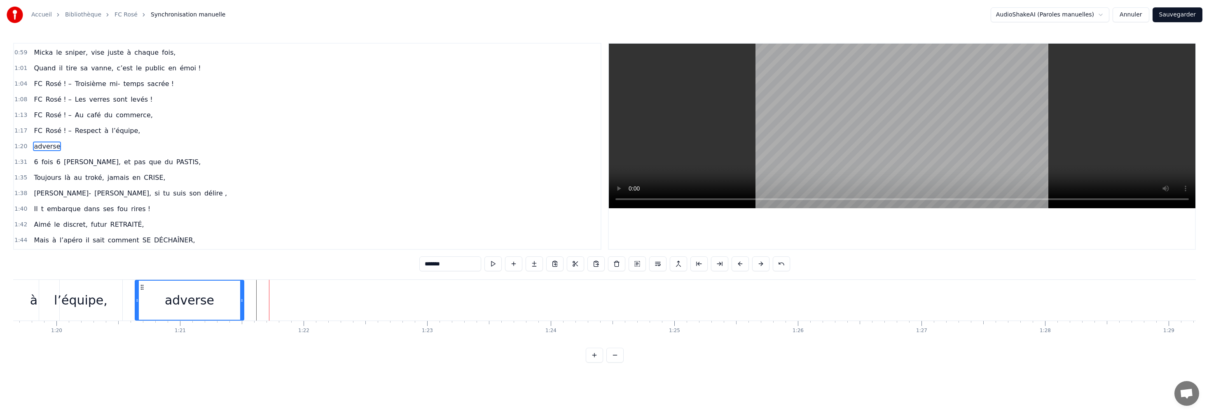
click at [243, 231] on div at bounding box center [241, 300] width 3 height 39
drag, startPoint x: 137, startPoint y: 293, endPoint x: 180, endPoint y: 304, distance: 44.6
click at [153, 231] on div at bounding box center [154, 300] width 3 height 39
drag, startPoint x: 242, startPoint y: 296, endPoint x: 226, endPoint y: 296, distance: 15.7
click at [226, 231] on div at bounding box center [225, 300] width 3 height 39
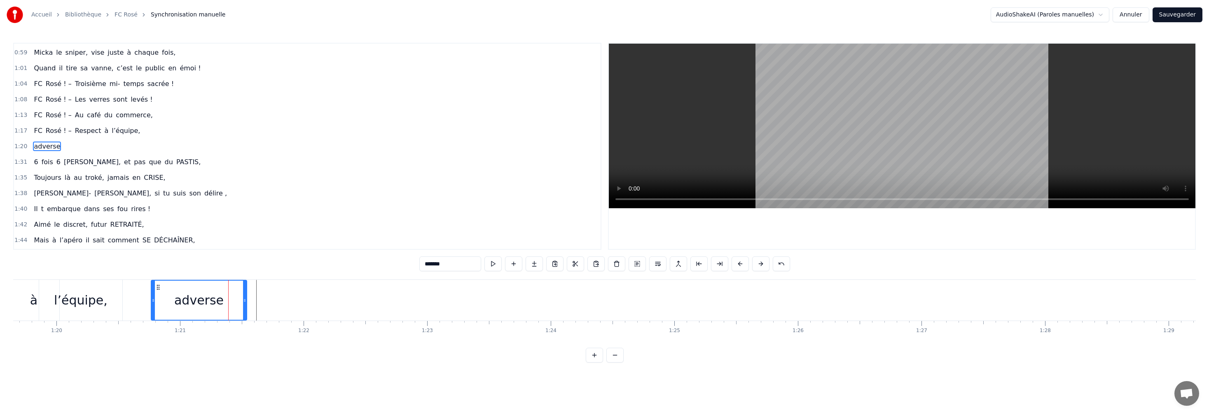
drag, startPoint x: 227, startPoint y: 301, endPoint x: 246, endPoint y: 302, distance: 19.4
click at [245, 231] on icon at bounding box center [244, 300] width 3 height 7
click at [322, 231] on button at bounding box center [614, 355] width 17 height 15
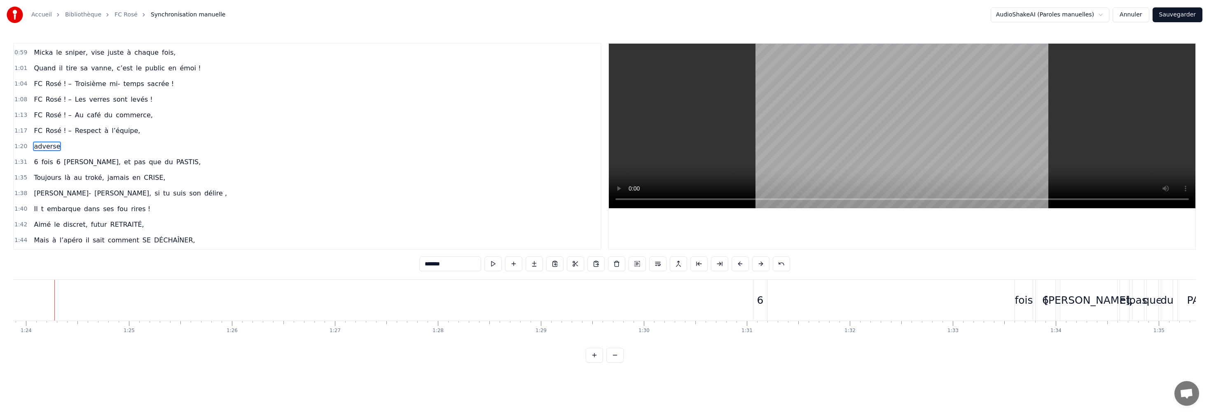
click at [322, 231] on button at bounding box center [614, 355] width 17 height 15
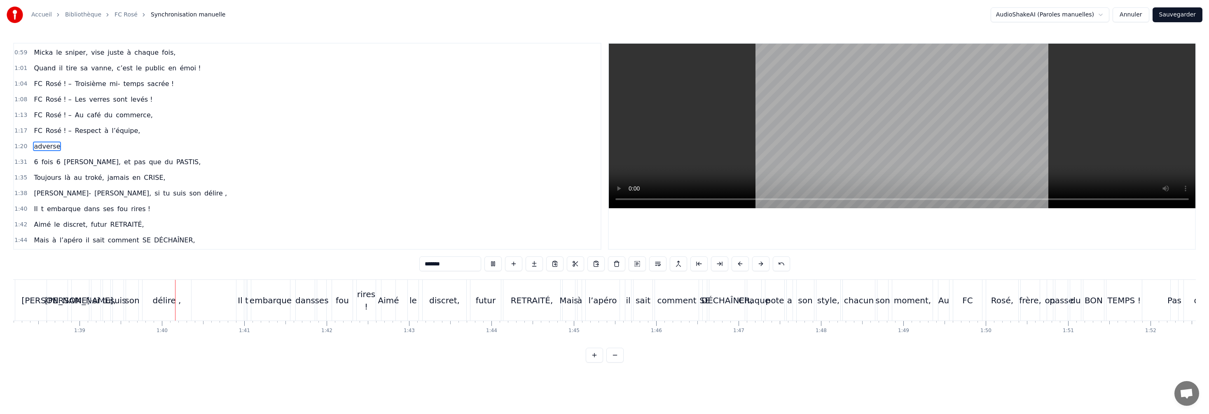
scroll to position [0, 8150]
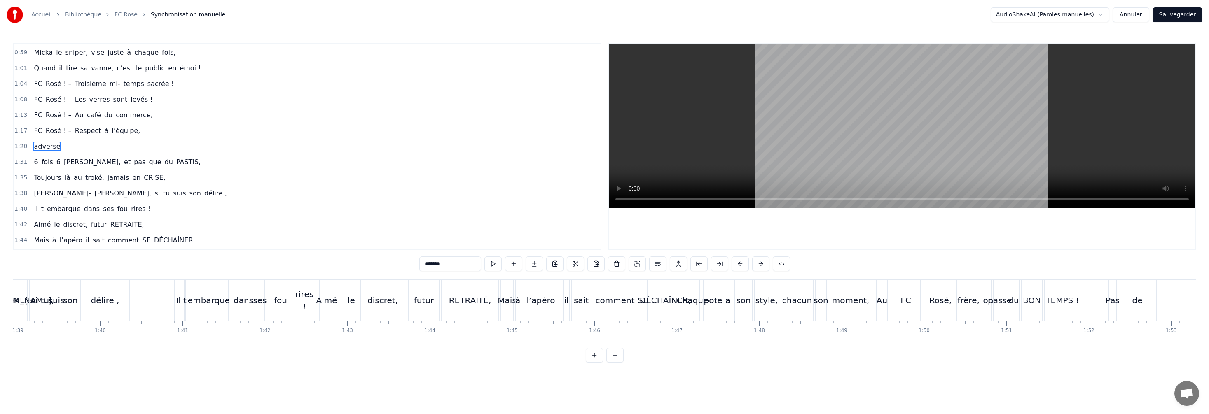
click at [322, 231] on div "DÉCHAÎNER," at bounding box center [665, 300] width 51 height 12
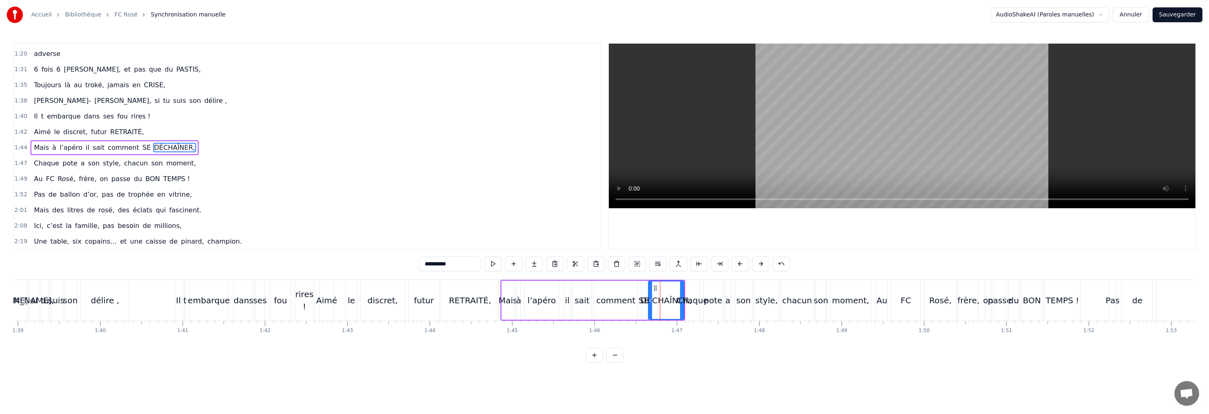
scroll to position [437, 0]
drag, startPoint x: 459, startPoint y: 267, endPoint x: 421, endPoint y: 264, distance: 38.0
click at [322, 231] on input "**********" at bounding box center [450, 264] width 62 height 15
click at [322, 231] on div "SE" at bounding box center [643, 300] width 10 height 12
drag, startPoint x: 440, startPoint y: 267, endPoint x: 422, endPoint y: 266, distance: 18.2
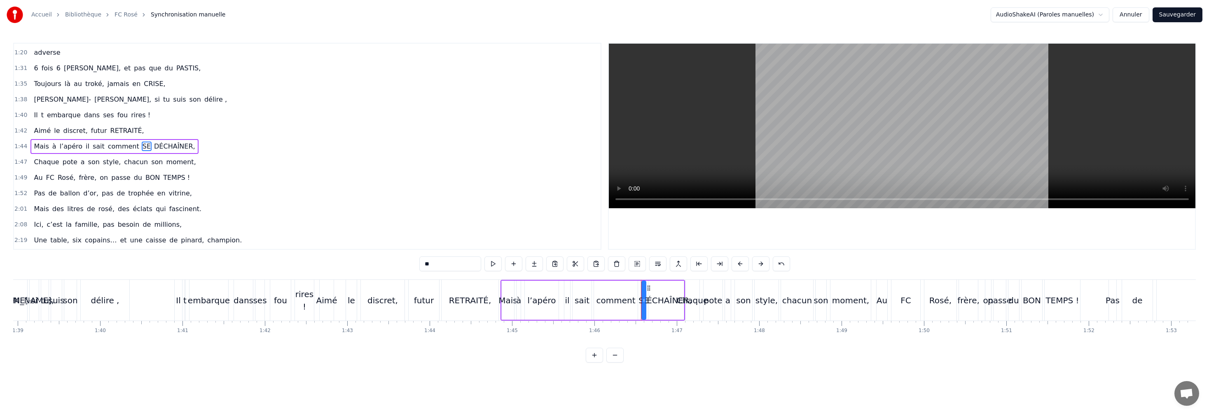
click at [322, 231] on input "**" at bounding box center [450, 264] width 62 height 15
click at [322, 231] on div "DÉCHAÎNER," at bounding box center [665, 300] width 51 height 12
drag, startPoint x: 456, startPoint y: 263, endPoint x: 416, endPoint y: 262, distance: 39.1
click at [322, 231] on div "0:[DEMOGRAPHIC_DATA]… Marseille c’est l’OM… 0:02 Mais chez nous c’est le FC Ros…" at bounding box center [604, 203] width 1182 height 320
drag, startPoint x: 429, startPoint y: 267, endPoint x: 422, endPoint y: 281, distance: 15.5
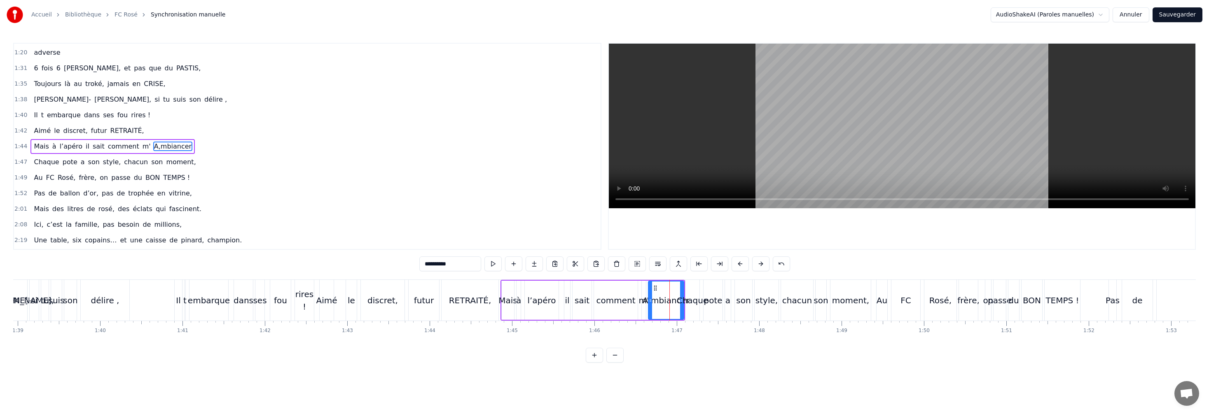
click at [322, 231] on input "**********" at bounding box center [450, 264] width 62 height 15
drag, startPoint x: 427, startPoint y: 264, endPoint x: 424, endPoint y: 269, distance: 5.4
click at [322, 231] on input "********" at bounding box center [450, 264] width 62 height 15
type input "*********"
click at [322, 231] on html "Accueil Bibliothèque FC Rosé Synchronisation manuelle AudioShakeAI (Paroles man…" at bounding box center [604, 188] width 1209 height 376
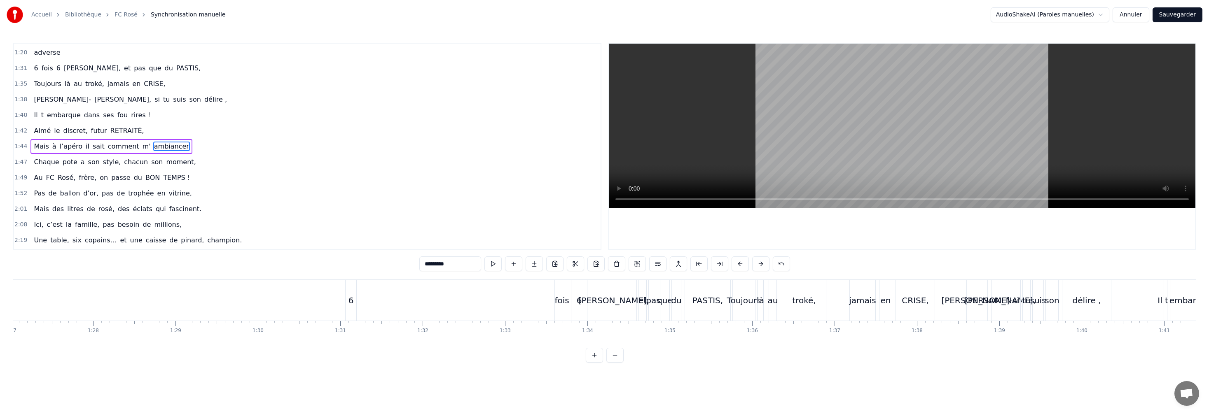
scroll to position [0, 7183]
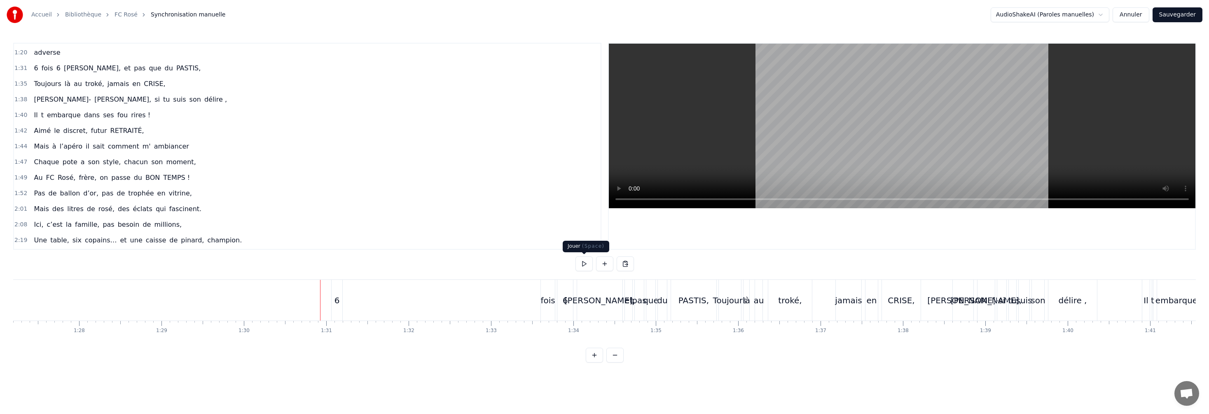
click at [322, 231] on button at bounding box center [583, 264] width 17 height 15
click at [322, 231] on div "6" at bounding box center [337, 300] width 11 height 41
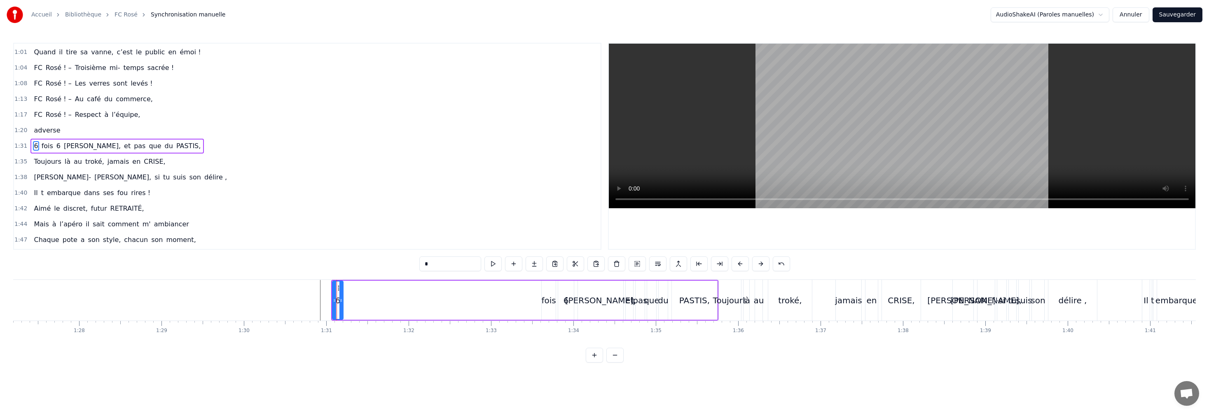
scroll to position [359, 0]
drag, startPoint x: 341, startPoint y: 297, endPoint x: 533, endPoint y: 311, distance: 192.8
click at [322, 231] on div at bounding box center [540, 300] width 3 height 37
drag, startPoint x: 334, startPoint y: 300, endPoint x: 524, endPoint y: 312, distance: 190.2
click at [322, 231] on div at bounding box center [524, 300] width 3 height 37
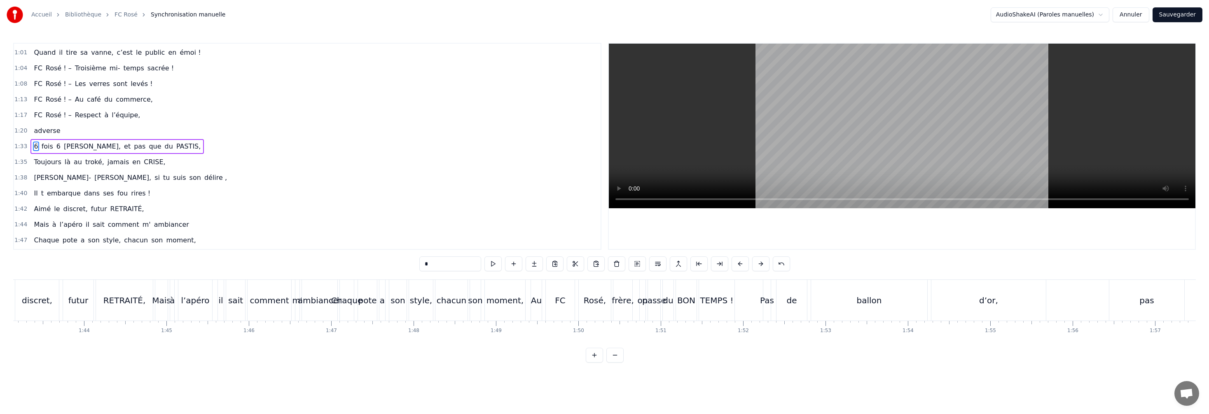
scroll to position [0, 8515]
click at [322, 231] on div "Pas" at bounding box center [748, 300] width 14 height 12
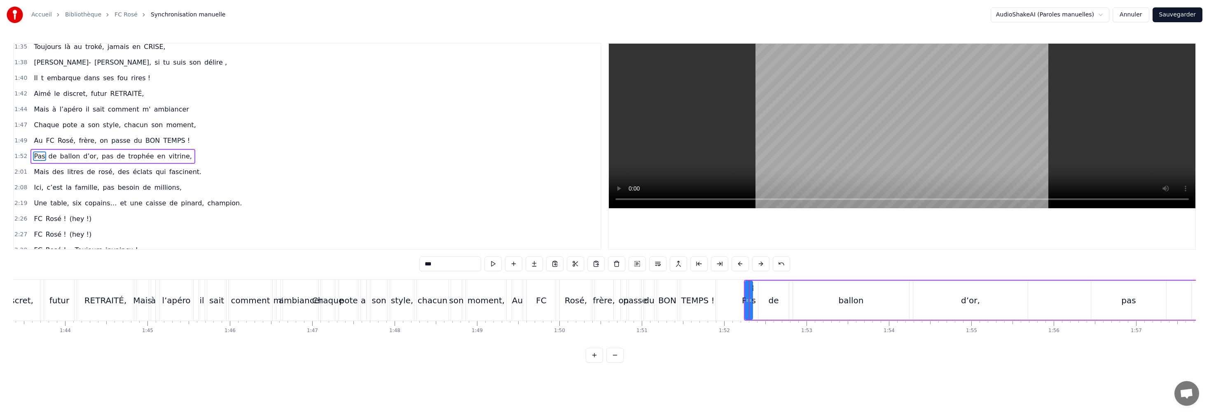
scroll to position [484, 0]
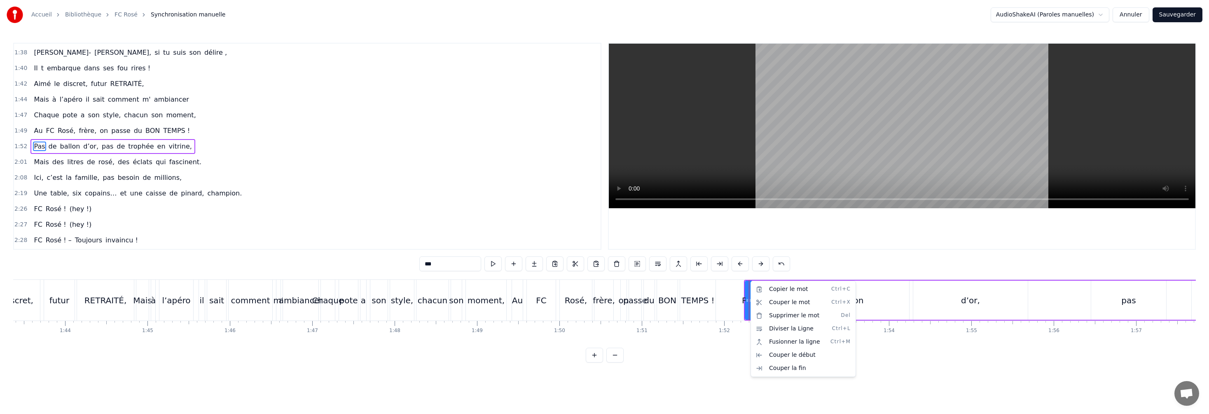
click at [322, 231] on html "Accueil Bibliothèque FC Rosé Synchronisation manuelle AudioShakeAI (Paroles man…" at bounding box center [604, 188] width 1209 height 376
click at [322, 231] on div at bounding box center [750, 300] width 3 height 37
click at [322, 231] on div "pas" at bounding box center [1128, 300] width 14 height 12
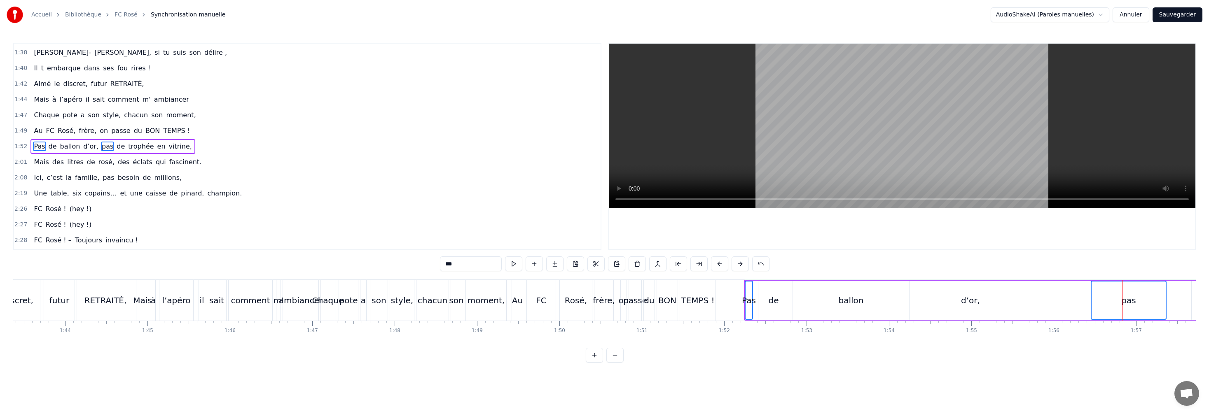
click at [322, 231] on div "d’or," at bounding box center [970, 300] width 114 height 39
click at [322, 231] on div "ballon" at bounding box center [851, 300] width 25 height 12
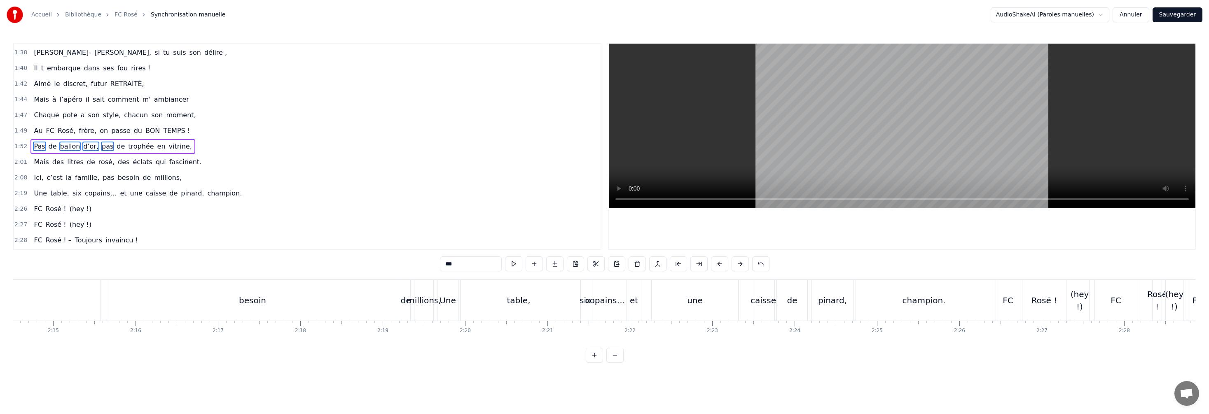
scroll to position [0, 11071]
click at [322, 231] on div "champion." at bounding box center [932, 300] width 43 height 12
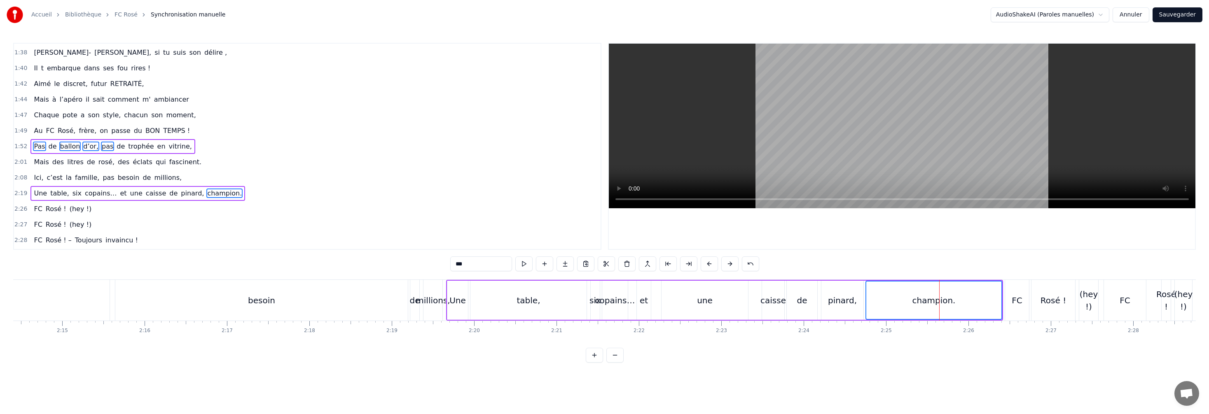
click at [322, 231] on div "pinard," at bounding box center [842, 300] width 29 height 12
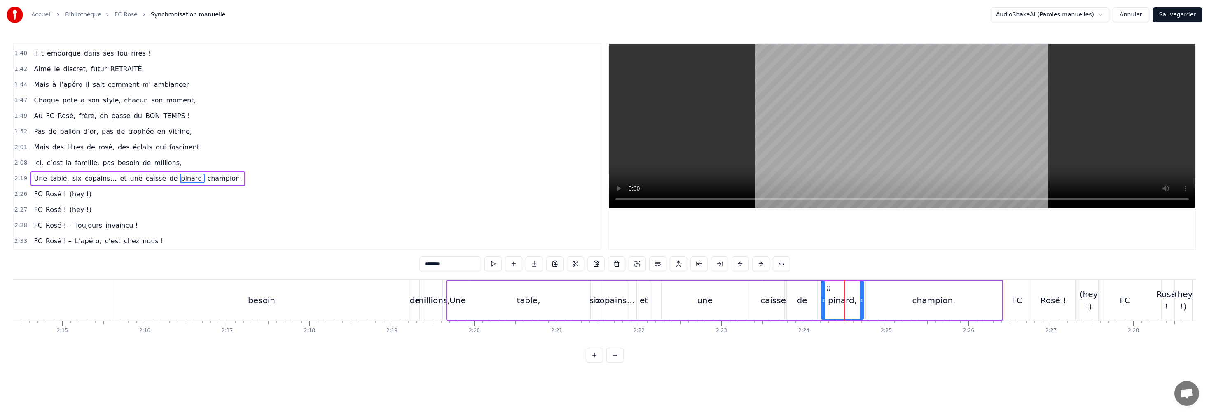
click at [322, 231] on div "champion." at bounding box center [934, 300] width 136 height 39
click at [322, 231] on div "pinard," at bounding box center [842, 300] width 29 height 12
click at [322, 231] on div "de" at bounding box center [802, 300] width 30 height 39
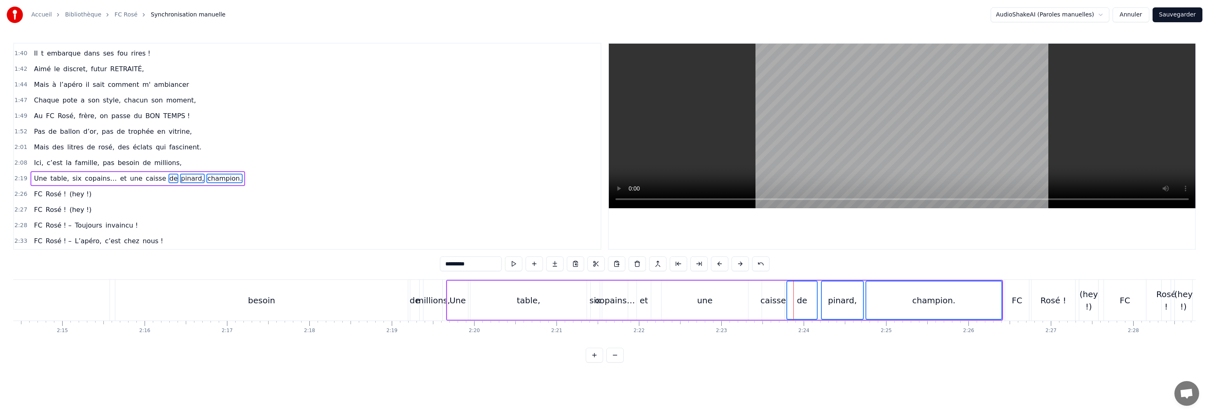
drag, startPoint x: 773, startPoint y: 299, endPoint x: 750, endPoint y: 303, distance: 23.0
click at [322, 231] on div "caisse" at bounding box center [773, 300] width 26 height 12
drag, startPoint x: 720, startPoint y: 301, endPoint x: 688, endPoint y: 305, distance: 32.4
click at [322, 231] on div "une" at bounding box center [704, 300] width 86 height 39
click at [322, 231] on div "et" at bounding box center [644, 300] width 8 height 12
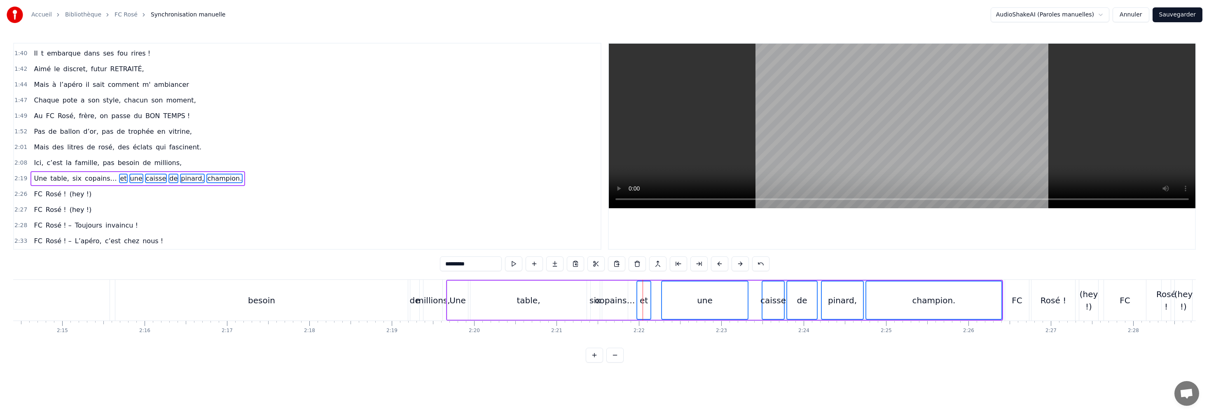
click at [322, 231] on div "copains…" at bounding box center [615, 300] width 40 height 12
drag, startPoint x: 595, startPoint y: 297, endPoint x: 586, endPoint y: 301, distance: 9.3
click at [322, 231] on div "six" at bounding box center [595, 300] width 12 height 12
drag, startPoint x: 525, startPoint y: 299, endPoint x: 509, endPoint y: 302, distance: 16.0
click at [322, 231] on div "table," at bounding box center [527, 300] width 23 height 12
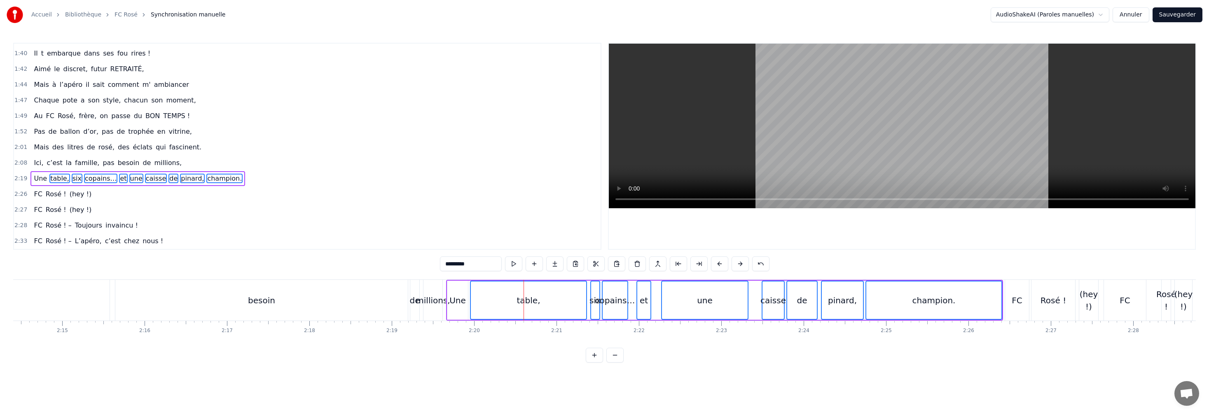
click at [322, 231] on div "Une" at bounding box center [457, 300] width 16 height 12
click at [322, 231] on div "millions," at bounding box center [433, 300] width 34 height 12
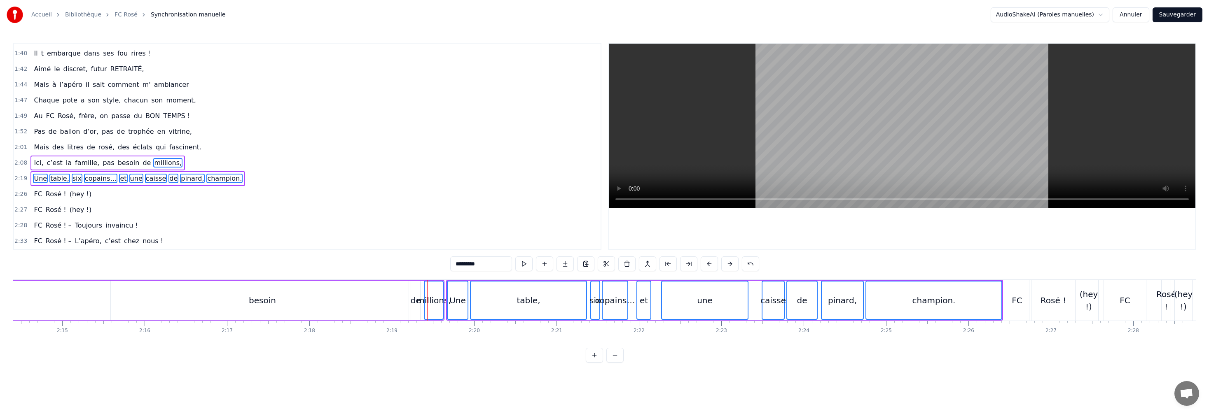
click at [322, 231] on div "de" at bounding box center [416, 300] width 10 height 12
click at [260, 231] on div "besoin" at bounding box center [262, 300] width 27 height 12
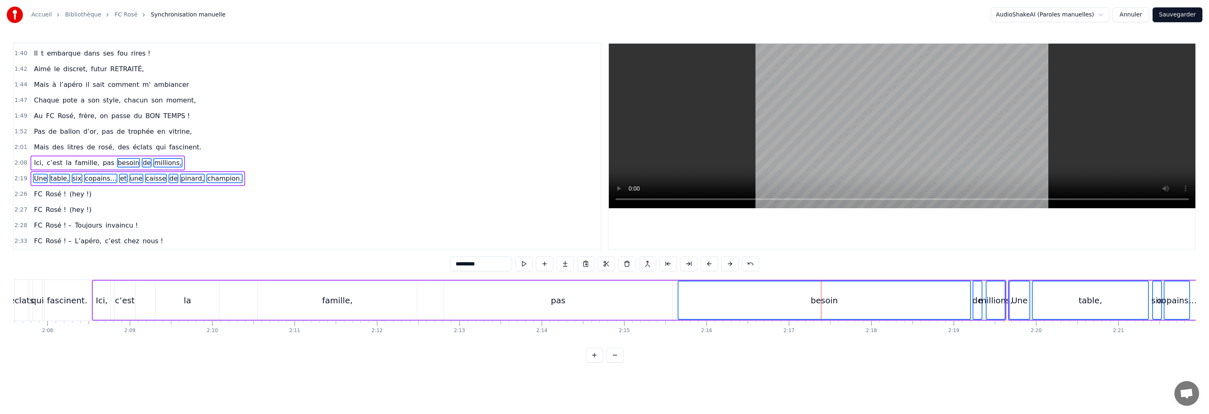
scroll to position [0, 10523]
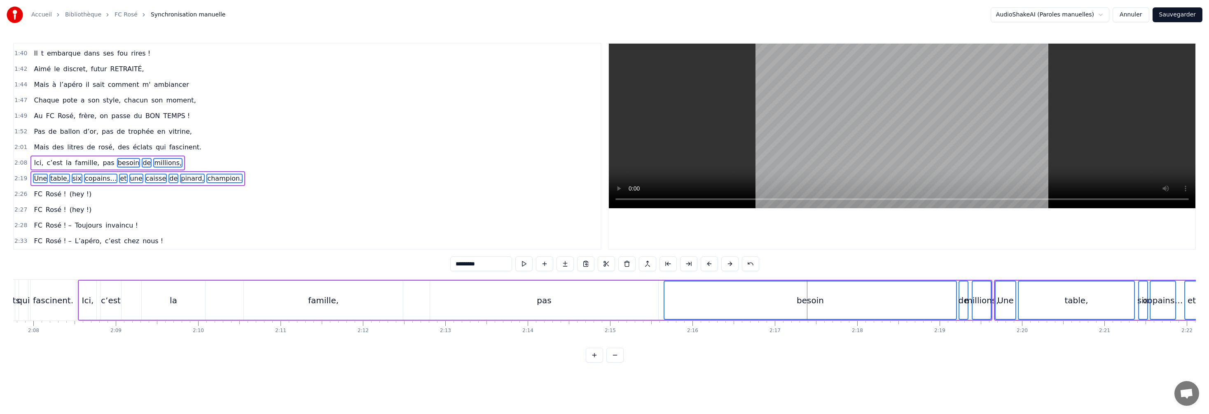
drag, startPoint x: 542, startPoint y: 301, endPoint x: 534, endPoint y: 299, distance: 8.2
click at [322, 231] on div "pas" at bounding box center [544, 300] width 14 height 12
click at [322, 231] on div "famille," at bounding box center [323, 300] width 30 height 12
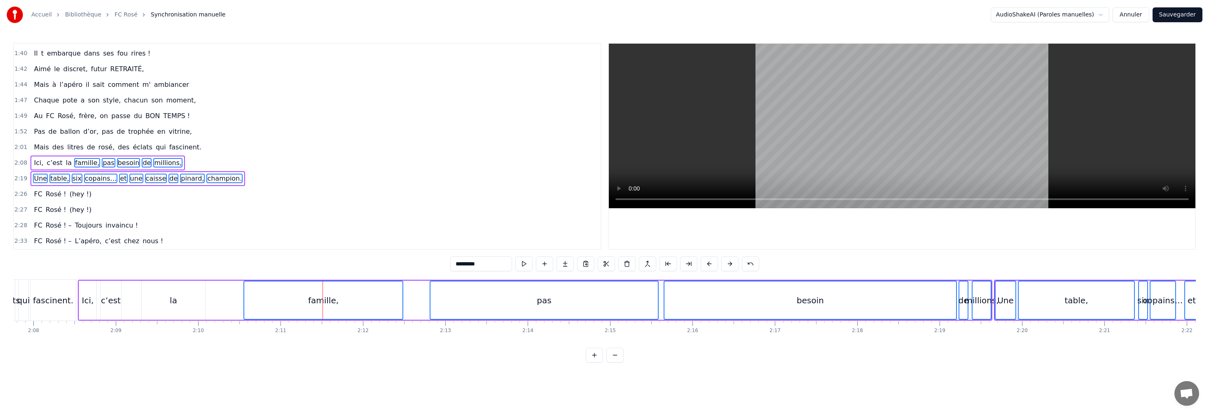
drag, startPoint x: 176, startPoint y: 302, endPoint x: 146, endPoint y: 305, distance: 30.2
click at [175, 231] on div "la" at bounding box center [173, 300] width 7 height 12
click at [114, 231] on div "c’est" at bounding box center [111, 300] width 20 height 12
click at [86, 231] on div "Ici," at bounding box center [88, 300] width 12 height 12
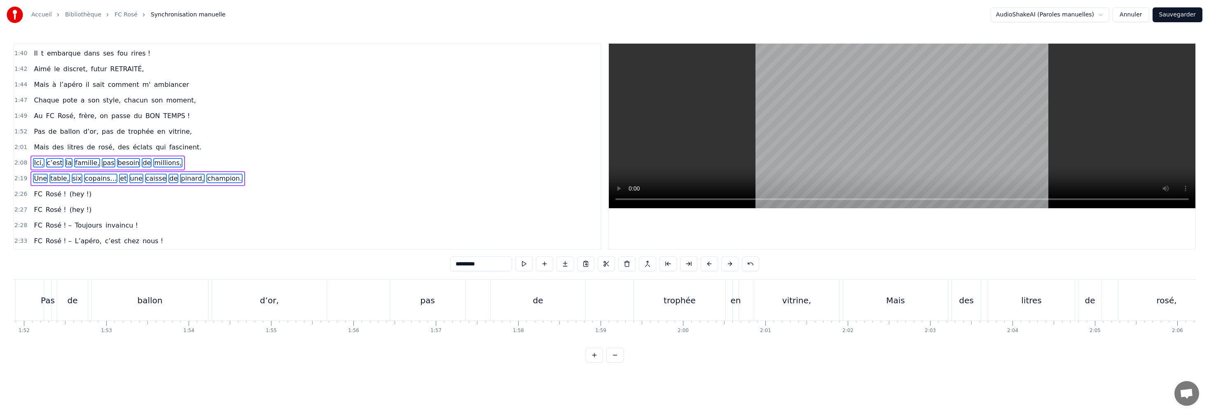
scroll to position [0, 9178]
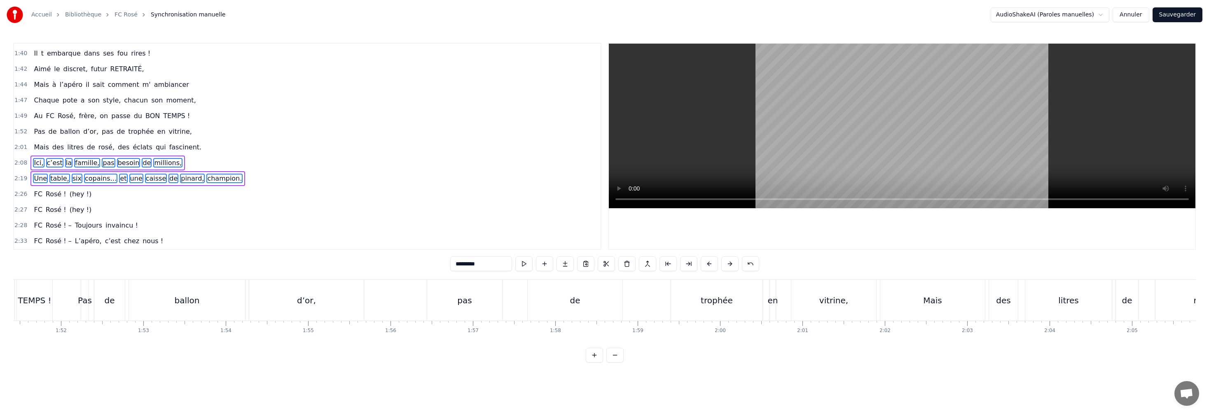
click at [85, 231] on div "Pas" at bounding box center [85, 300] width 14 height 12
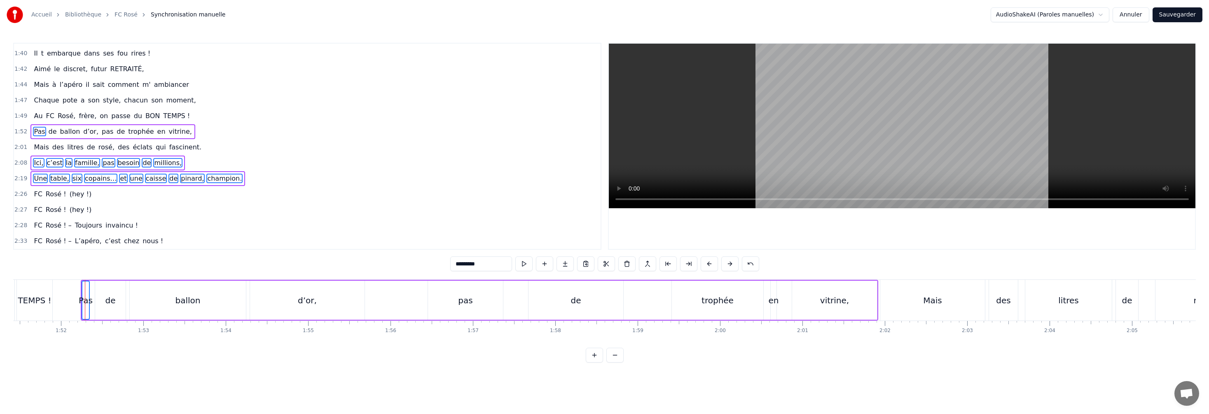
click at [111, 231] on div "de" at bounding box center [110, 300] width 10 height 12
click at [185, 231] on div "ballon" at bounding box center [187, 300] width 25 height 12
click at [305, 231] on div "d’or," at bounding box center [307, 300] width 19 height 12
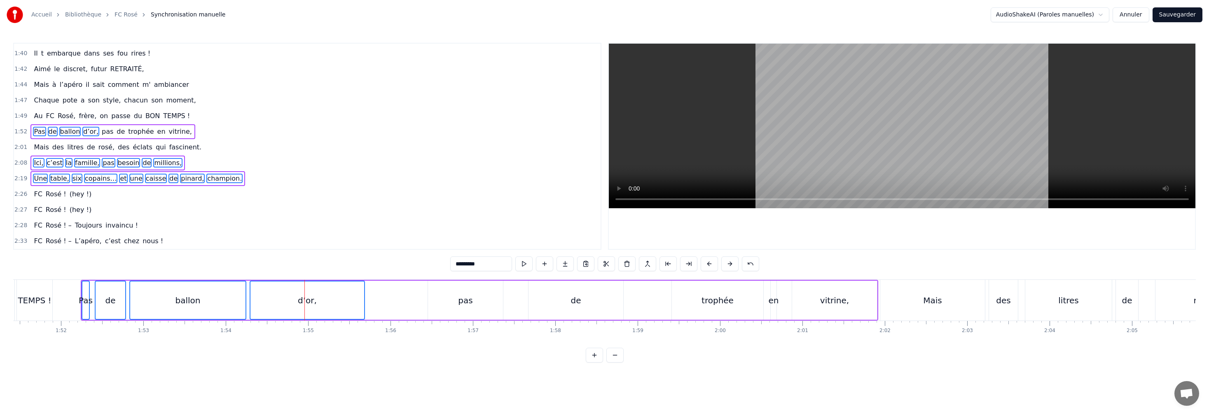
click at [322, 231] on div "pas" at bounding box center [465, 300] width 75 height 39
click at [322, 231] on div "de" at bounding box center [576, 300] width 10 height 12
click at [322, 231] on div "trophée" at bounding box center [717, 300] width 32 height 12
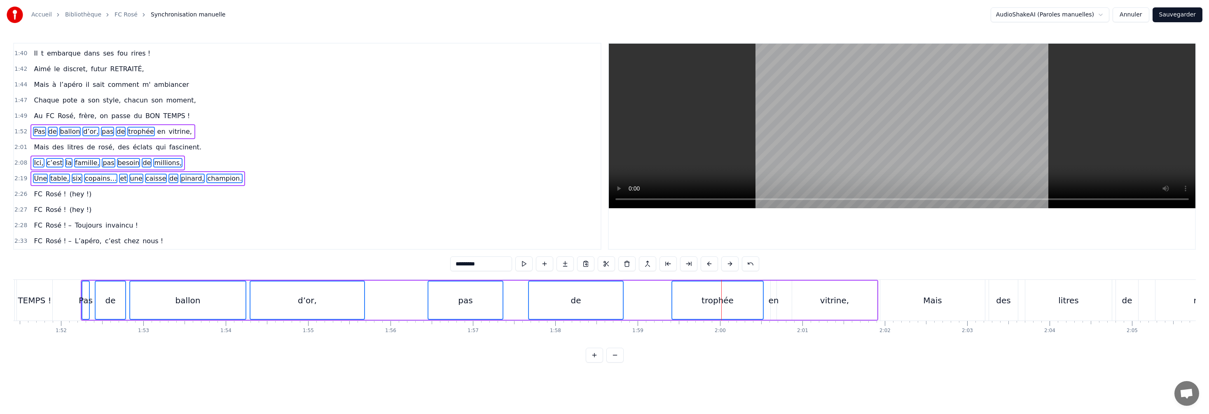
click at [322, 231] on div "en" at bounding box center [774, 300] width 10 height 12
drag, startPoint x: 834, startPoint y: 304, endPoint x: 844, endPoint y: 304, distance: 9.5
click at [322, 231] on div "vitrine," at bounding box center [834, 300] width 29 height 12
click at [322, 231] on div "Mais" at bounding box center [932, 300] width 19 height 12
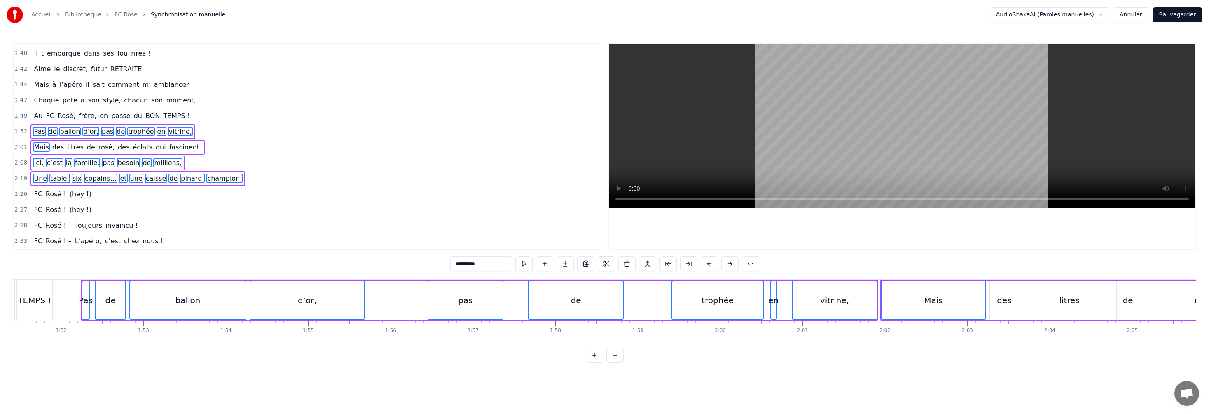
drag, startPoint x: 1005, startPoint y: 304, endPoint x: 1041, endPoint y: 307, distance: 36.7
click at [322, 231] on div "des" at bounding box center [1004, 300] width 14 height 12
click at [322, 231] on div "litres" at bounding box center [1069, 300] width 20 height 12
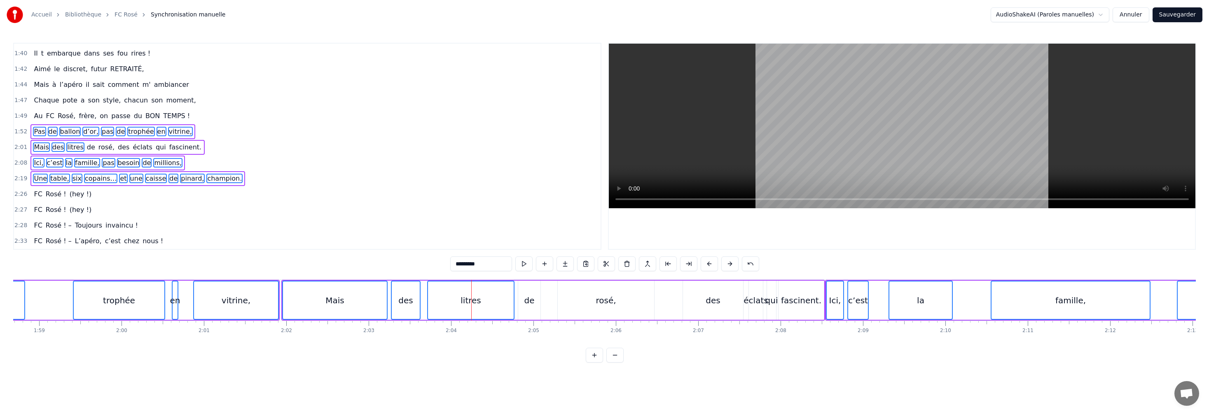
scroll to position [0, 9767]
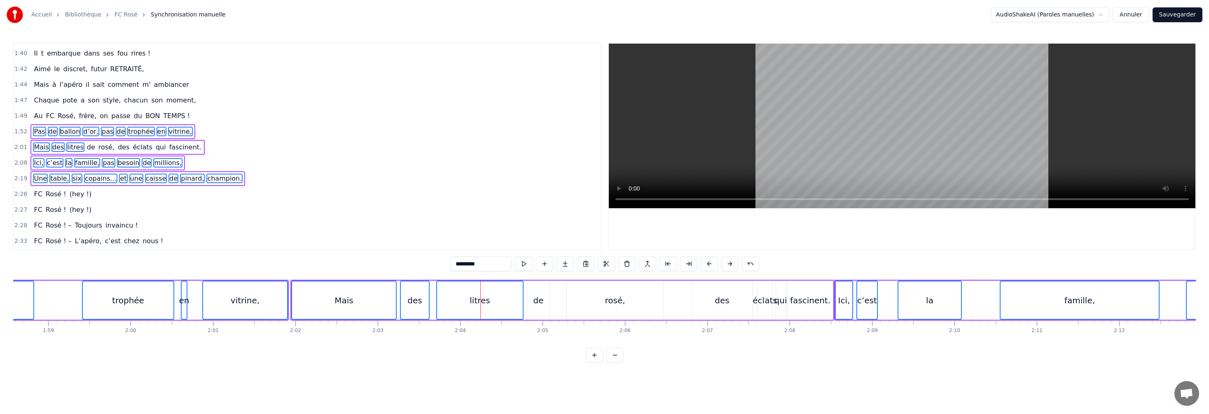
click at [322, 231] on div "de" at bounding box center [538, 300] width 10 height 12
click at [322, 231] on div "rosé," at bounding box center [615, 300] width 20 height 12
drag, startPoint x: 720, startPoint y: 303, endPoint x: 731, endPoint y: 306, distance: 11.7
click at [322, 231] on div "des" at bounding box center [722, 300] width 14 height 12
click at [322, 231] on div "éclats" at bounding box center [764, 300] width 24 height 12
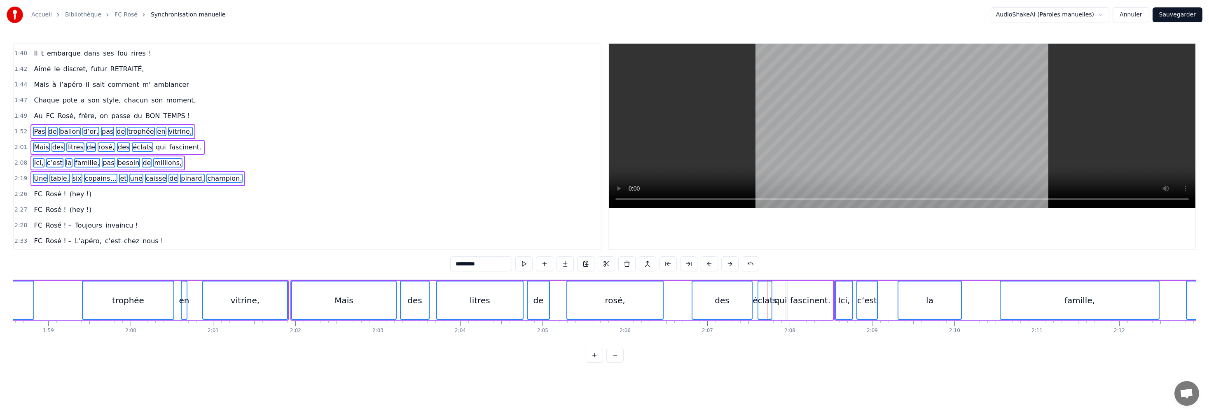
drag, startPoint x: 781, startPoint y: 304, endPoint x: 790, endPoint y: 306, distance: 9.2
click at [322, 231] on div "qui" at bounding box center [780, 300] width 13 height 12
drag, startPoint x: 811, startPoint y: 305, endPoint x: 824, endPoint y: 308, distance: 12.7
click at [322, 231] on div "fascinent." at bounding box center [810, 300] width 40 height 12
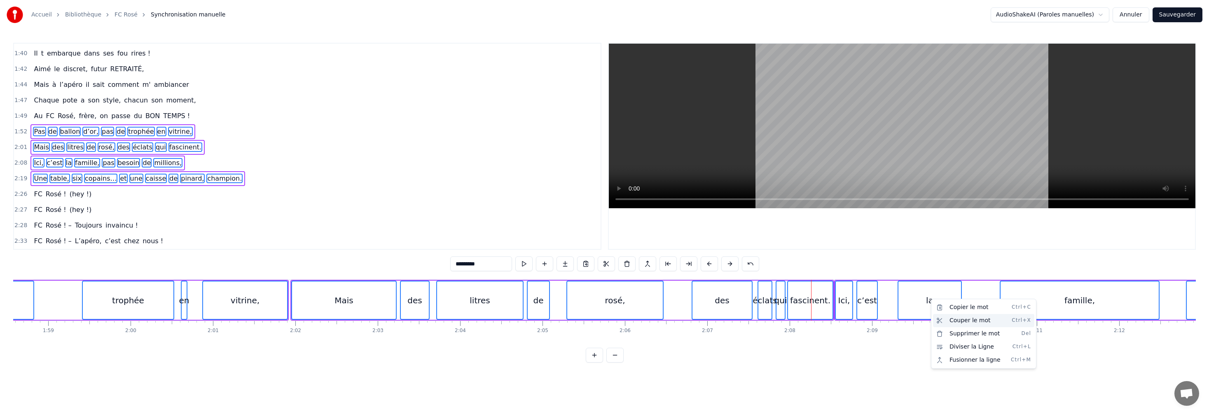
click at [322, 231] on div "Couper le mot Ctrl+X" at bounding box center [983, 320] width 101 height 13
click at [322, 231] on div "Copier le mot Ctrl+C" at bounding box center [989, 312] width 101 height 13
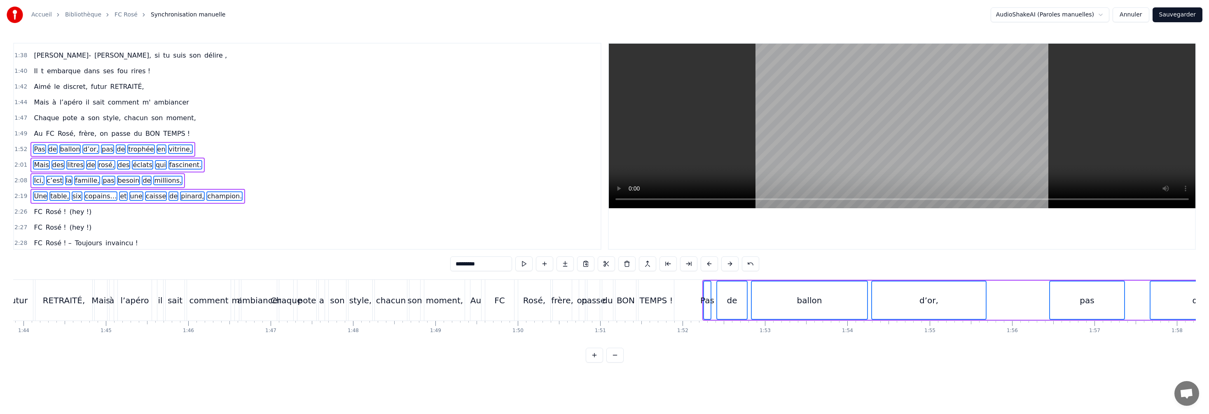
scroll to position [499, 0]
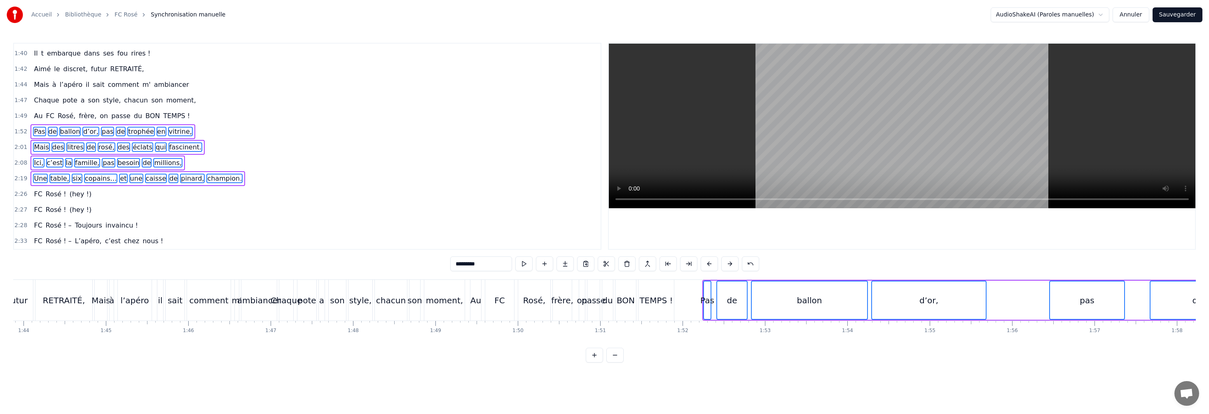
click at [322, 231] on div "Pas" at bounding box center [707, 300] width 14 height 12
type input "***"
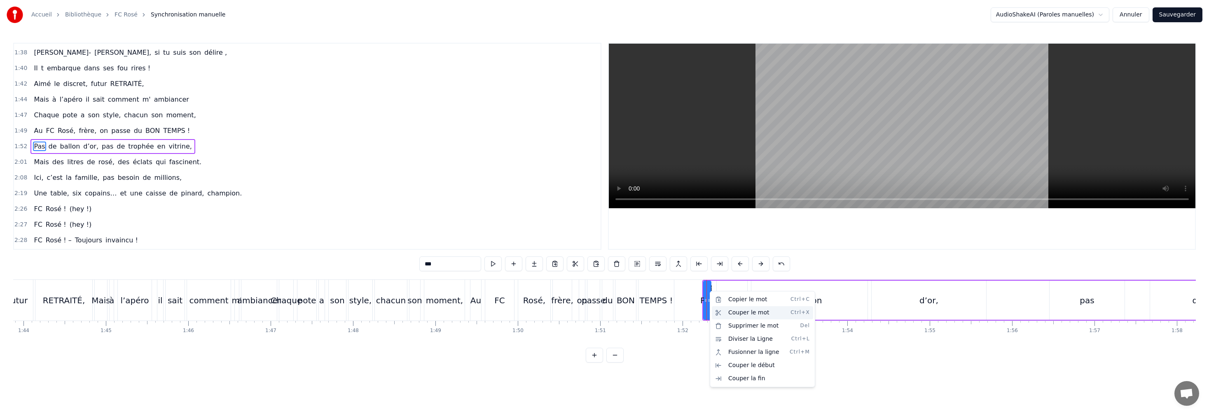
click at [322, 231] on div "Couper le mot Ctrl+X" at bounding box center [762, 312] width 101 height 13
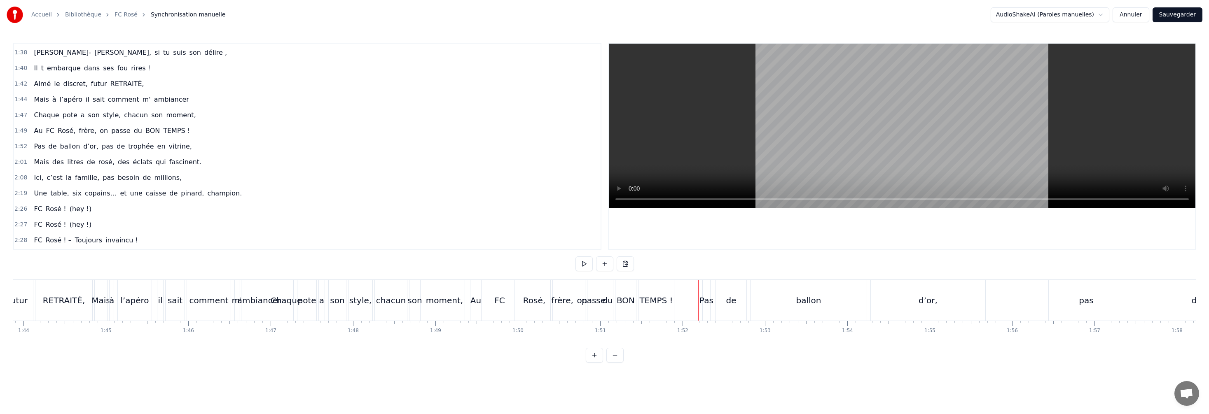
click at [322, 231] on div "Pas" at bounding box center [706, 300] width 14 height 12
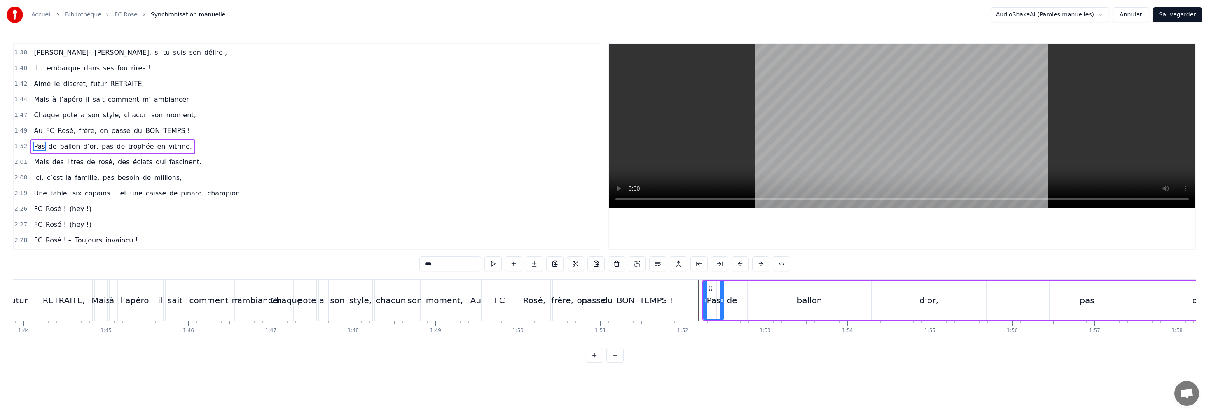
drag, startPoint x: 709, startPoint y: 301, endPoint x: 724, endPoint y: 303, distance: 15.4
click at [322, 231] on icon at bounding box center [721, 300] width 3 height 7
click at [322, 231] on icon at bounding box center [710, 288] width 7 height 7
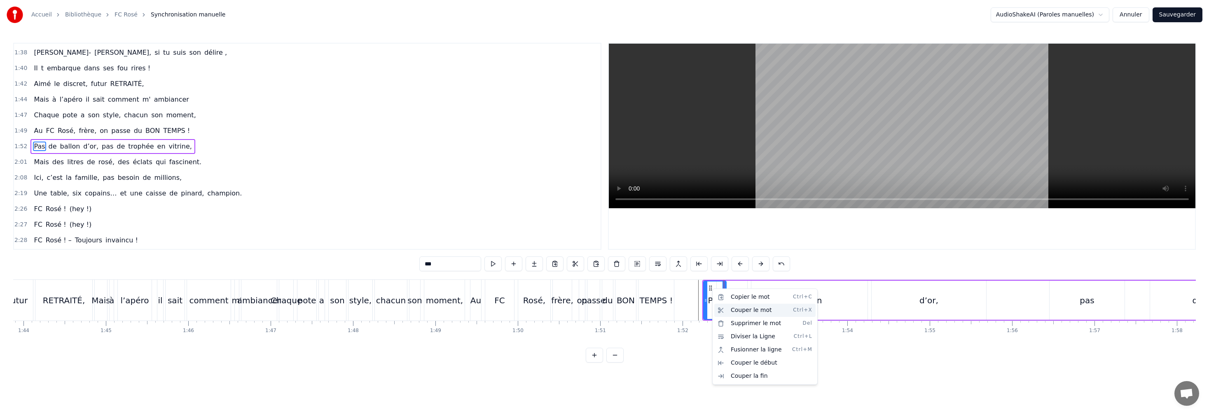
click at [322, 231] on div "Couper le mot Ctrl+X" at bounding box center [764, 310] width 101 height 13
drag, startPoint x: 187, startPoint y: 150, endPoint x: 157, endPoint y: 196, distance: 54.6
click at [158, 199] on div "0:[DEMOGRAPHIC_DATA]… Marseille c’est l’OM… 0:02 Mais chez nous c’est le FC Ros…" at bounding box center [307, 146] width 588 height 207
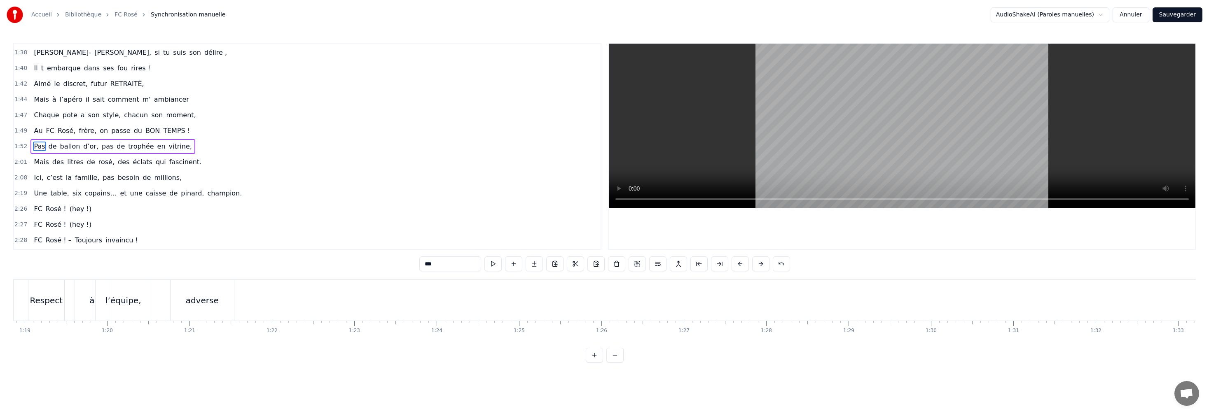
scroll to position [0, 6487]
drag, startPoint x: 496, startPoint y: 264, endPoint x: 486, endPoint y: 266, distance: 9.8
click at [322, 231] on button at bounding box center [492, 264] width 17 height 15
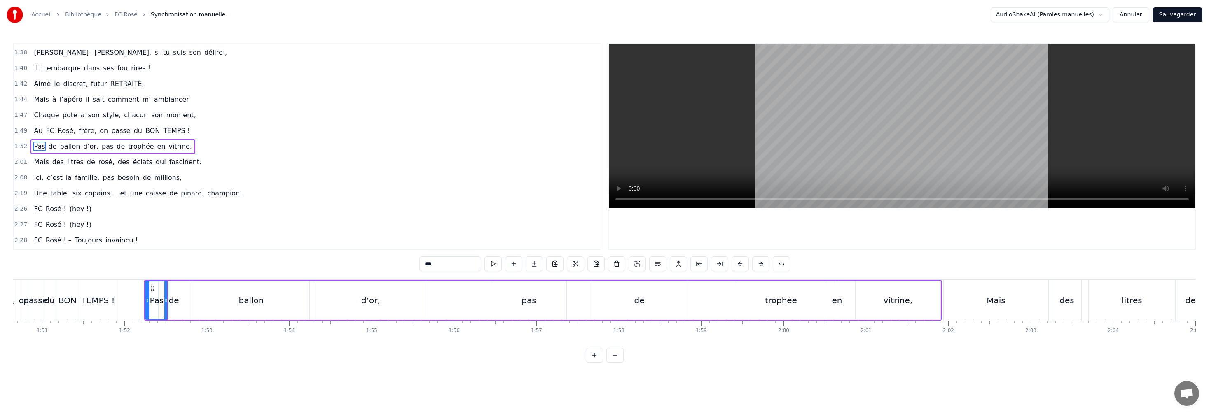
scroll to position [0, 9228]
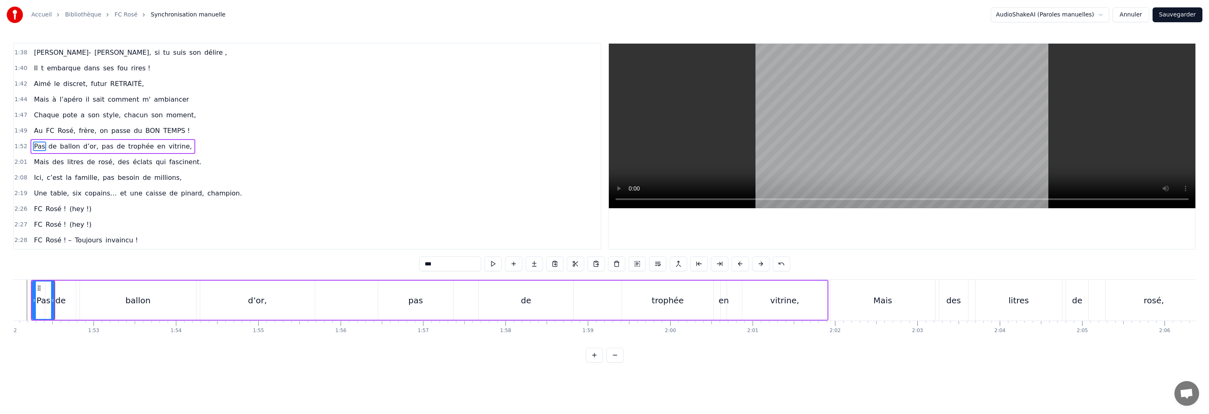
click at [322, 231] on button at bounding box center [492, 264] width 17 height 15
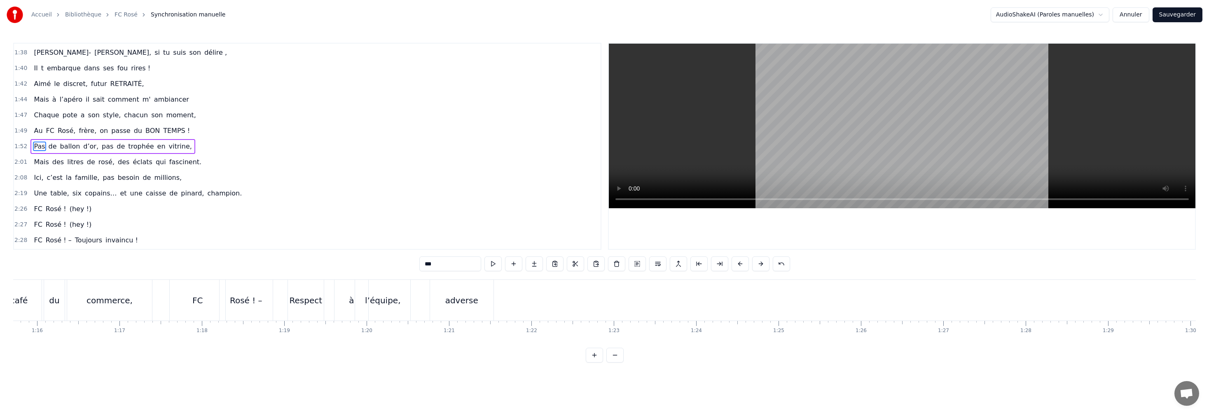
scroll to position [0, 6204]
click at [322, 231] on div "FC Rosé ! – Respect à l’équipe," at bounding box center [323, 300] width 243 height 41
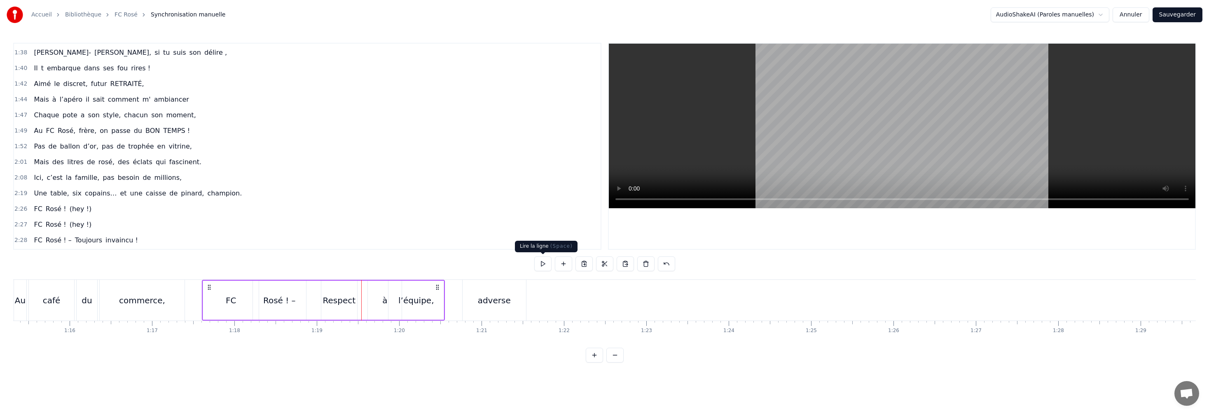
click at [322, 231] on button at bounding box center [542, 264] width 17 height 15
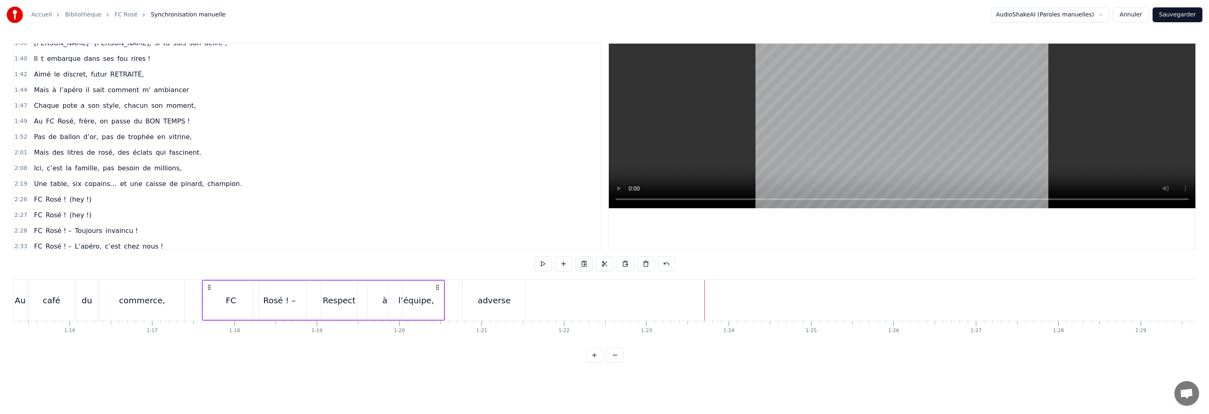
scroll to position [499, 0]
click at [322, 231] on div at bounding box center [390, 300] width 13163 height 41
click at [322, 231] on div "adverse" at bounding box center [495, 300] width 66 height 41
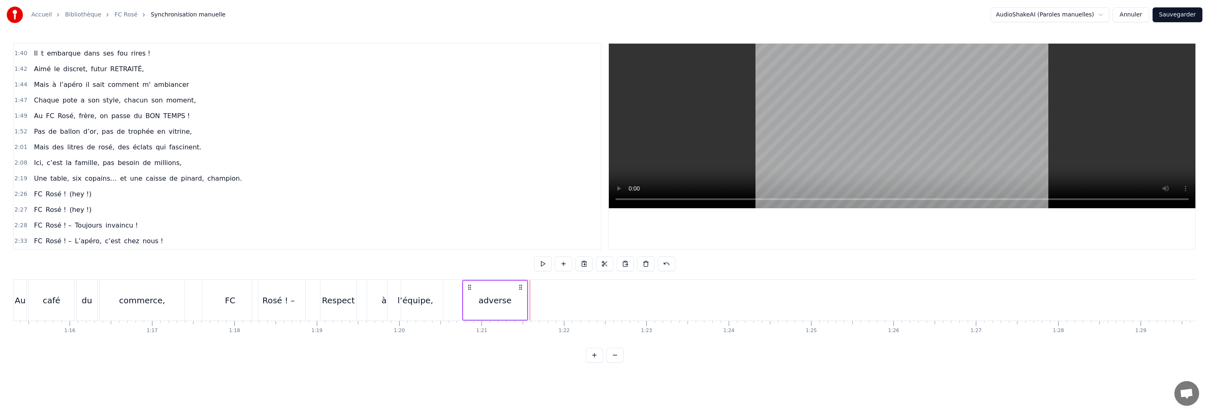
click at [322, 231] on div at bounding box center [390, 300] width 13163 height 41
click at [322, 231] on div "Nouvelle ligne Ctrl+N" at bounding box center [582, 311] width 101 height 13
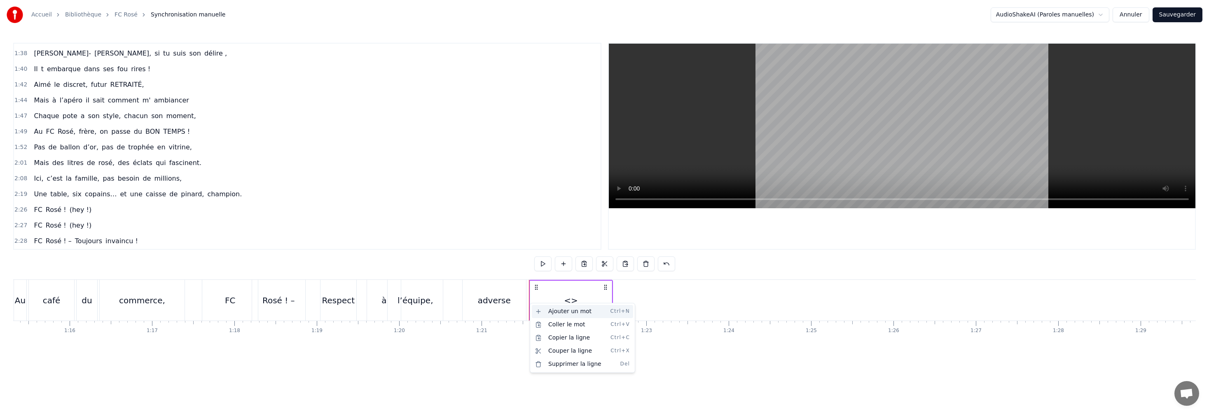
scroll to position [514, 0]
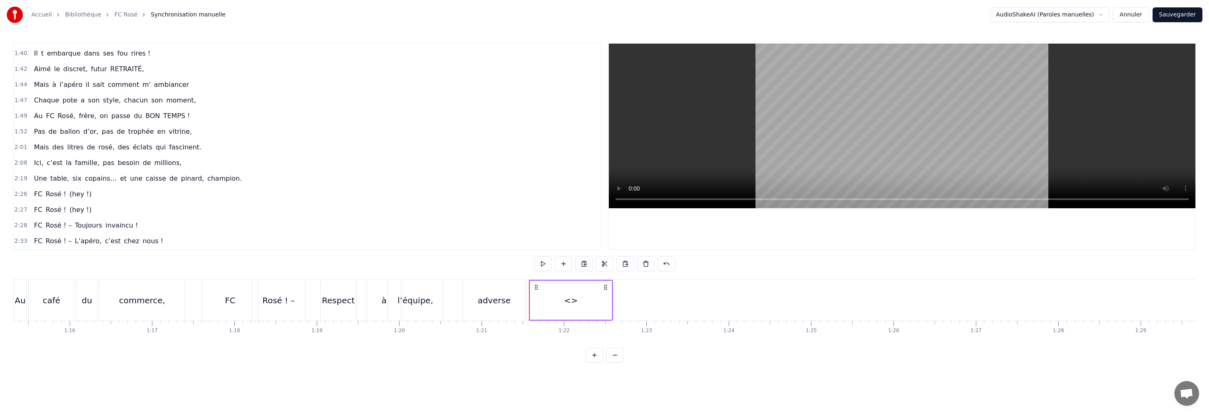
click at [322, 231] on div "<>" at bounding box center [571, 300] width 14 height 12
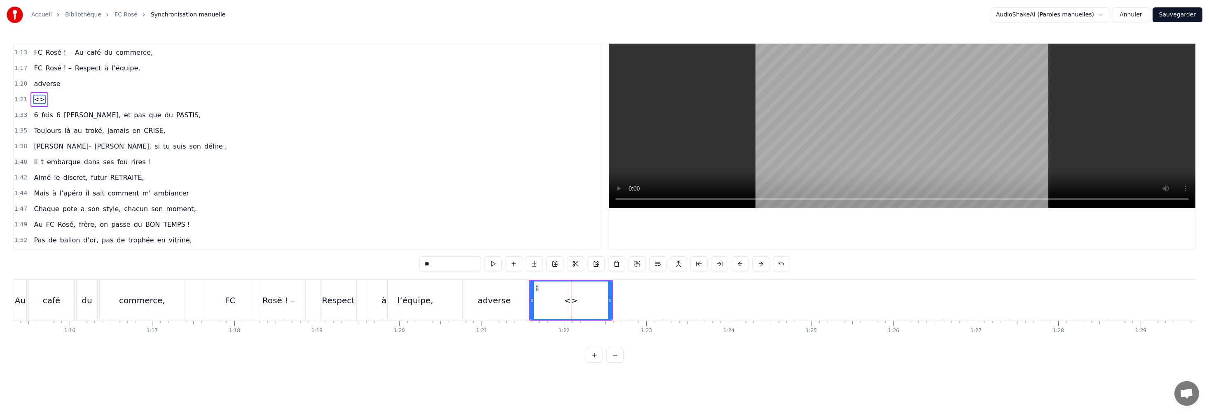
click at [322, 231] on div "<>" at bounding box center [571, 300] width 14 height 12
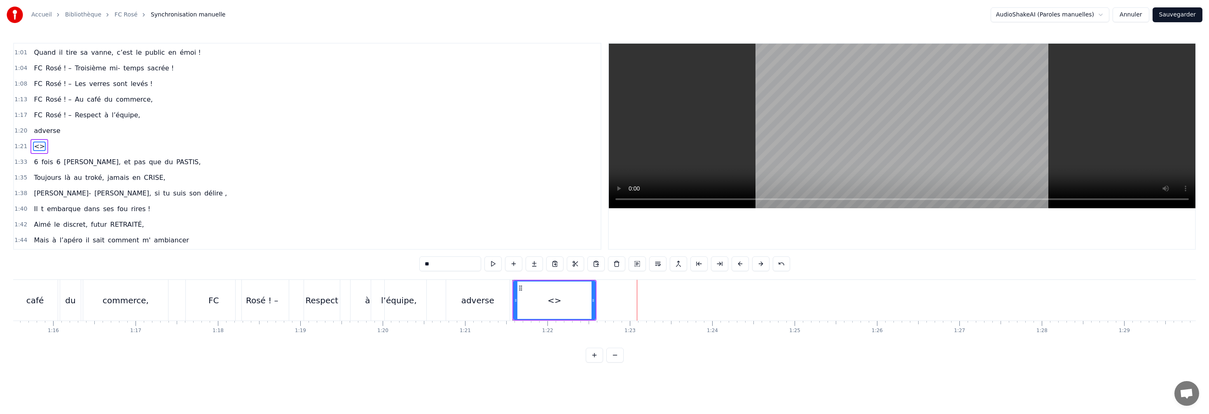
type input "*"
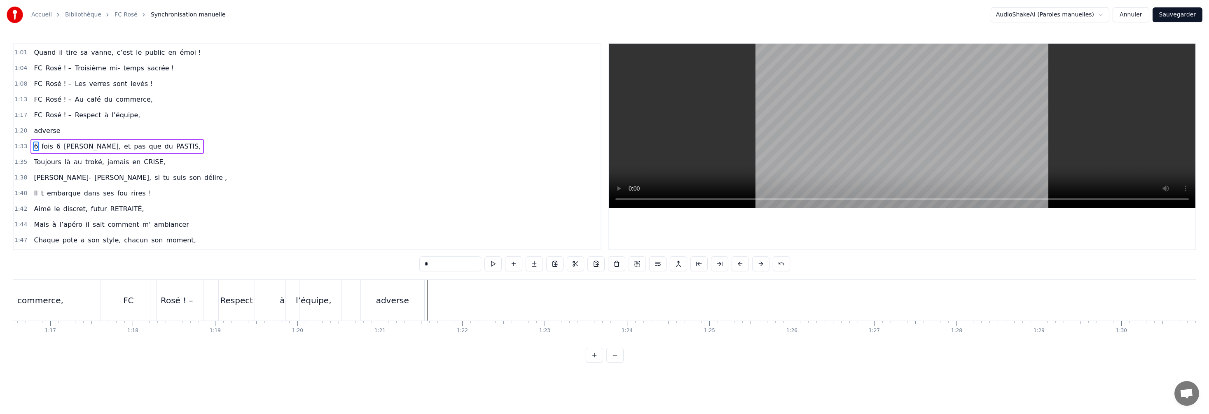
scroll to position [0, 6292]
click at [322, 231] on div "adverse" at bounding box center [407, 300] width 66 height 41
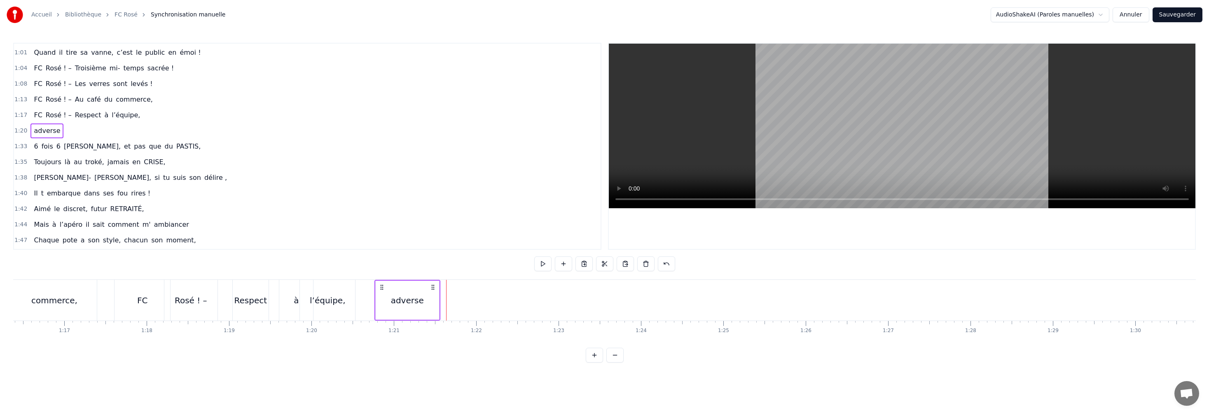
click at [322, 231] on div at bounding box center [303, 300] width 13163 height 41
click at [322, 231] on div "Nouvelle ligne Ctrl+N Coller la ligne Ctrl+V" at bounding box center [494, 316] width 101 height 26
click at [322, 231] on html "Accueil Bibliothèque FC Rosé Synchronisation manuelle AudioShakeAI (Paroles man…" at bounding box center [604, 188] width 1209 height 376
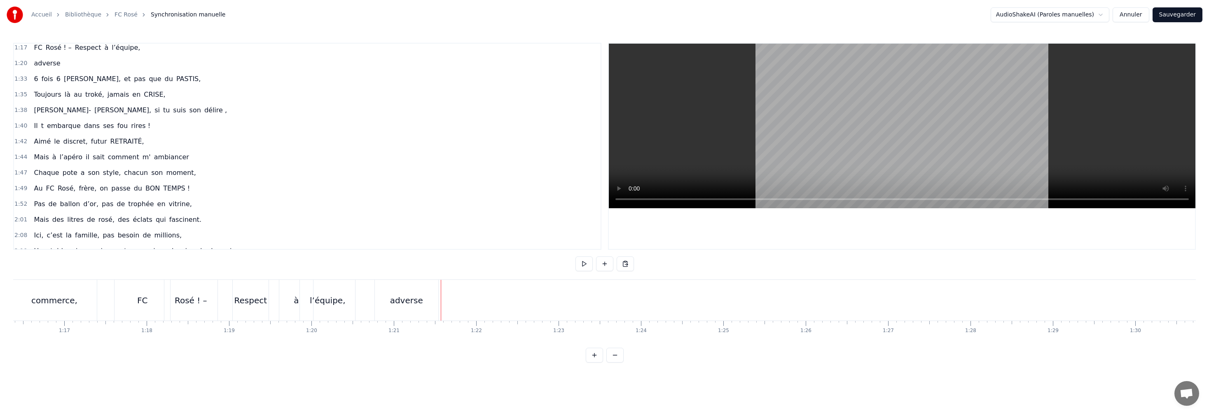
scroll to position [441, 0]
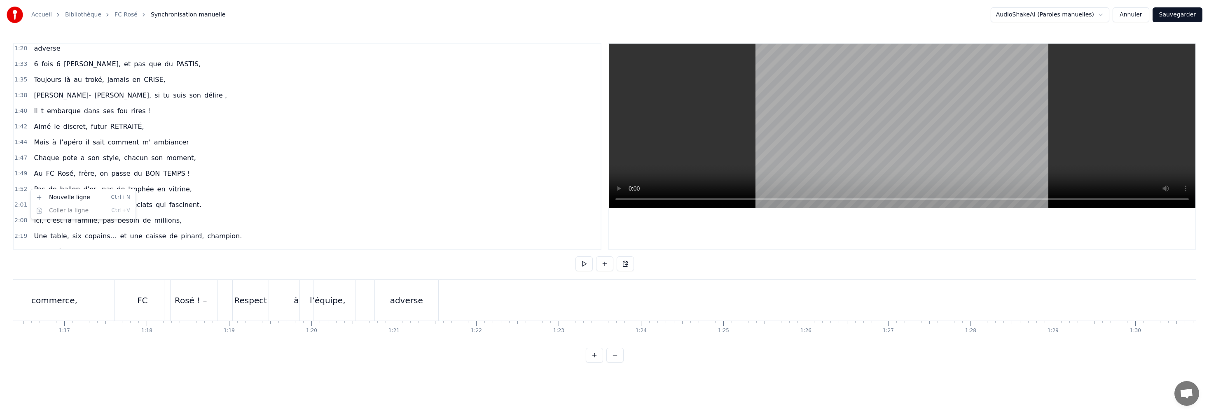
click at [150, 192] on html "Accueil Bibliothèque FC Rosé Synchronisation manuelle AudioShakeAI (Paroles man…" at bounding box center [604, 188] width 1209 height 376
drag, startPoint x: 174, startPoint y: 191, endPoint x: 39, endPoint y: 191, distance: 135.5
click at [40, 191] on div "Pas de ballon d’or, pas de trophée en vitrine," at bounding box center [112, 189] width 164 height 15
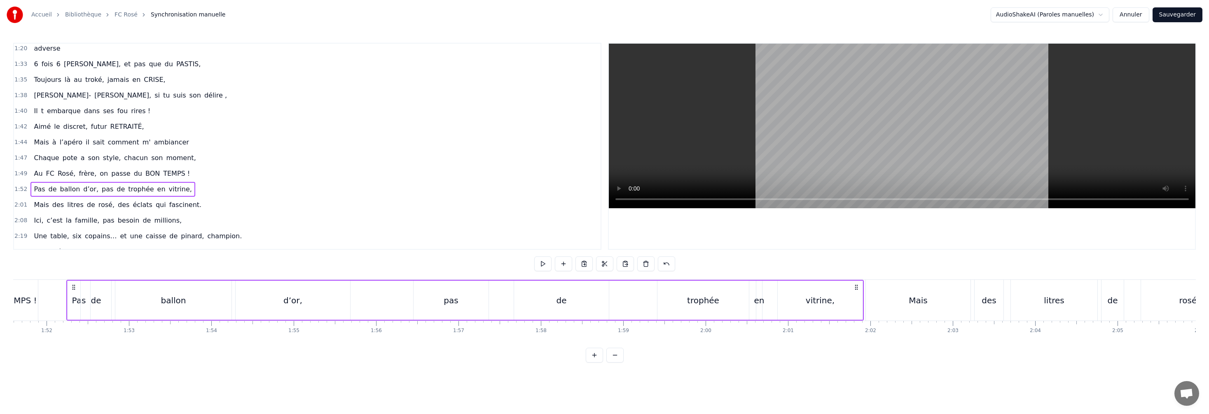
scroll to position [0, 9204]
click at [38, 190] on span "Pas" at bounding box center [39, 189] width 13 height 9
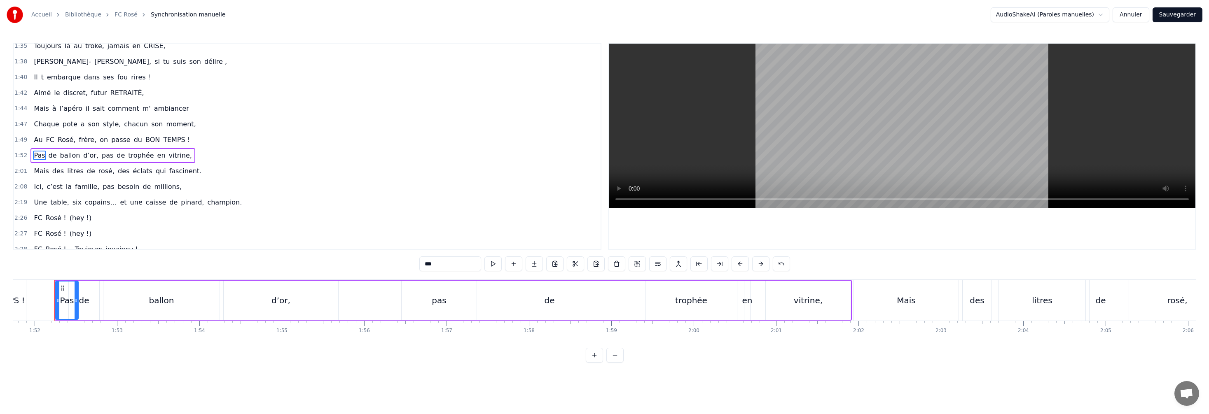
scroll to position [484, 0]
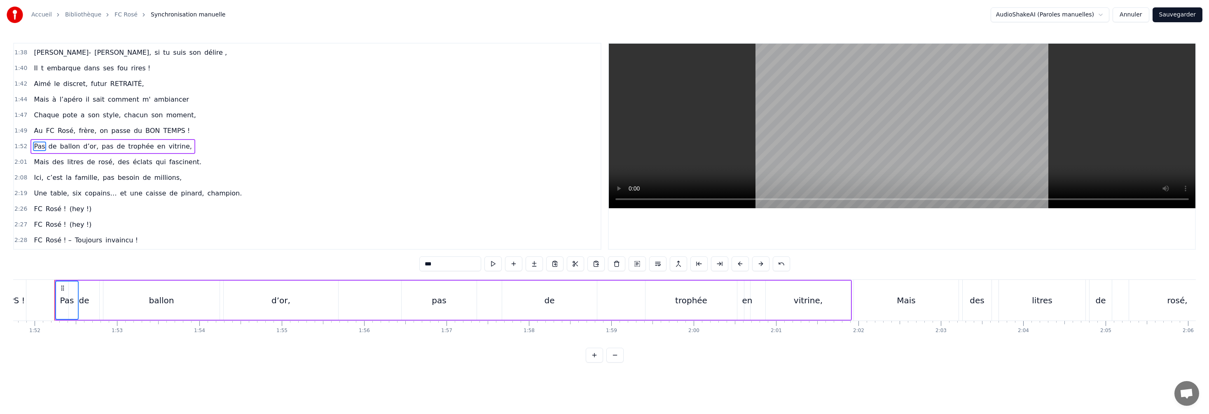
click at [168, 145] on span "vitrine," at bounding box center [180, 146] width 25 height 9
click at [157, 148] on span "en" at bounding box center [162, 146] width 10 height 9
drag, startPoint x: 135, startPoint y: 148, endPoint x: 131, endPoint y: 148, distance: 4.1
click at [133, 147] on span "trophée" at bounding box center [140, 146] width 27 height 9
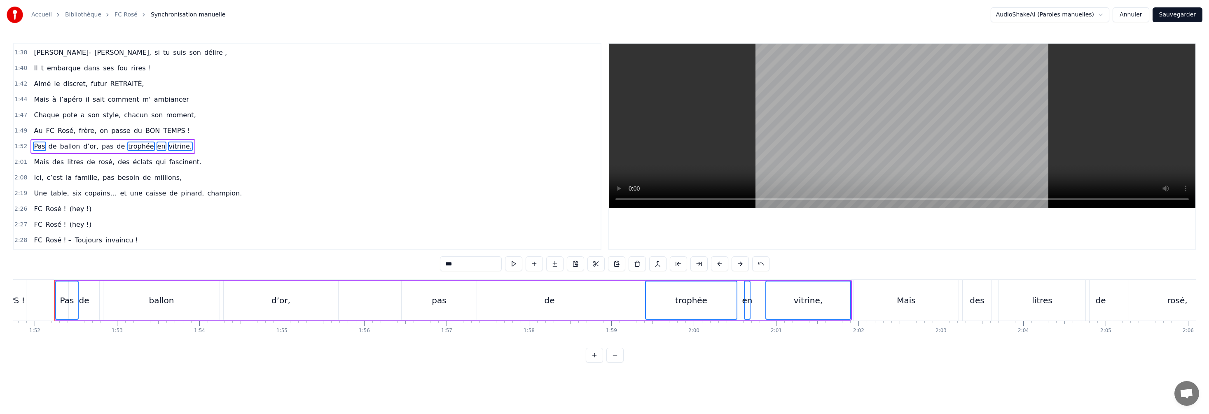
drag, startPoint x: 108, startPoint y: 148, endPoint x: 103, endPoint y: 150, distance: 5.2
click at [116, 148] on span "de" at bounding box center [121, 146] width 10 height 9
click at [101, 149] on span "pas" at bounding box center [107, 146] width 13 height 9
click at [83, 148] on span "d’or," at bounding box center [90, 146] width 17 height 9
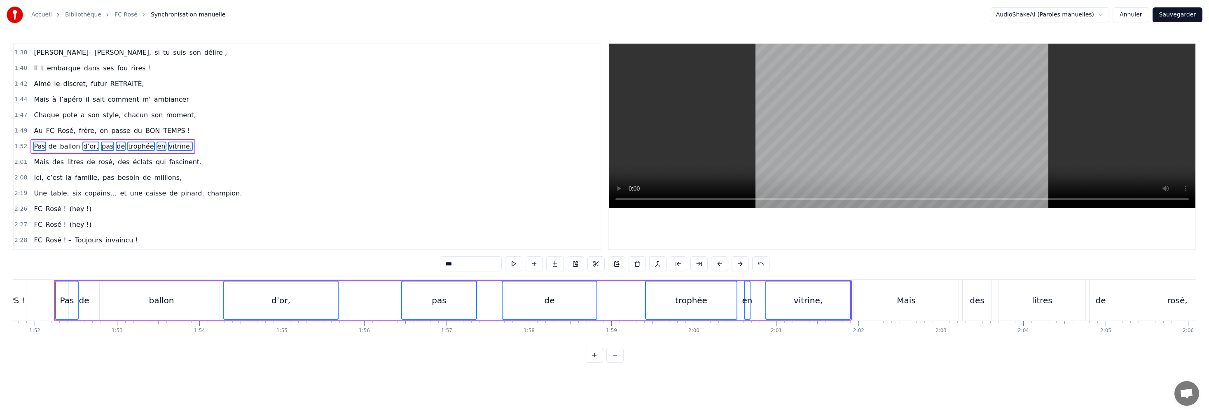
click at [66, 147] on span "ballon" at bounding box center [70, 146] width 22 height 9
click at [48, 147] on span "de" at bounding box center [53, 146] width 10 height 9
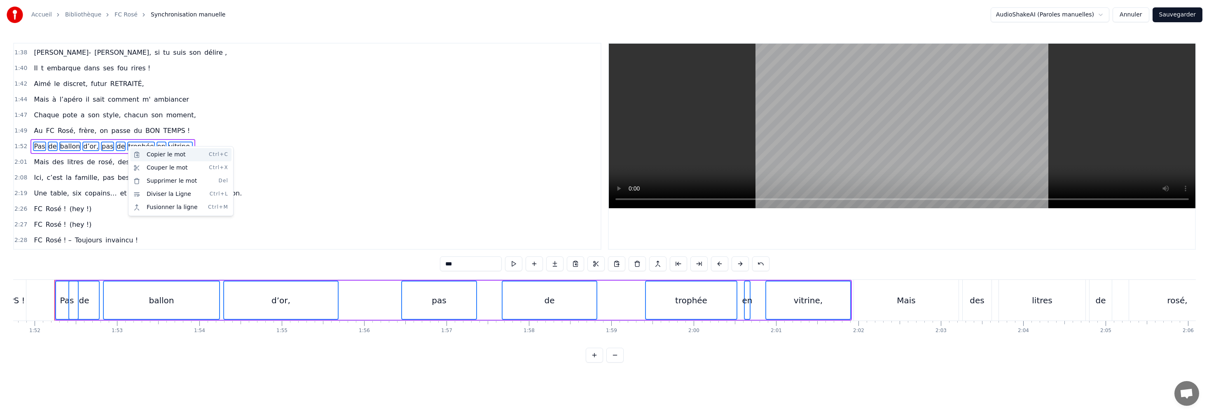
click at [164, 154] on div "Copier le mot Ctrl+C" at bounding box center [180, 154] width 101 height 13
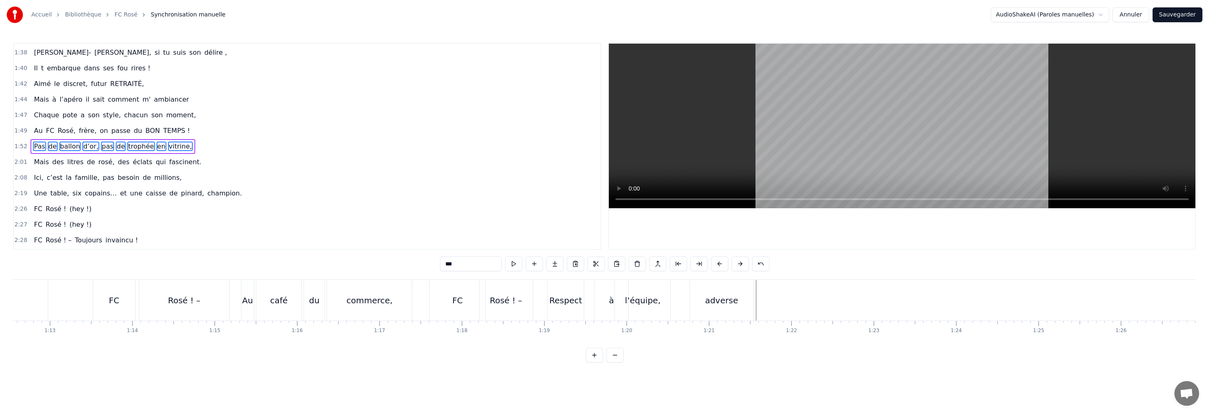
scroll to position [0, 6130]
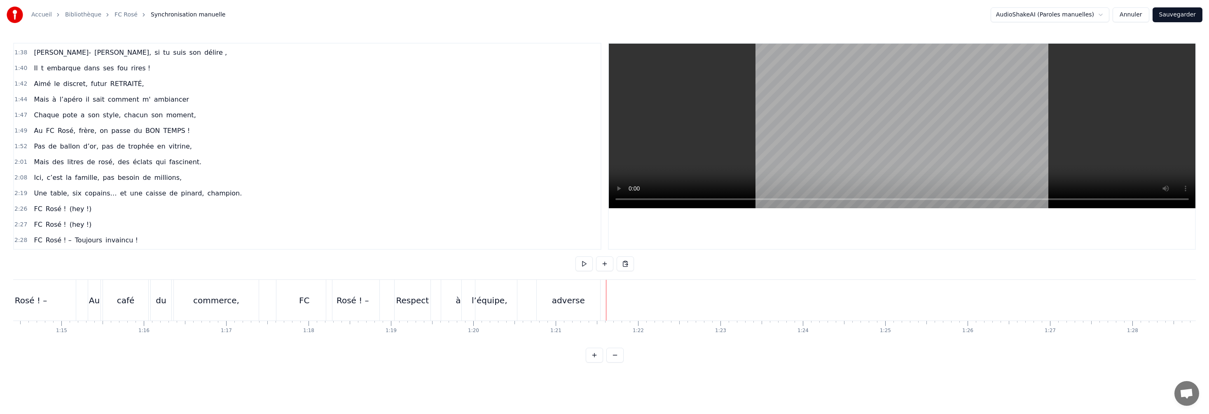
click at [322, 231] on div "adverse" at bounding box center [569, 300] width 66 height 41
click at [322, 231] on div at bounding box center [464, 300] width 13163 height 41
click at [322, 231] on div "adverse" at bounding box center [569, 300] width 66 height 41
click at [322, 231] on div at bounding box center [464, 300] width 13163 height 41
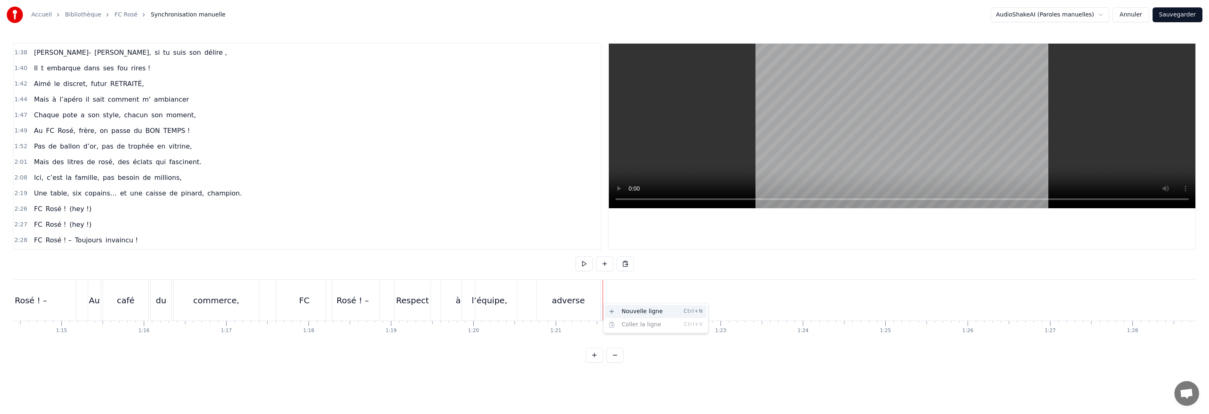
click at [322, 231] on div "Nouvelle ligne Ctrl+N" at bounding box center [655, 311] width 101 height 13
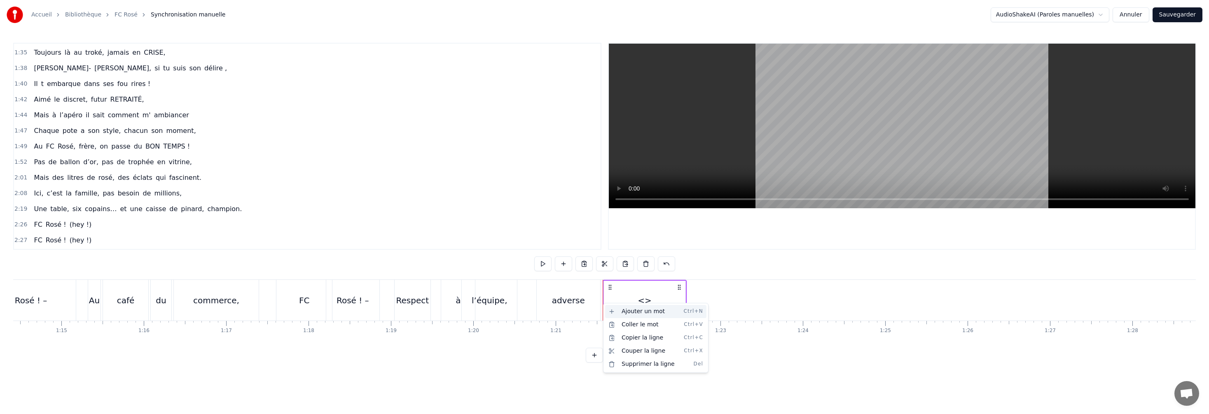
scroll to position [500, 0]
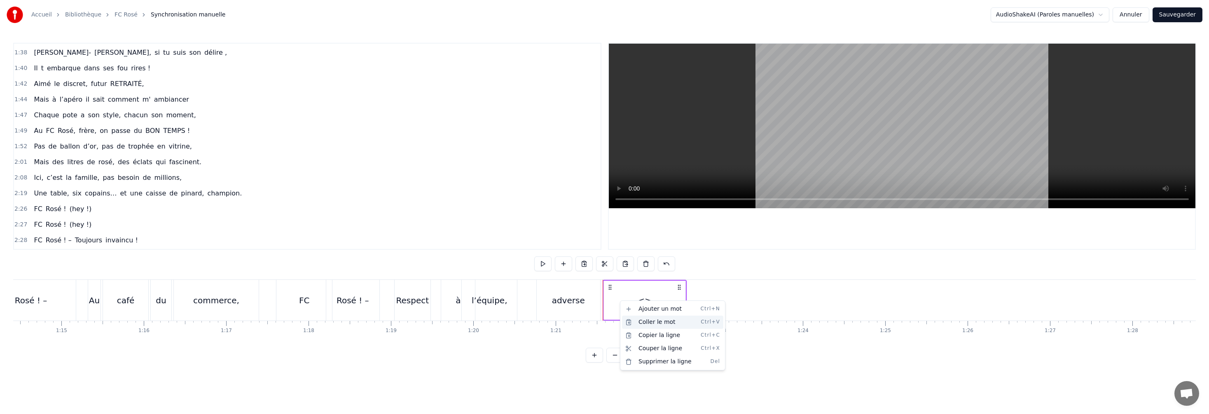
click at [322, 231] on div "Coller le mot Ctrl+V" at bounding box center [672, 322] width 101 height 13
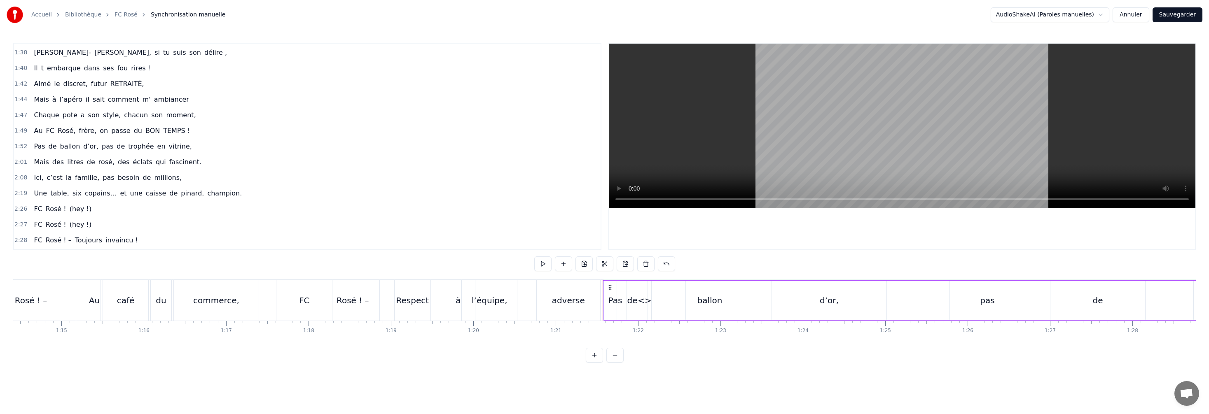
drag, startPoint x: 681, startPoint y: 297, endPoint x: 674, endPoint y: 298, distance: 6.6
click at [322, 231] on div "ballon" at bounding box center [710, 300] width 116 height 39
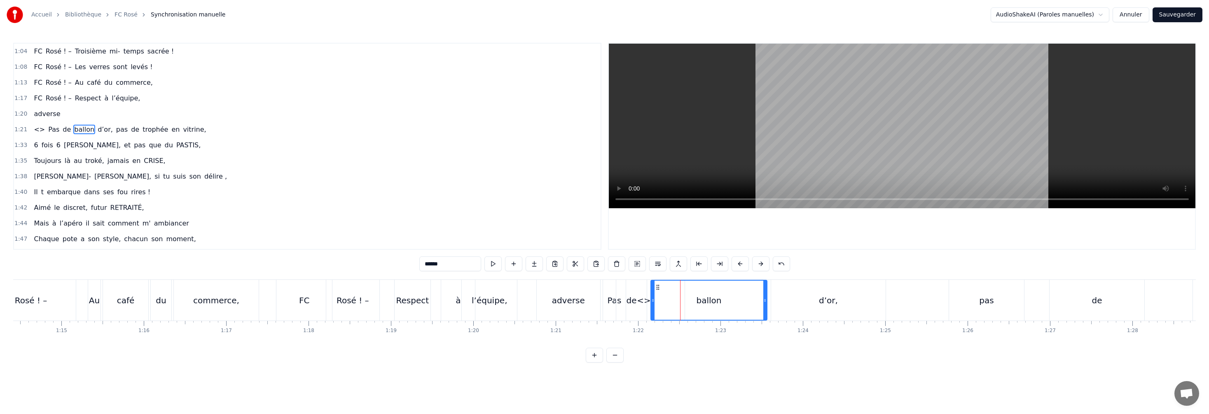
scroll to position [359, 0]
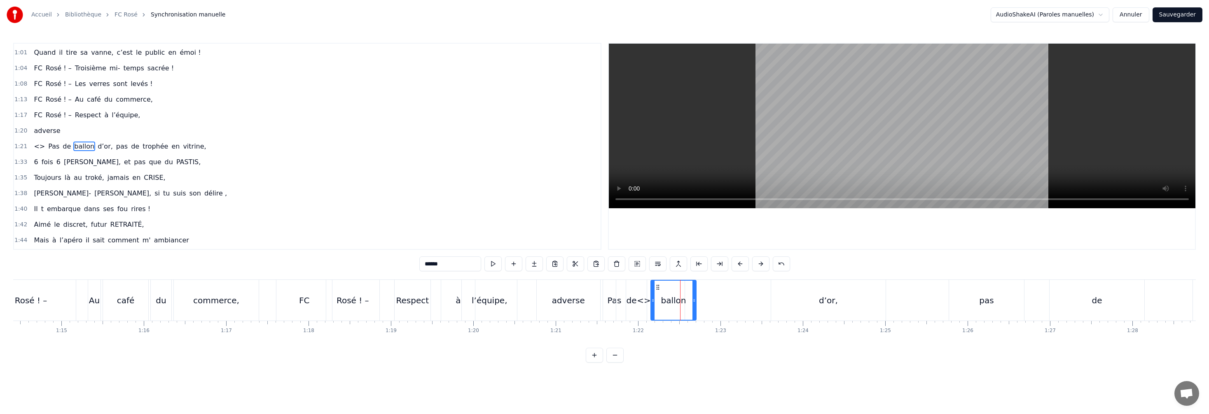
drag, startPoint x: 765, startPoint y: 294, endPoint x: 673, endPoint y: 298, distance: 91.9
click at [322, 231] on div at bounding box center [693, 300] width 3 height 39
click at [322, 231] on div "de" at bounding box center [631, 300] width 10 height 12
click at [322, 231] on icon at bounding box center [644, 300] width 3 height 7
click at [322, 231] on div "<>" at bounding box center [644, 300] width 14 height 12
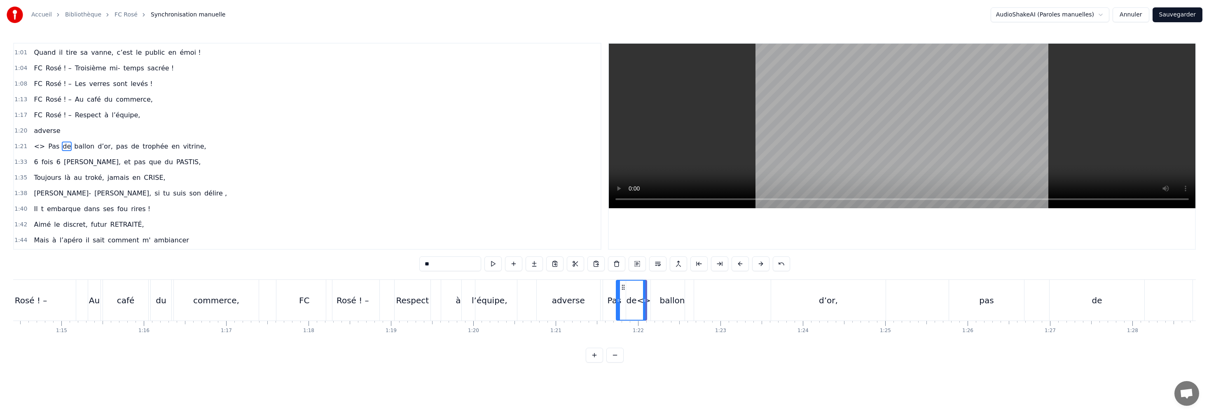
type input "**"
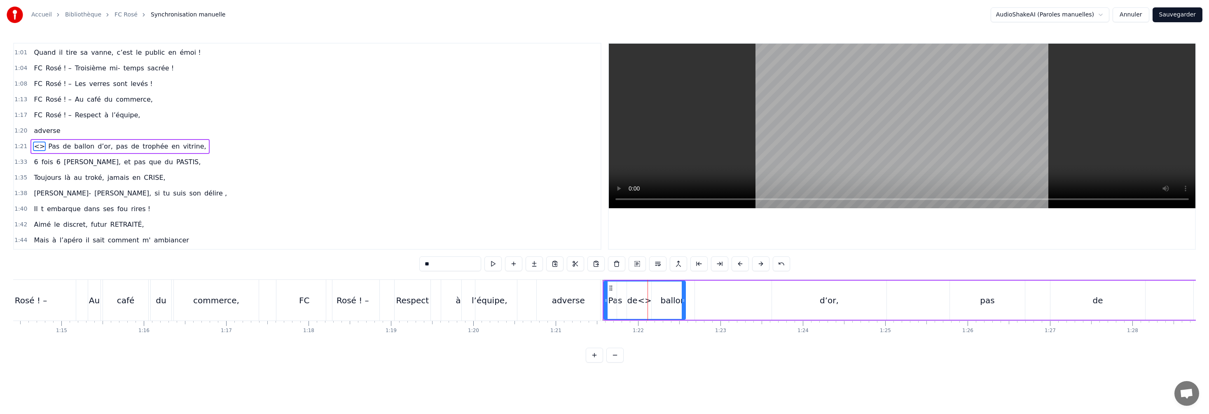
click at [322, 231] on div "<>" at bounding box center [645, 300] width 14 height 12
click at [322, 231] on div at bounding box center [685, 300] width 3 height 37
drag, startPoint x: 605, startPoint y: 295, endPoint x: 634, endPoint y: 300, distance: 29.3
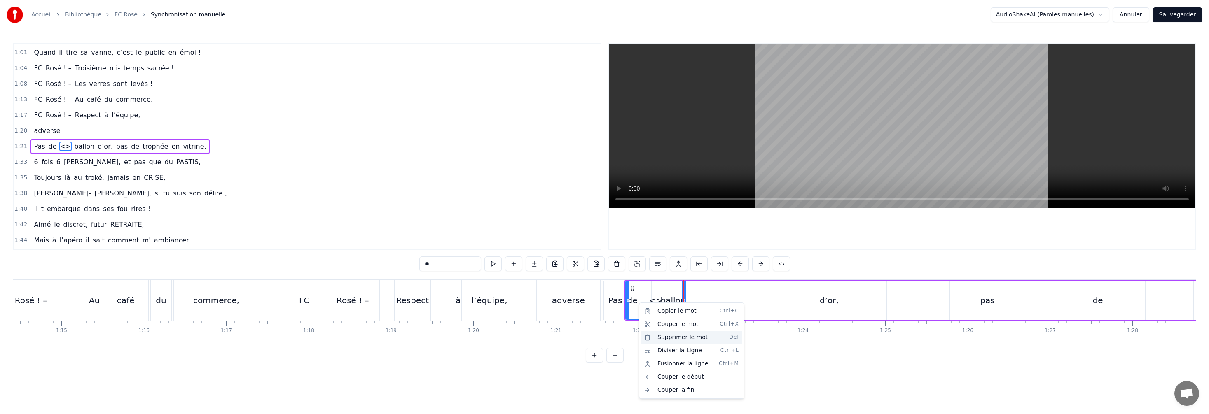
click at [322, 231] on div "Supprimer le mot Del" at bounding box center [691, 337] width 101 height 13
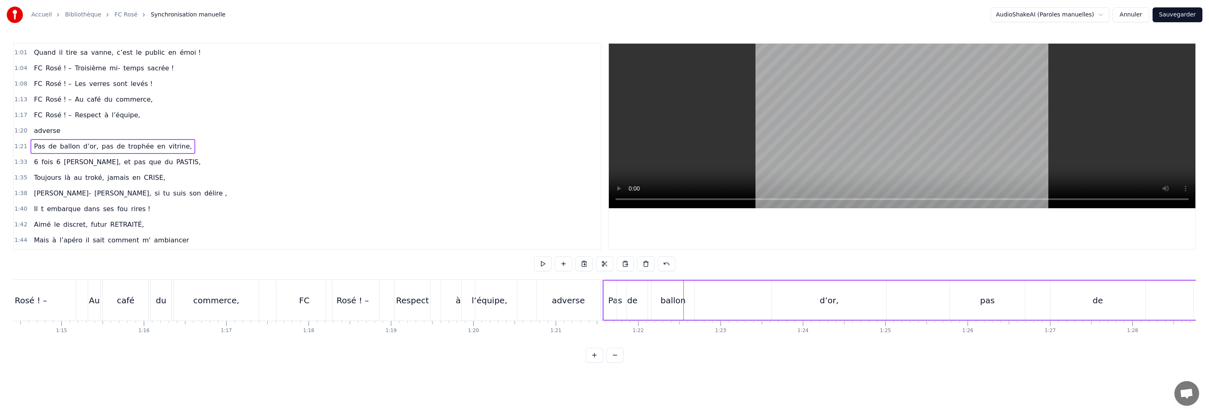
click at [322, 231] on div "ballon" at bounding box center [673, 300] width 43 height 39
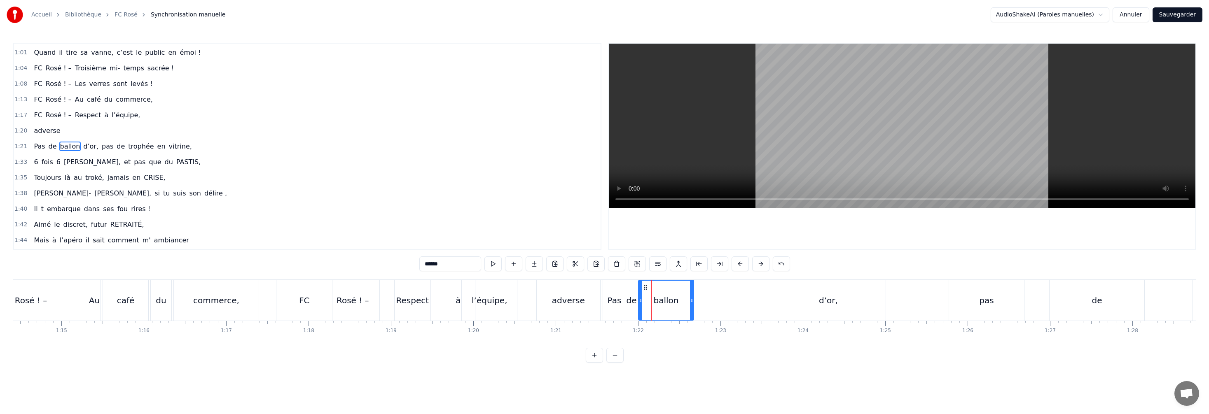
drag, startPoint x: 653, startPoint y: 300, endPoint x: 649, endPoint y: 304, distance: 5.2
click at [322, 231] on div "ballon" at bounding box center [666, 300] width 54 height 39
drag, startPoint x: 685, startPoint y: 295, endPoint x: 667, endPoint y: 295, distance: 17.7
click at [322, 231] on div at bounding box center [668, 300] width 3 height 39
click at [322, 231] on div "de" at bounding box center [631, 300] width 10 height 12
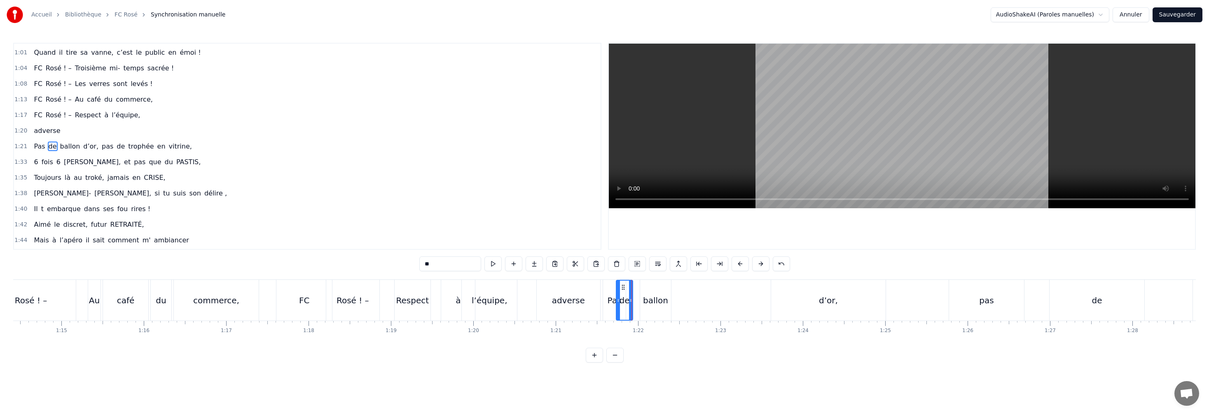
drag, startPoint x: 645, startPoint y: 300, endPoint x: 635, endPoint y: 303, distance: 10.7
click at [322, 231] on icon at bounding box center [630, 300] width 3 height 7
click at [322, 231] on div "ballon" at bounding box center [655, 300] width 25 height 12
drag, startPoint x: 642, startPoint y: 297, endPoint x: 631, endPoint y: 298, distance: 11.2
click at [322, 231] on icon at bounding box center [629, 300] width 3 height 7
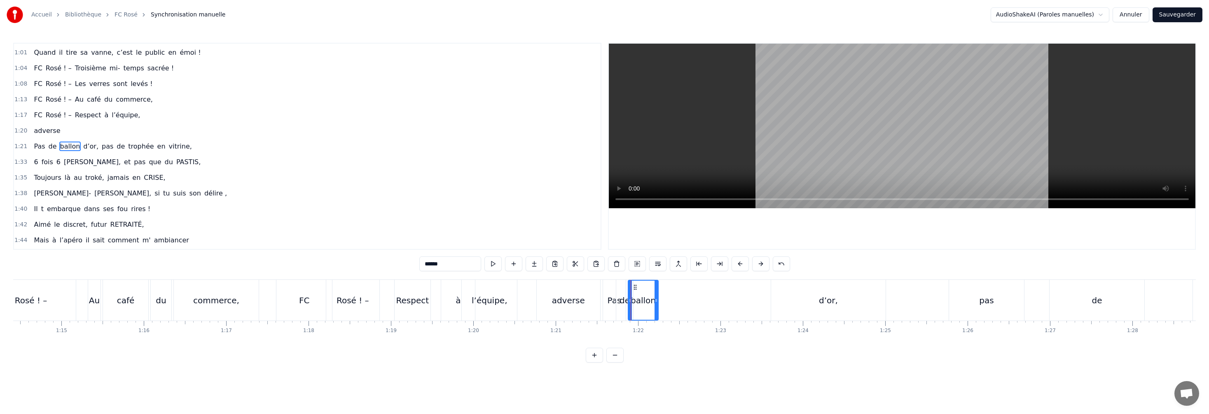
drag, startPoint x: 669, startPoint y: 295, endPoint x: 660, endPoint y: 297, distance: 9.3
click at [322, 231] on div at bounding box center [655, 300] width 3 height 39
click at [322, 231] on div "d’or," at bounding box center [828, 300] width 114 height 41
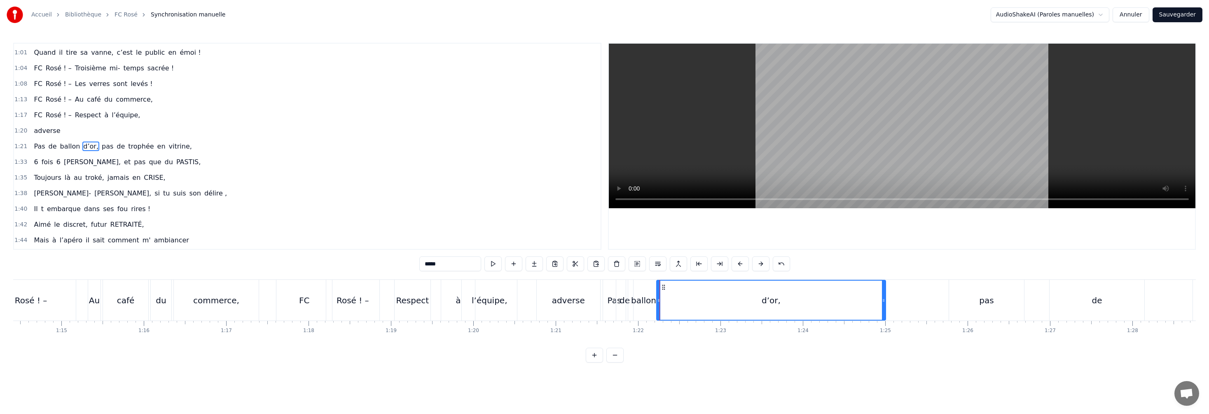
drag, startPoint x: 774, startPoint y: 297, endPoint x: 715, endPoint y: 300, distance: 58.6
click at [322, 231] on div "d’or," at bounding box center [771, 300] width 228 height 39
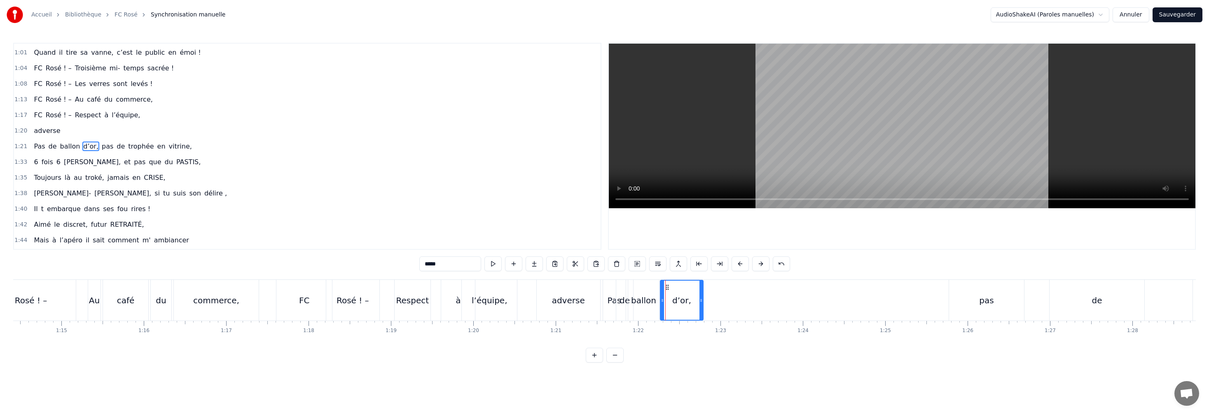
drag, startPoint x: 884, startPoint y: 298, endPoint x: 702, endPoint y: 287, distance: 182.4
click at [322, 231] on div at bounding box center [700, 300] width 3 height 39
click at [322, 231] on div "ballon" at bounding box center [643, 300] width 31 height 41
click at [322, 231] on icon at bounding box center [660, 300] width 3 height 7
drag, startPoint x: 661, startPoint y: 294, endPoint x: 667, endPoint y: 294, distance: 5.4
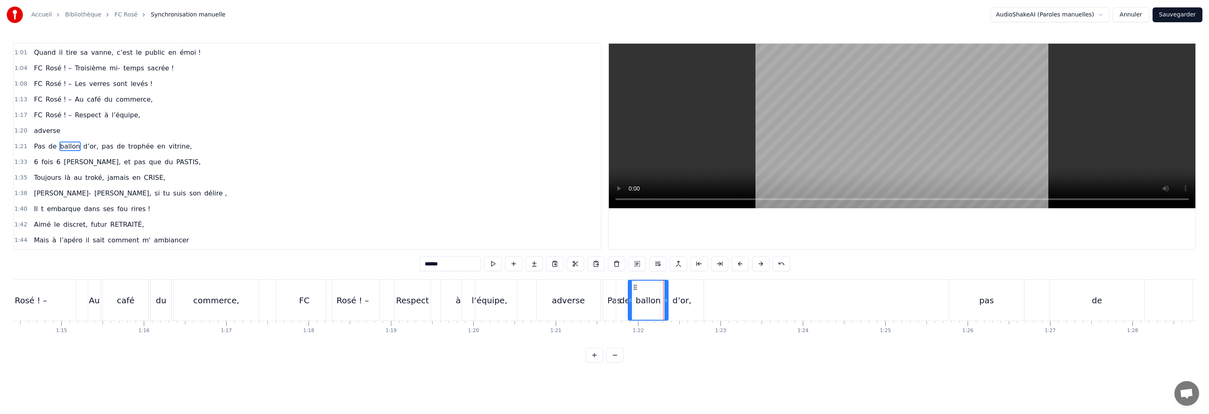
click at [322, 231] on div at bounding box center [665, 300] width 3 height 39
drag, startPoint x: 666, startPoint y: 296, endPoint x: 661, endPoint y: 296, distance: 4.5
click at [322, 231] on div at bounding box center [661, 300] width 3 height 39
click at [322, 231] on div "d’or," at bounding box center [681, 300] width 43 height 41
drag, startPoint x: 702, startPoint y: 296, endPoint x: 690, endPoint y: 299, distance: 12.7
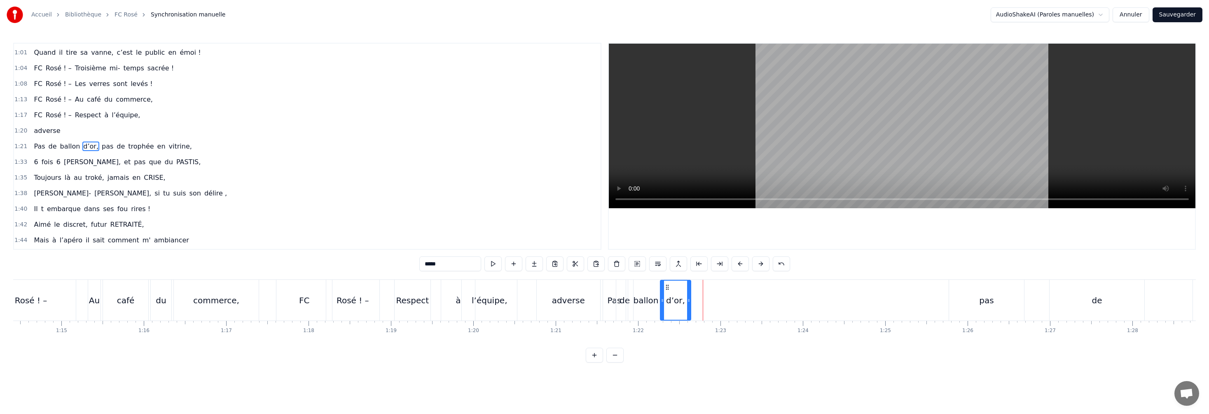
click at [322, 231] on div at bounding box center [688, 300] width 3 height 39
click at [322, 231] on div "pas" at bounding box center [986, 300] width 14 height 12
drag, startPoint x: 956, startPoint y: 288, endPoint x: 695, endPoint y: 292, distance: 260.7
click at [322, 231] on div "pas" at bounding box center [726, 300] width 74 height 39
drag, startPoint x: 690, startPoint y: 294, endPoint x: 708, endPoint y: 296, distance: 18.2
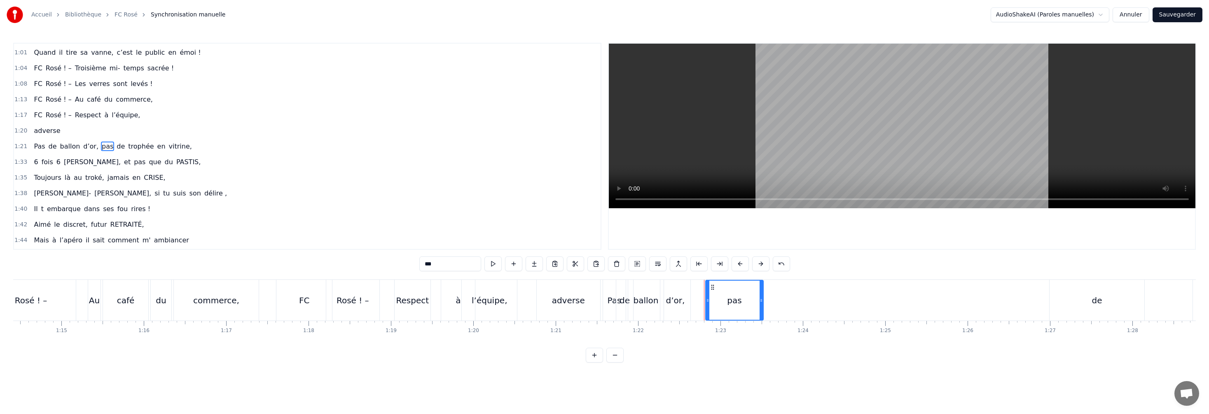
click at [322, 231] on div at bounding box center [707, 300] width 3 height 39
drag, startPoint x: 726, startPoint y: 288, endPoint x: 717, endPoint y: 290, distance: 8.8
click at [322, 231] on div "pas" at bounding box center [734, 300] width 57 height 39
drag, startPoint x: 713, startPoint y: 289, endPoint x: 720, endPoint y: 298, distance: 11.5
click at [322, 231] on circle at bounding box center [694, 289] width 0 height 0
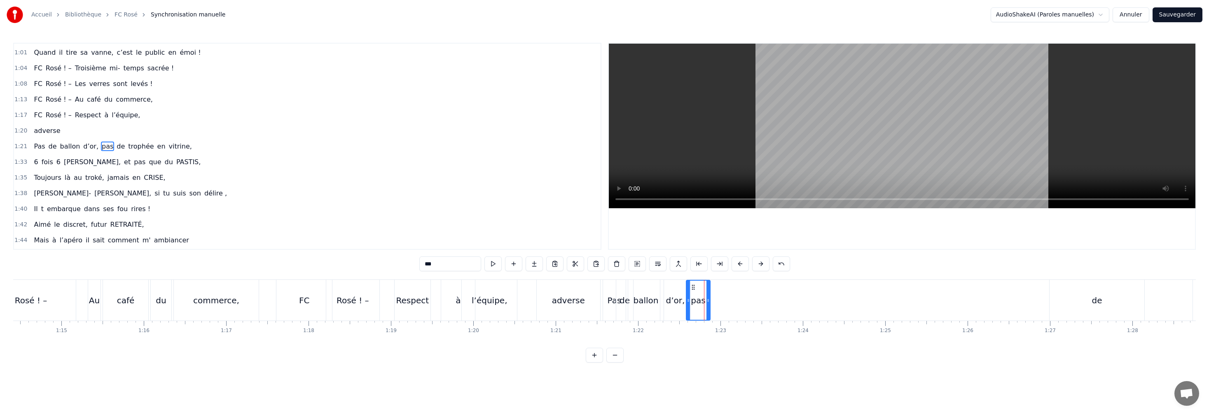
drag, startPoint x: 740, startPoint y: 294, endPoint x: 708, endPoint y: 293, distance: 31.3
click at [322, 231] on div at bounding box center [707, 300] width 3 height 39
drag, startPoint x: 691, startPoint y: 288, endPoint x: 710, endPoint y: 291, distance: 19.5
click at [322, 231] on icon at bounding box center [713, 287] width 7 height 7
click at [322, 231] on div "d’or," at bounding box center [675, 300] width 30 height 41
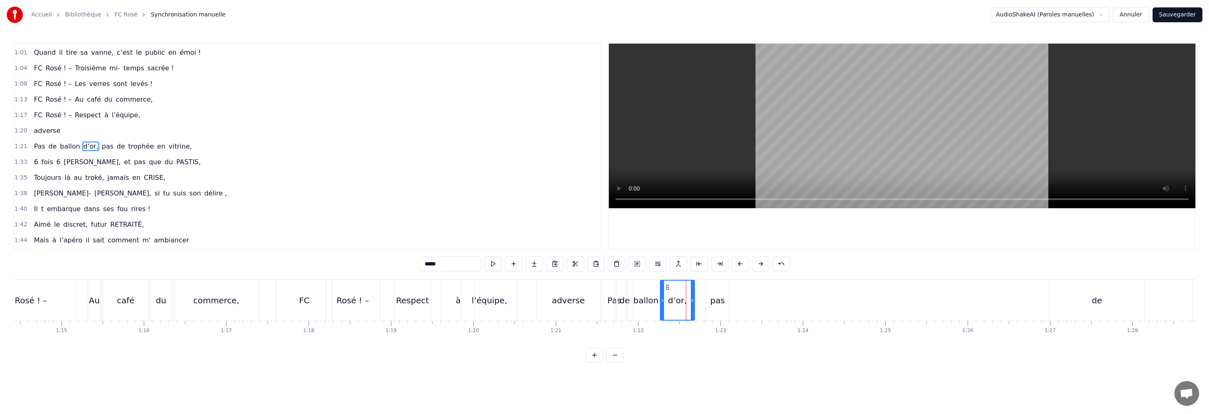
click at [322, 231] on div at bounding box center [692, 300] width 3 height 39
click at [322, 231] on div at bounding box center [659, 300] width 3 height 39
click at [322, 199] on video at bounding box center [902, 126] width 586 height 165
click at [322, 231] on div "de" at bounding box center [1097, 300] width 10 height 12
drag, startPoint x: 1137, startPoint y: 290, endPoint x: 1063, endPoint y: 295, distance: 74.7
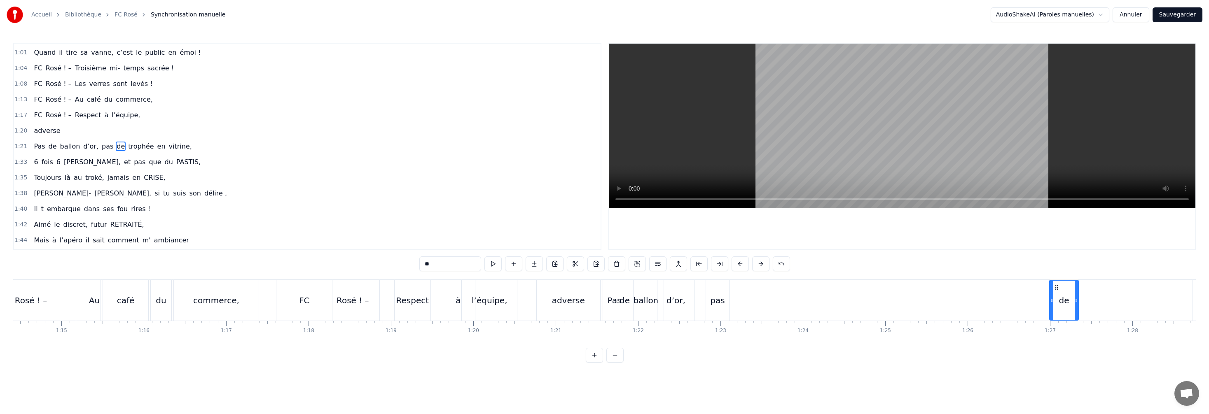
click at [322, 231] on div at bounding box center [1076, 300] width 3 height 39
drag, startPoint x: 1057, startPoint y: 288, endPoint x: 726, endPoint y: 312, distance: 332.0
click at [322, 231] on div "de" at bounding box center [733, 300] width 28 height 39
drag, startPoint x: 720, startPoint y: 293, endPoint x: 727, endPoint y: 293, distance: 7.0
click at [322, 231] on div at bounding box center [726, 300] width 3 height 39
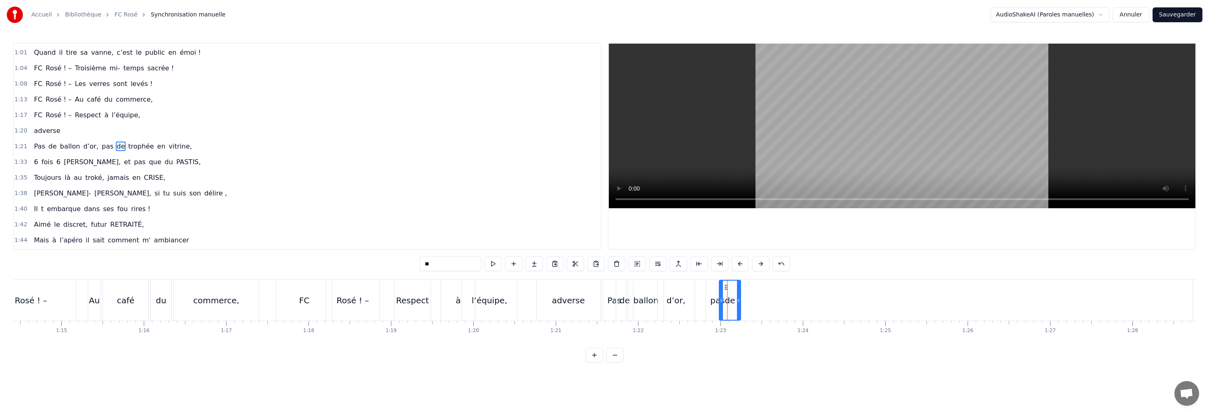
drag, startPoint x: 734, startPoint y: 287, endPoint x: 727, endPoint y: 287, distance: 6.2
click at [322, 231] on circle at bounding box center [727, 287] width 0 height 0
click at [322, 231] on div "pas" at bounding box center [717, 300] width 14 height 12
type input "***"
